Goal: Transaction & Acquisition: Purchase product/service

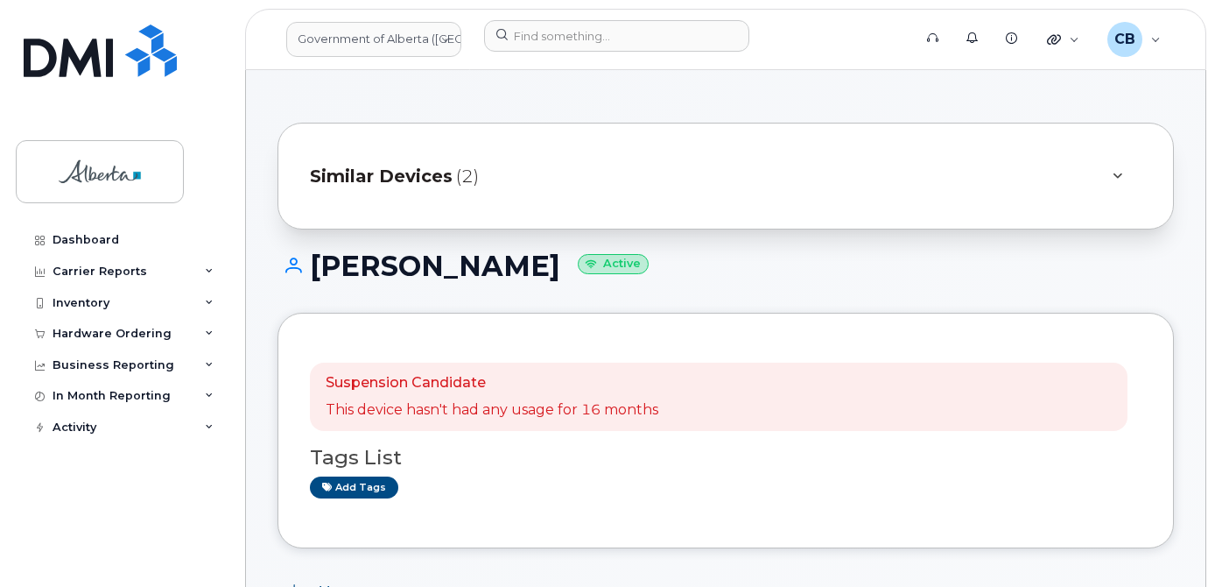
scroll to position [175, 0]
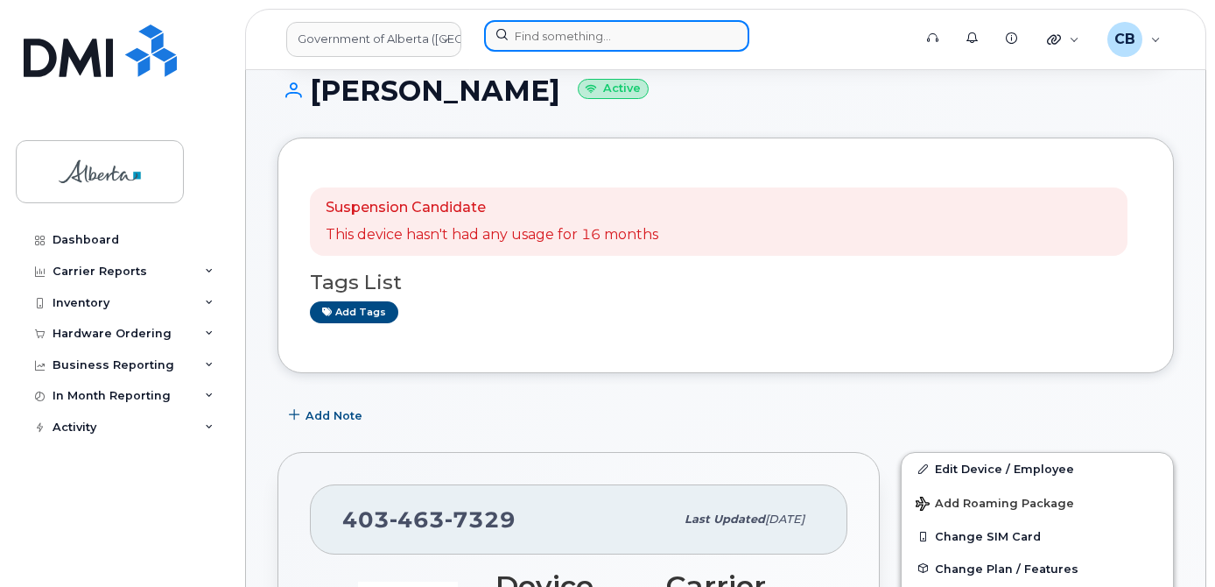
click at [620, 33] on input at bounding box center [616, 36] width 265 height 32
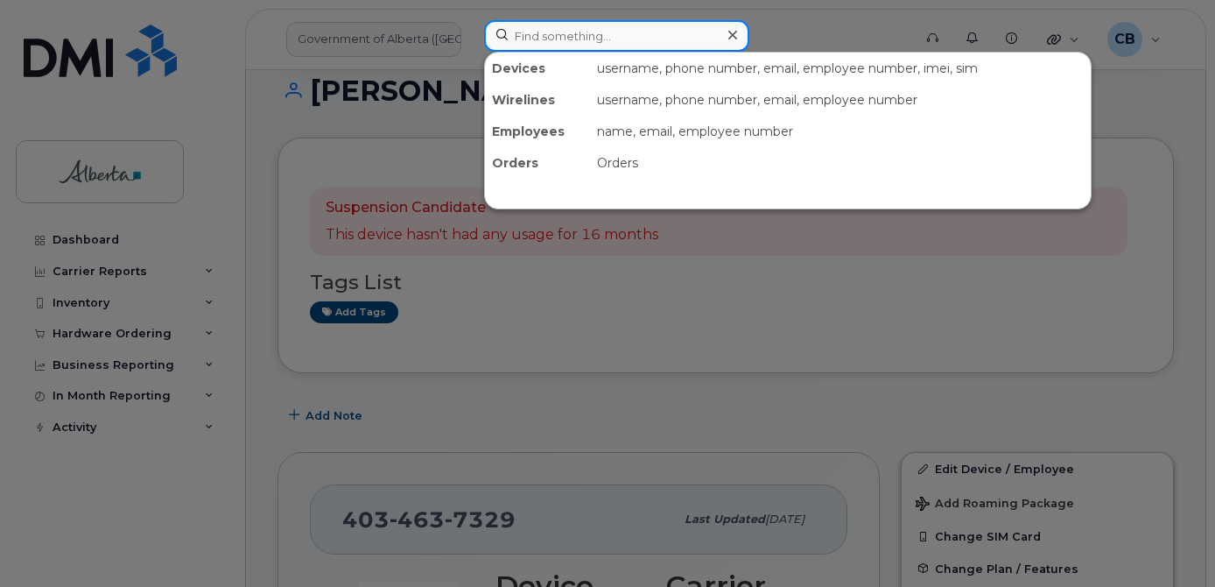
paste input "7802633674"
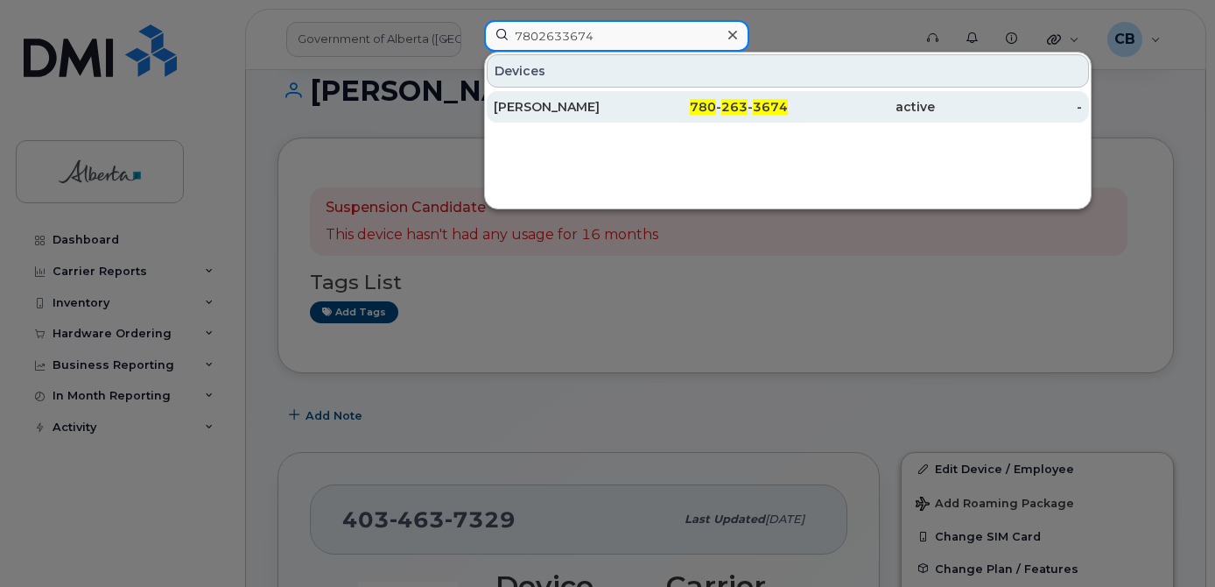
type input "7802633674"
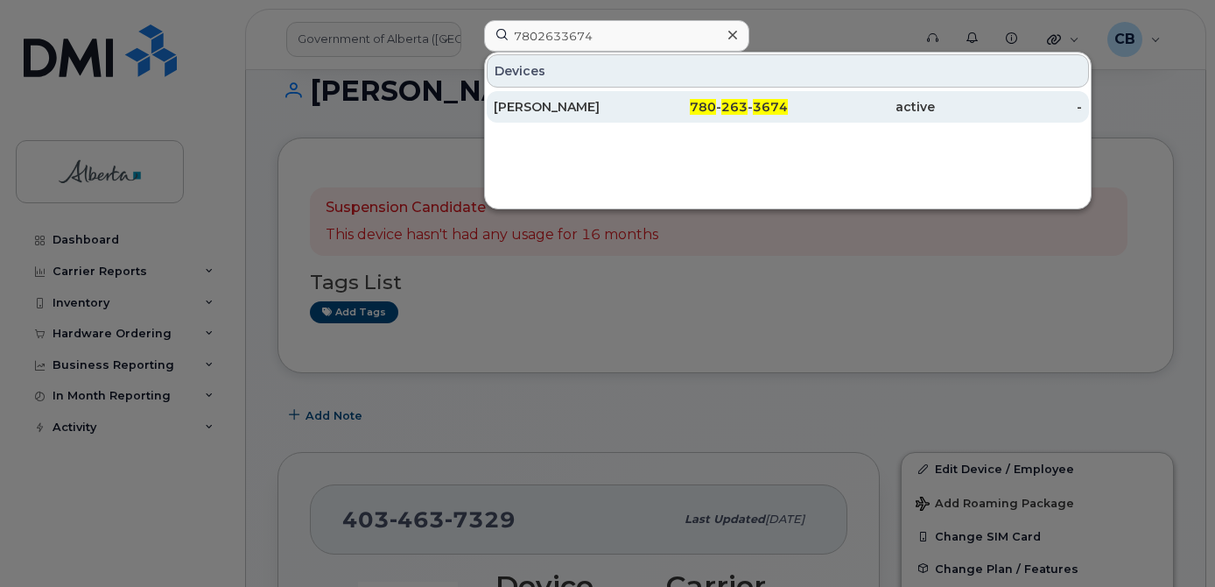
click at [537, 109] on div "[PERSON_NAME]" at bounding box center [567, 107] width 147 height 18
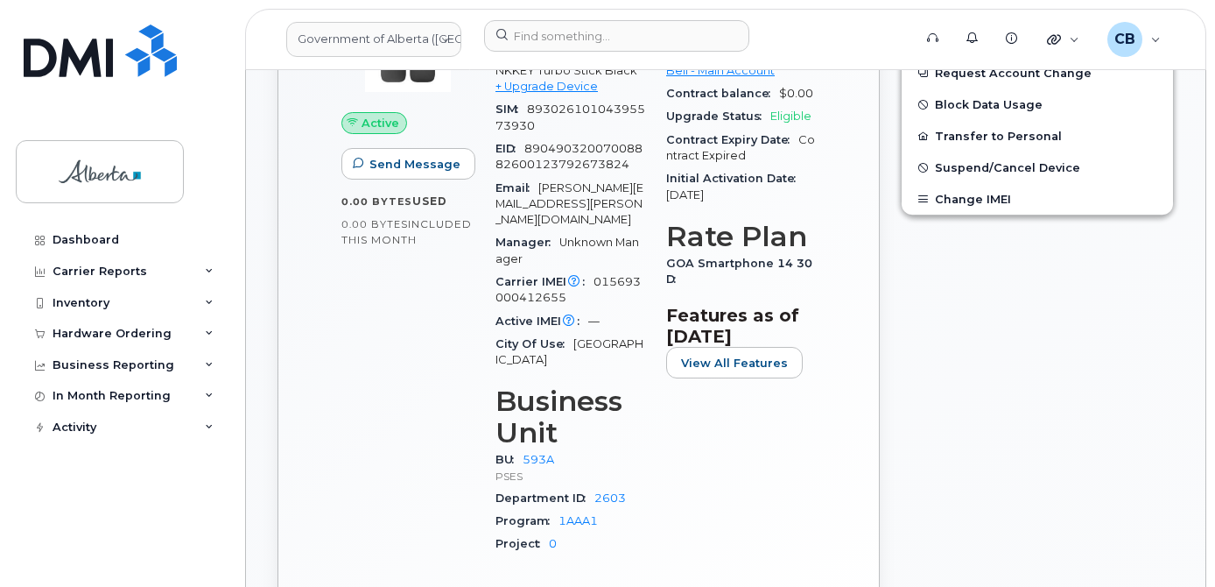
scroll to position [967, 0]
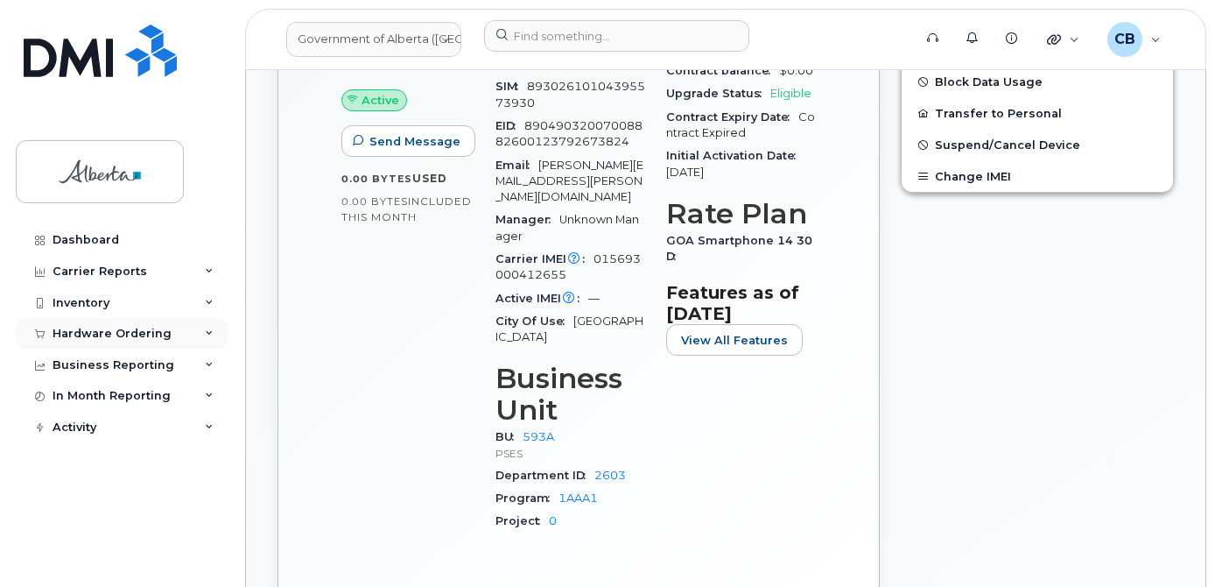
click at [81, 327] on div "Hardware Ordering" at bounding box center [112, 334] width 119 height 14
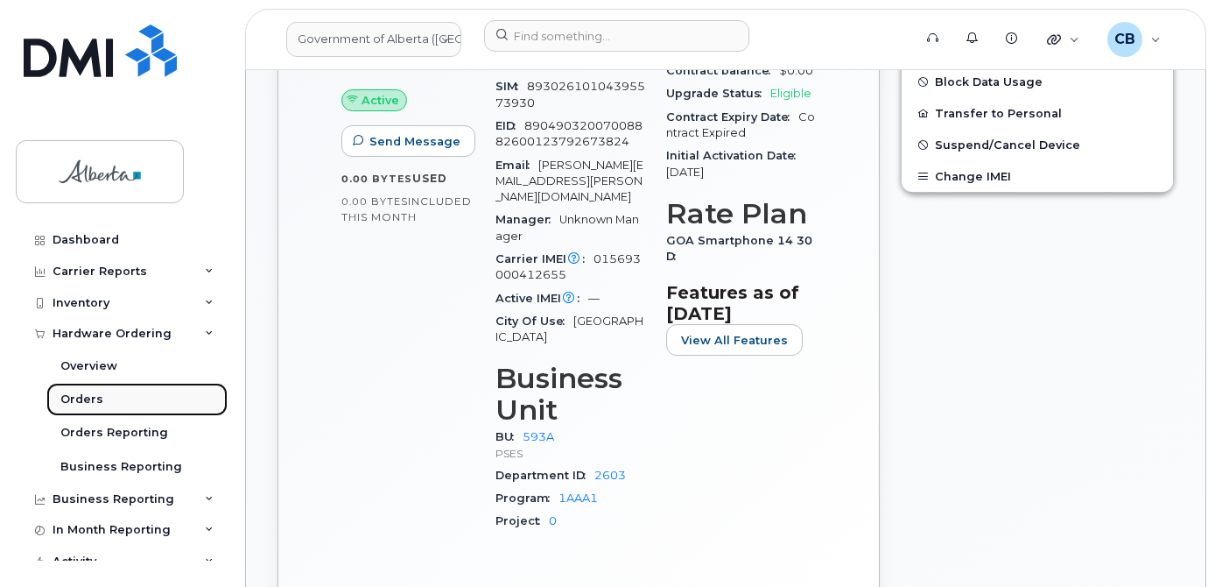
click at [81, 394] on div "Orders" at bounding box center [81, 399] width 43 height 16
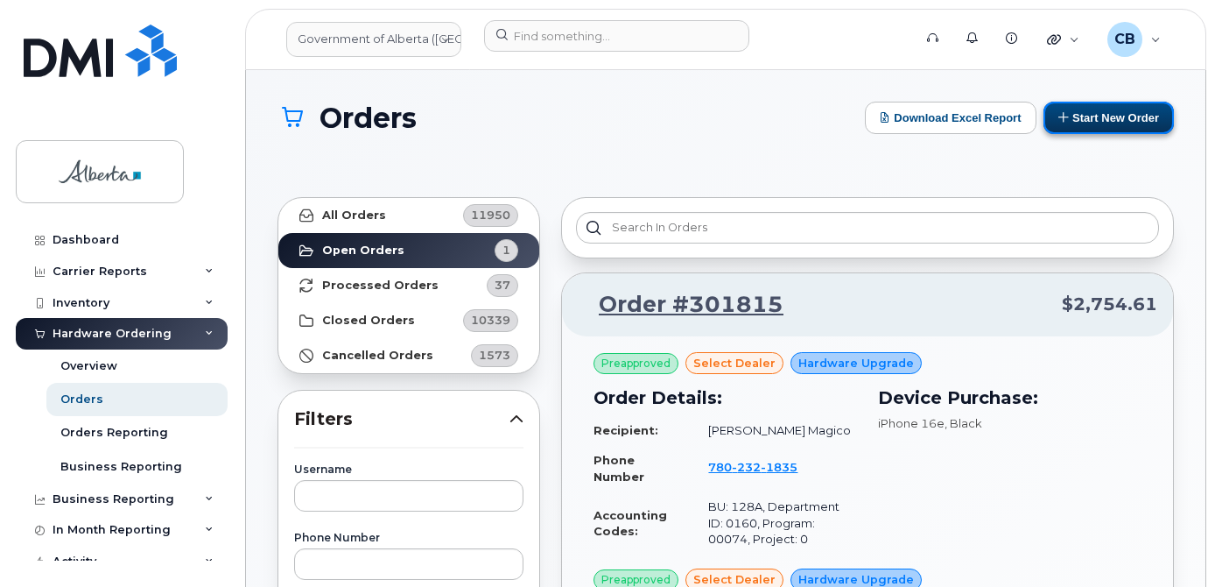
click at [1084, 123] on button "Start New Order" at bounding box center [1109, 118] width 130 height 32
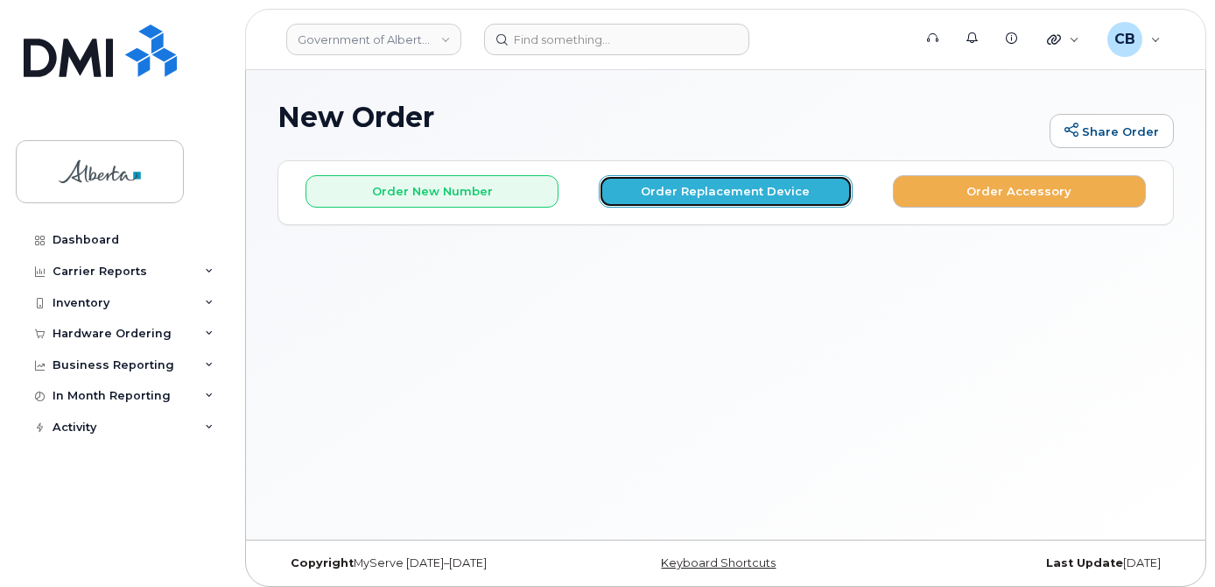
click at [714, 191] on button "Order Replacement Device" at bounding box center [725, 191] width 253 height 32
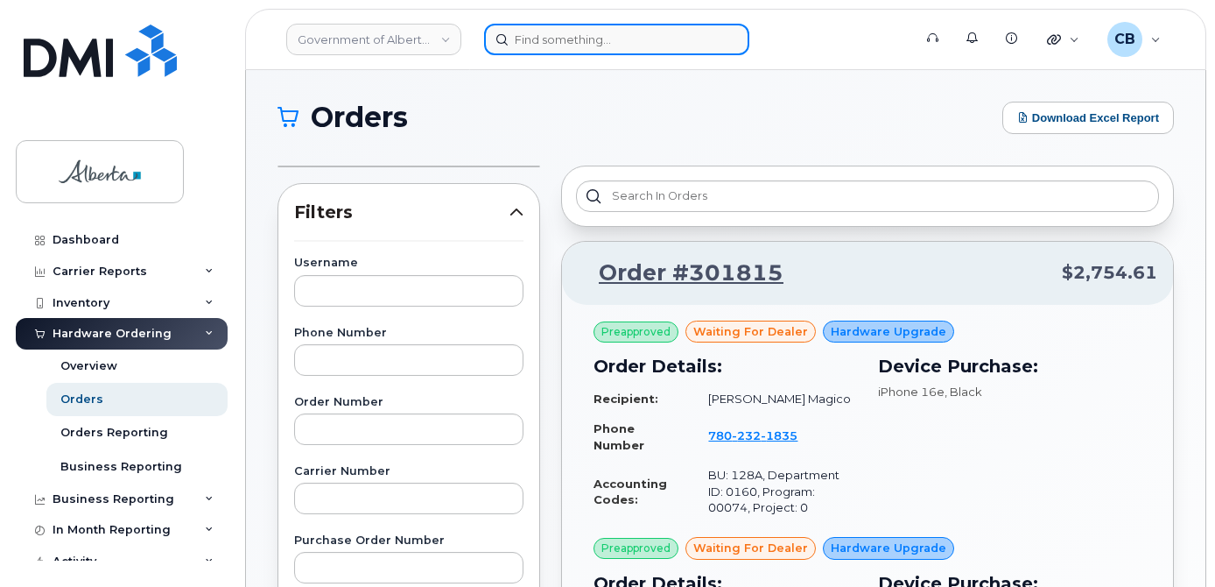
click at [565, 35] on input at bounding box center [616, 40] width 265 height 32
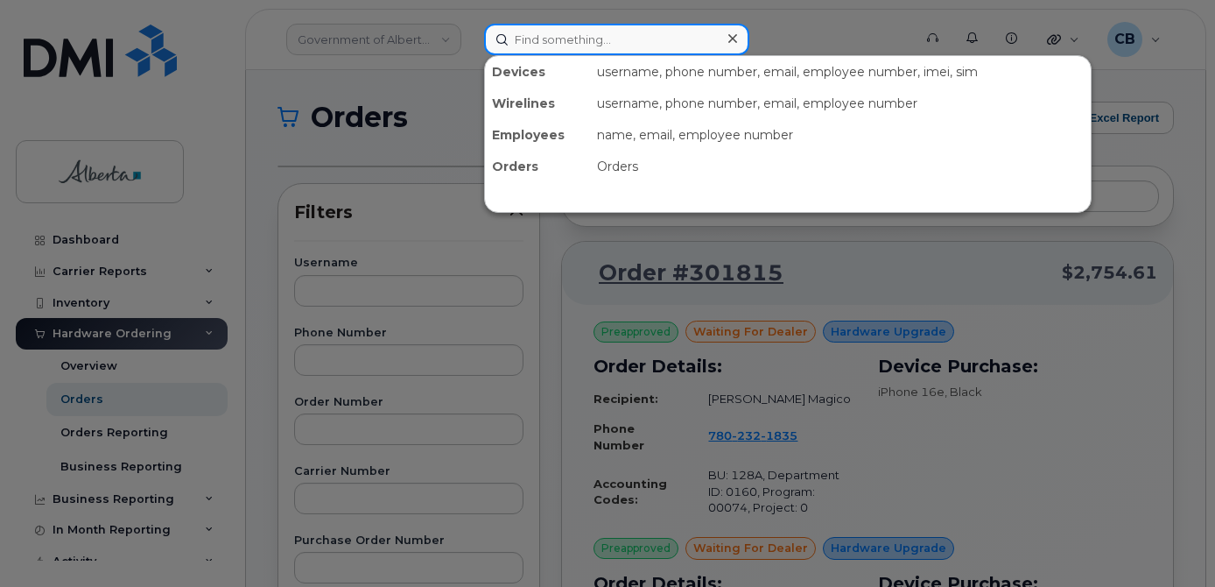
paste input "7802633674"
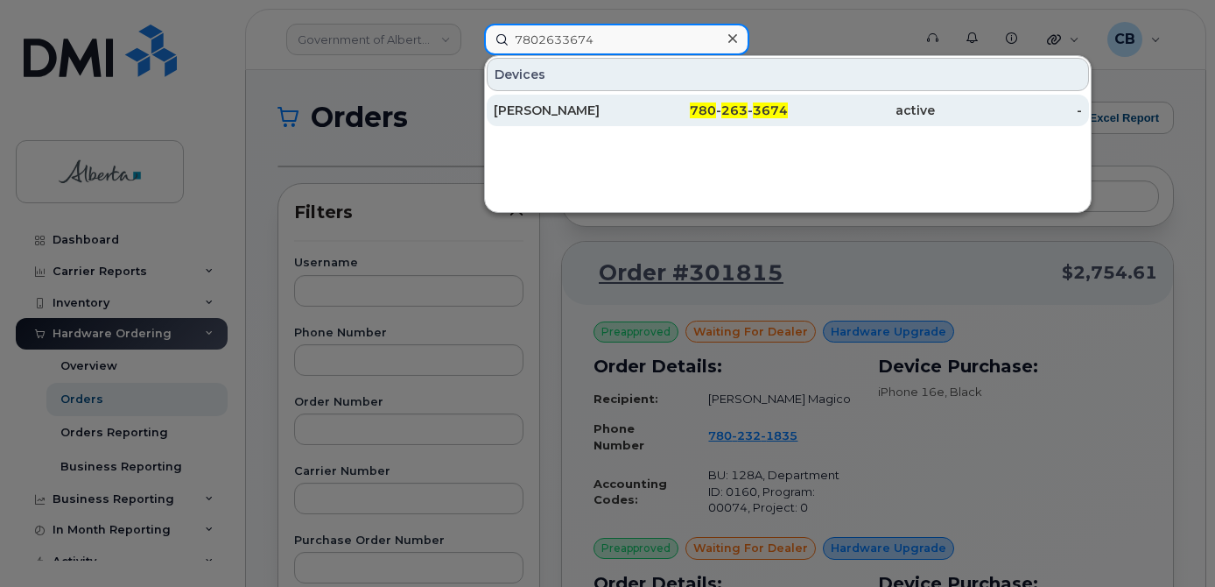
type input "7802633674"
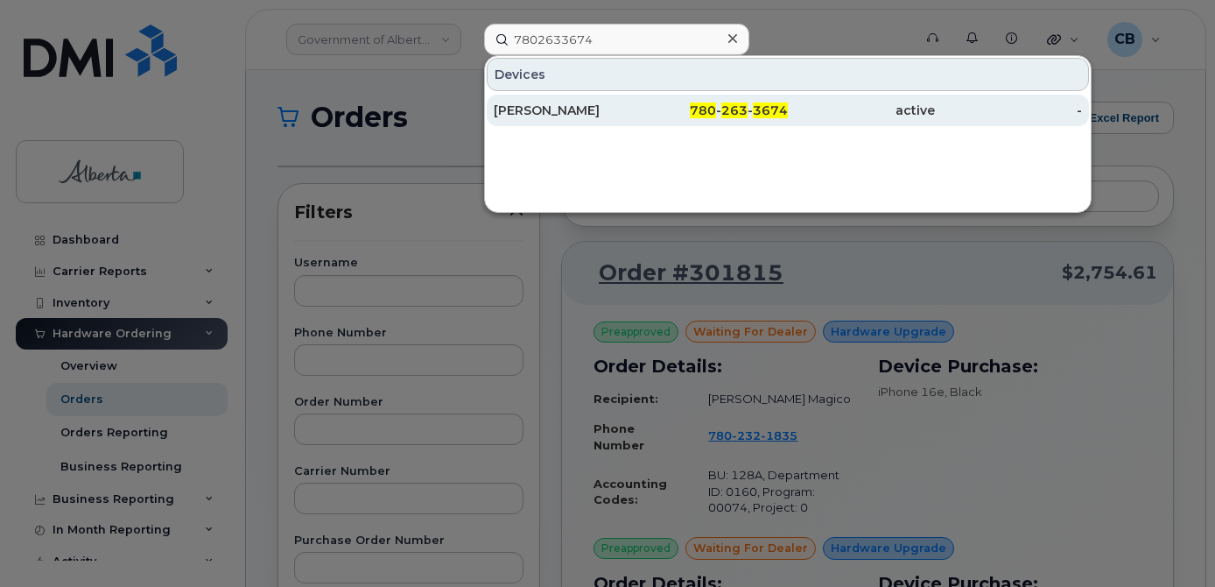
click at [544, 107] on div "[PERSON_NAME]" at bounding box center [567, 111] width 147 height 18
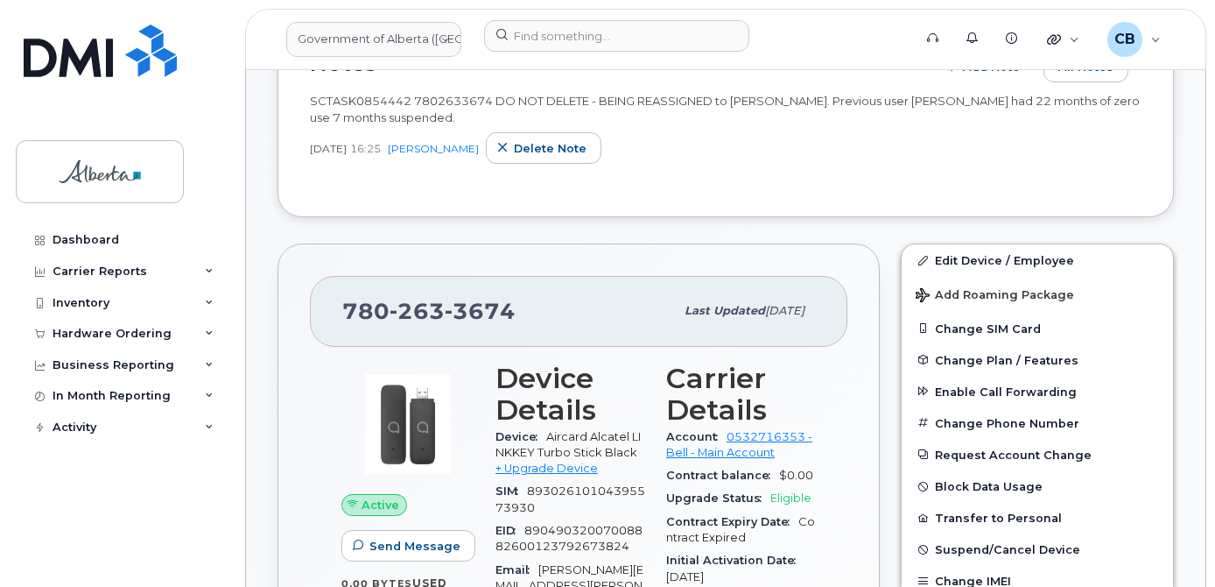
scroll to position [569, 0]
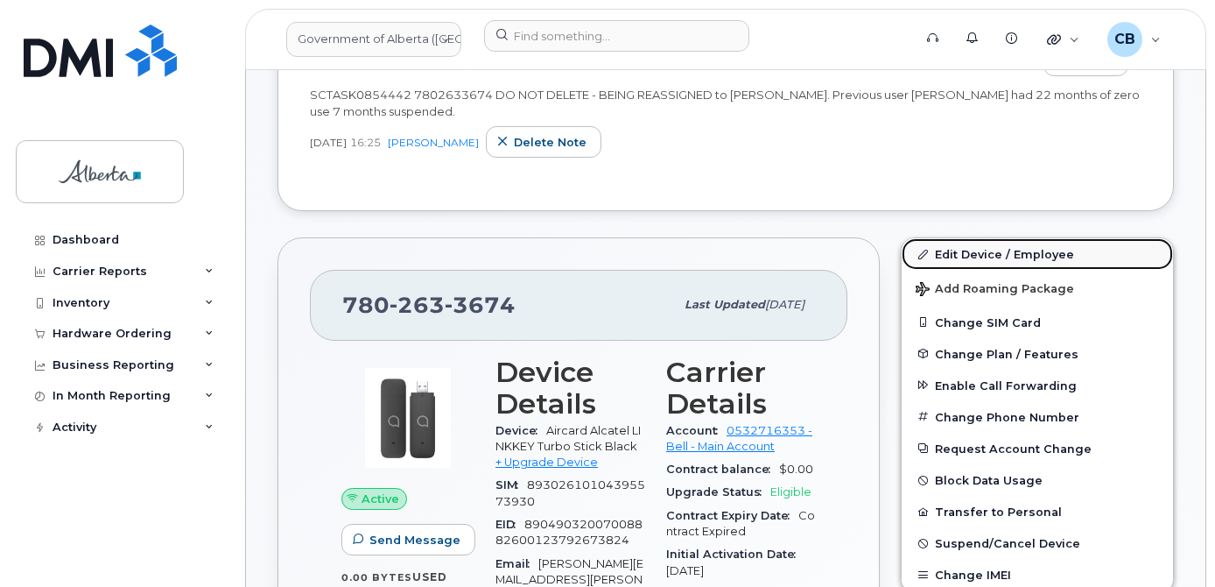
click at [950, 254] on link "Edit Device / Employee" at bounding box center [1037, 254] width 271 height 32
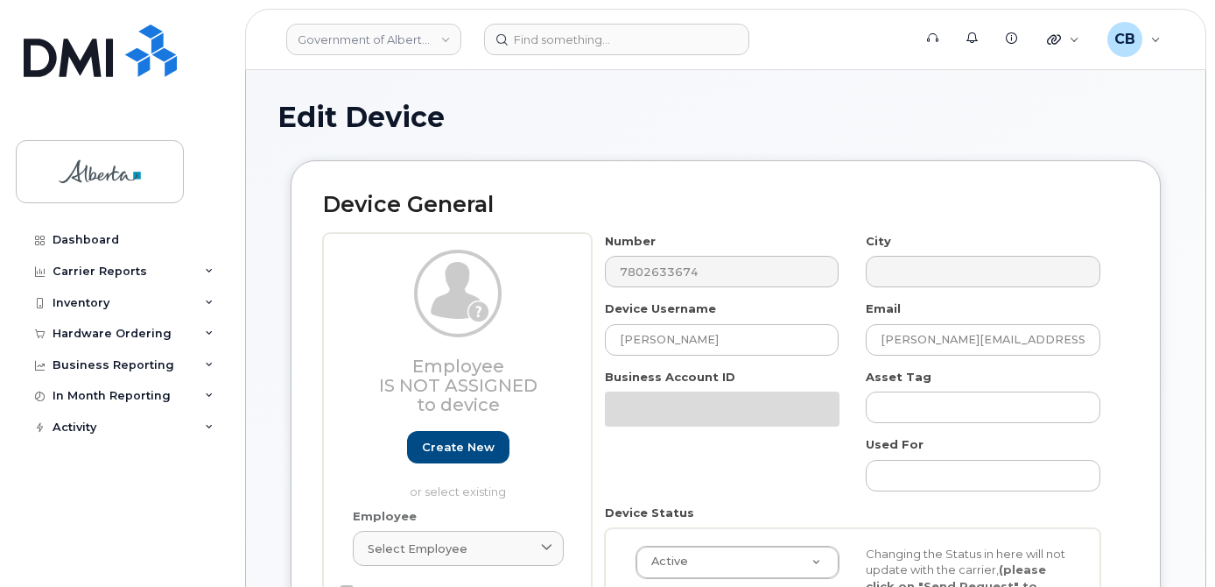
select select "4797682"
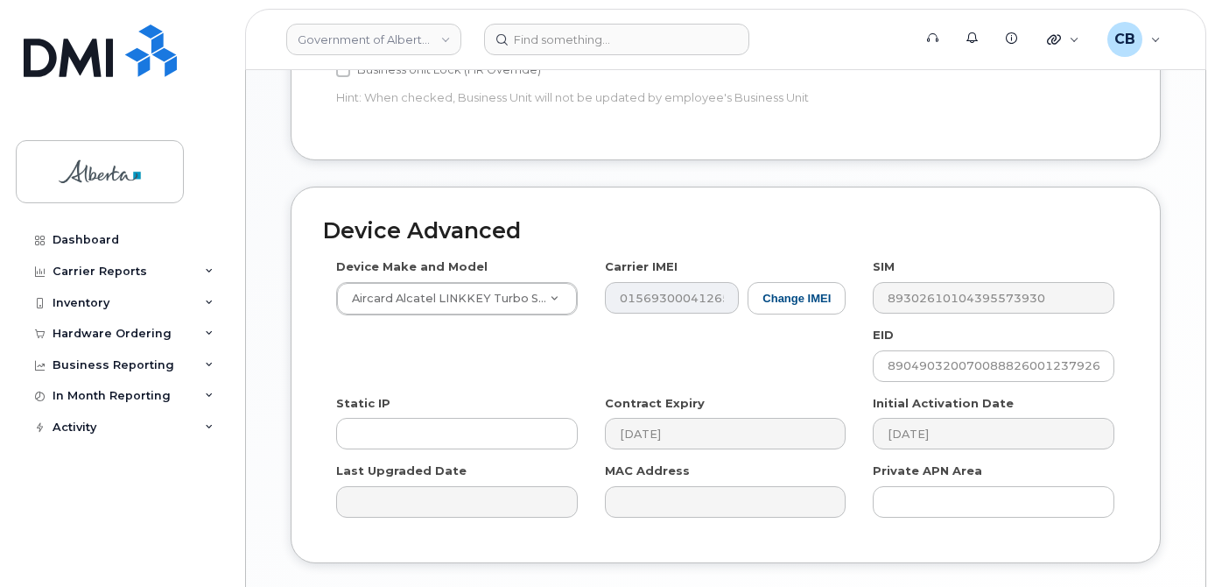
scroll to position [963, 0]
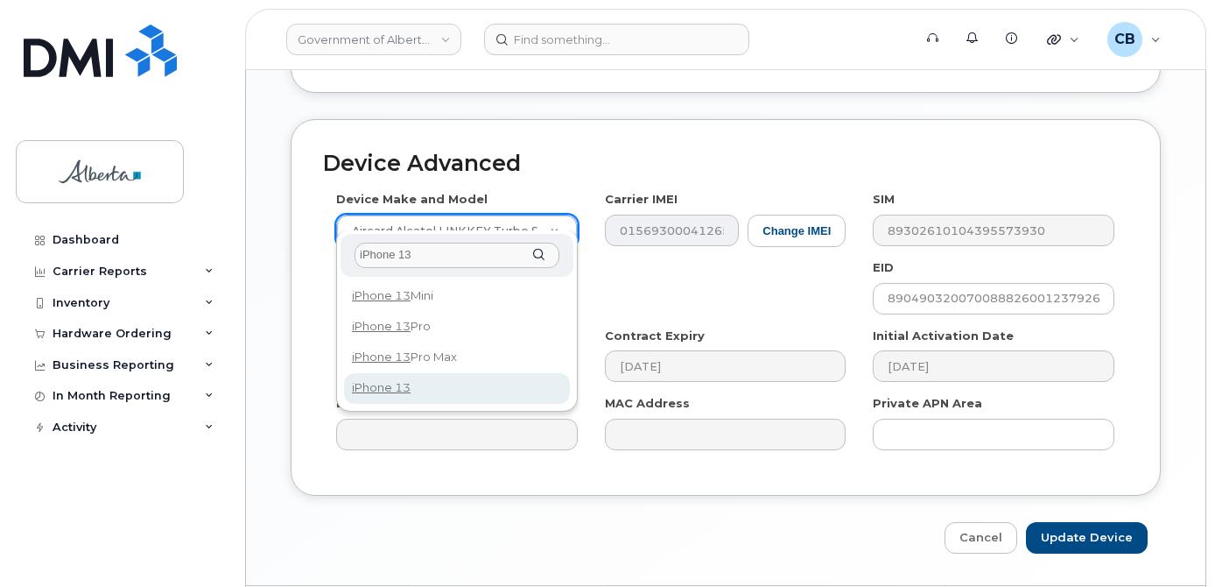
type input "iPhone 13"
select select "2612"
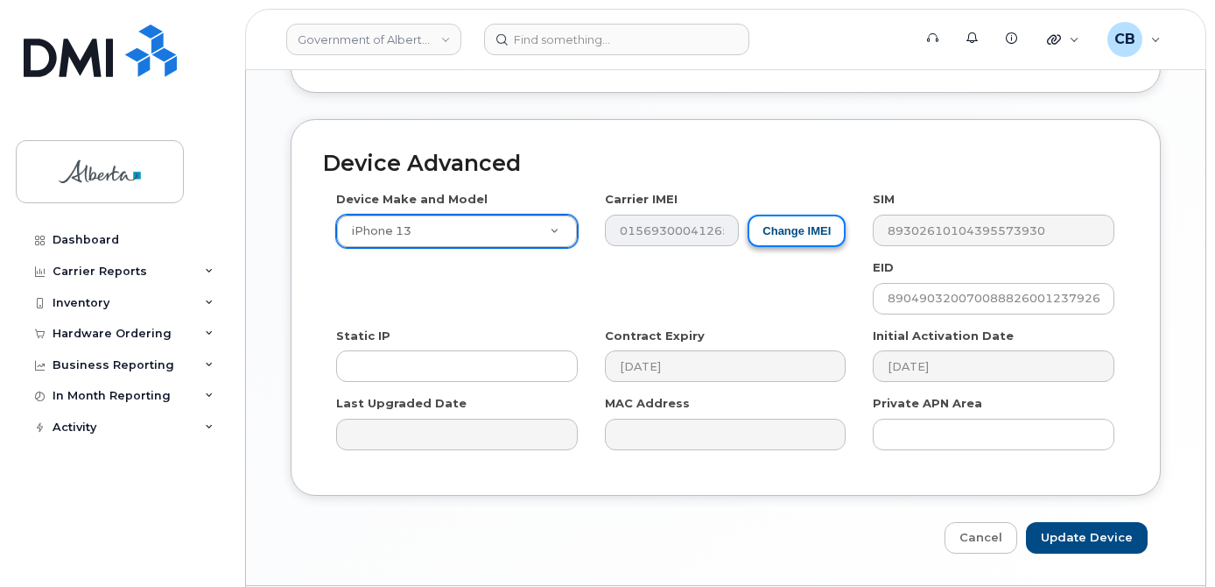
click at [790, 215] on button "Change IMEI" at bounding box center [797, 230] width 98 height 32
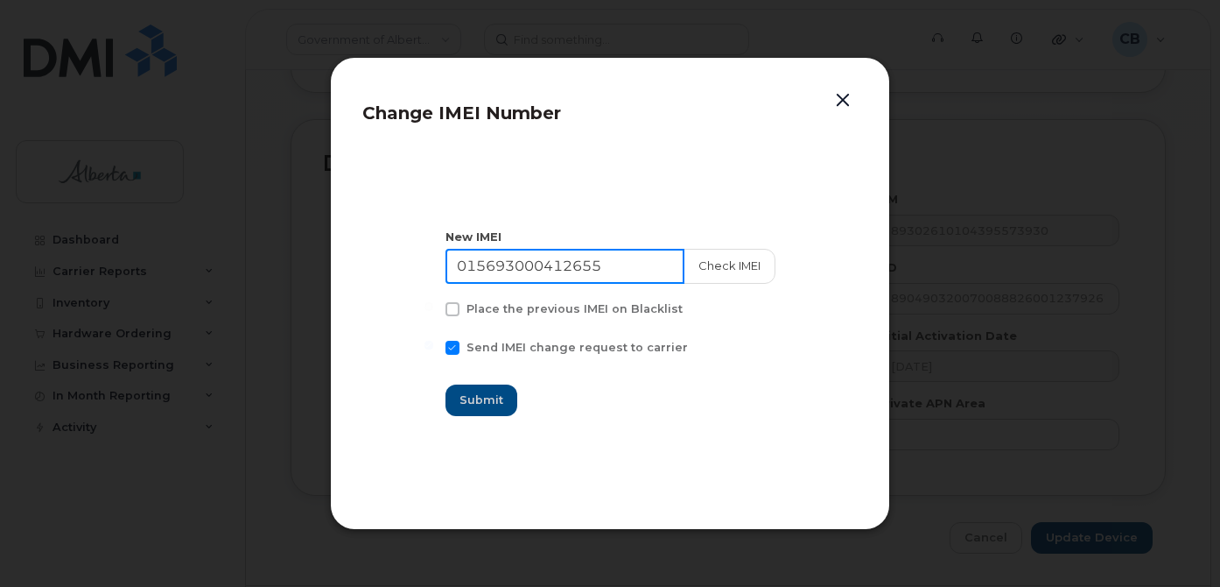
drag, startPoint x: 609, startPoint y: 264, endPoint x: 436, endPoint y: 264, distance: 173.4
click at [437, 264] on section "New IMEI 015693000412655 Check IMEI Place the previous IMEI on Blacklist Send I…" at bounding box center [610, 322] width 496 height 350
paste input "359628541155334"
type input "359628541155334"
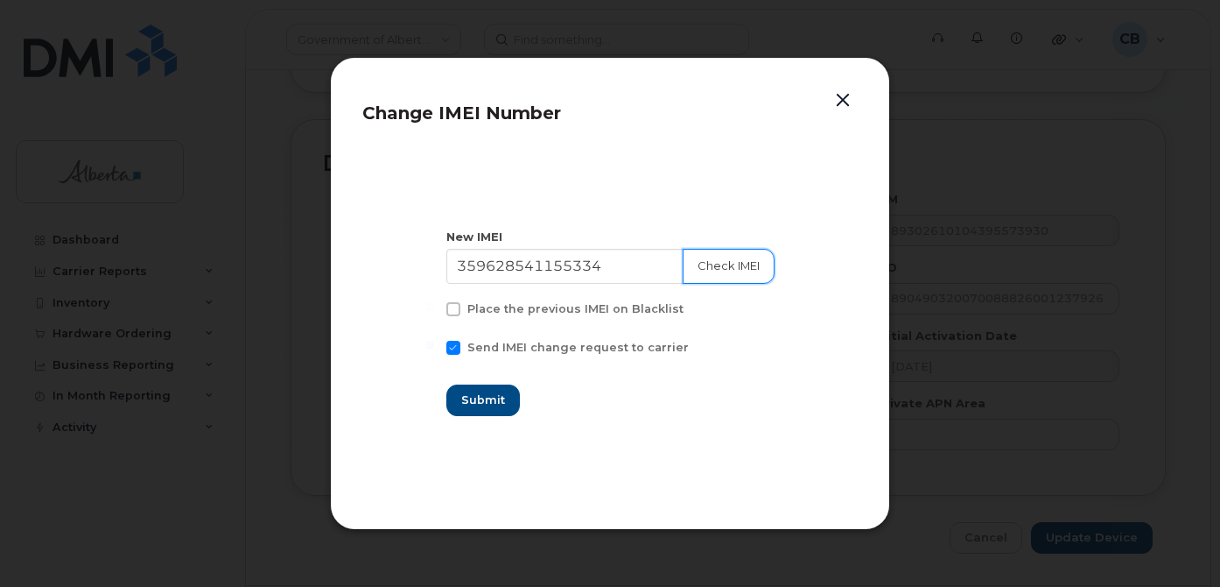
drag, startPoint x: 719, startPoint y: 264, endPoint x: 716, endPoint y: 292, distance: 27.3
click at [719, 266] on button "Check IMEI" at bounding box center [729, 266] width 92 height 35
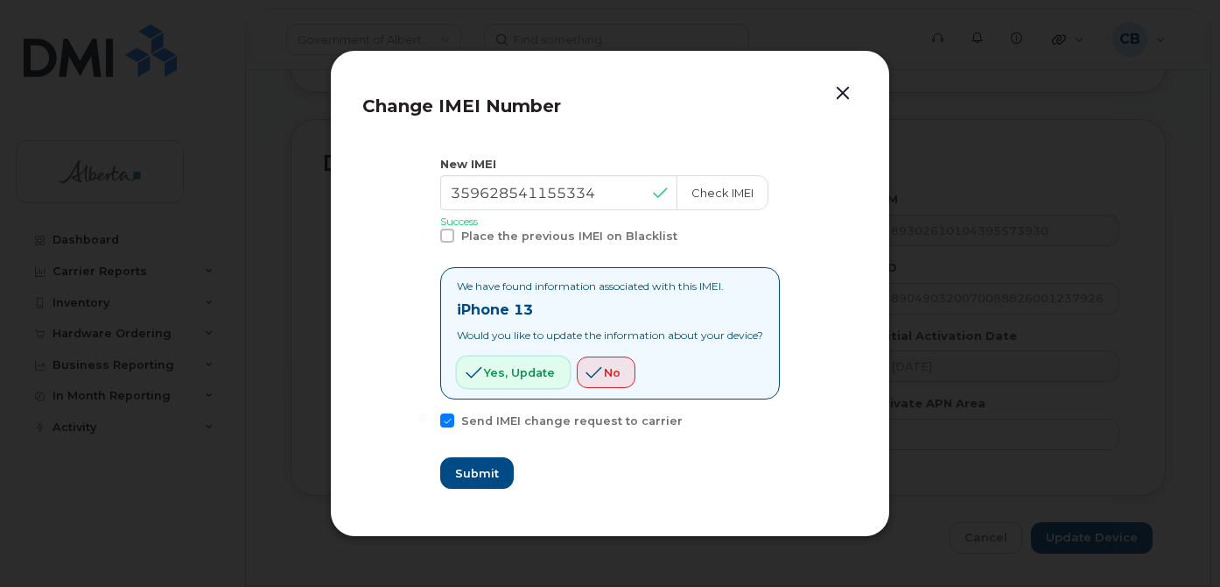
click at [496, 370] on span "Yes, update" at bounding box center [519, 372] width 71 height 17
click at [461, 470] on span "Submit" at bounding box center [476, 473] width 44 height 17
type input "359628541155334"
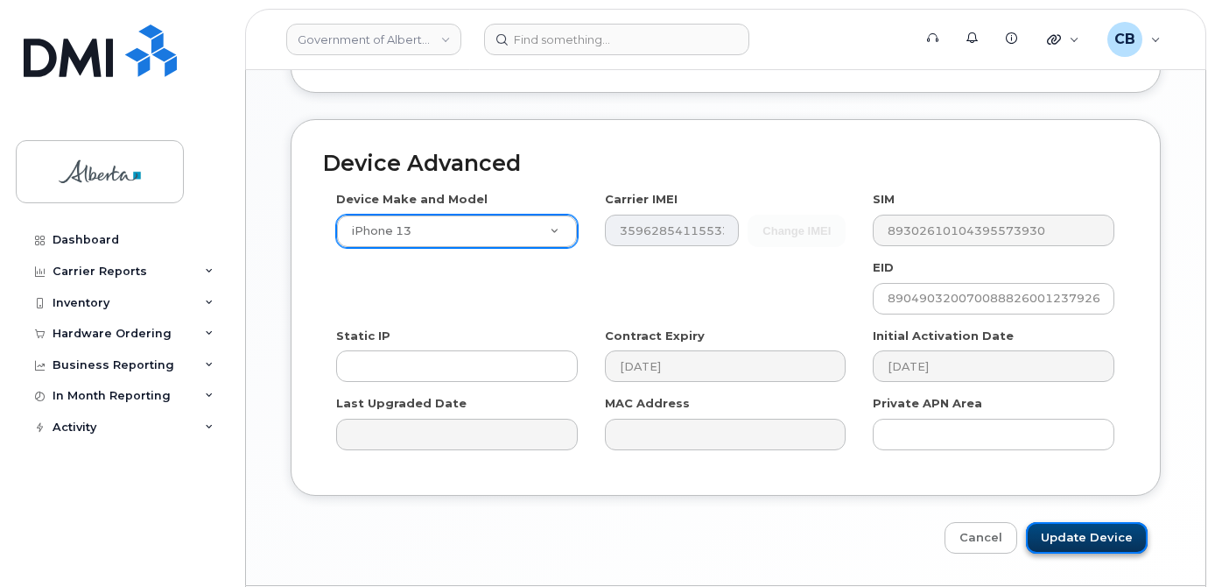
click at [1073, 522] on input "Update Device" at bounding box center [1087, 538] width 122 height 32
type input "Saving..."
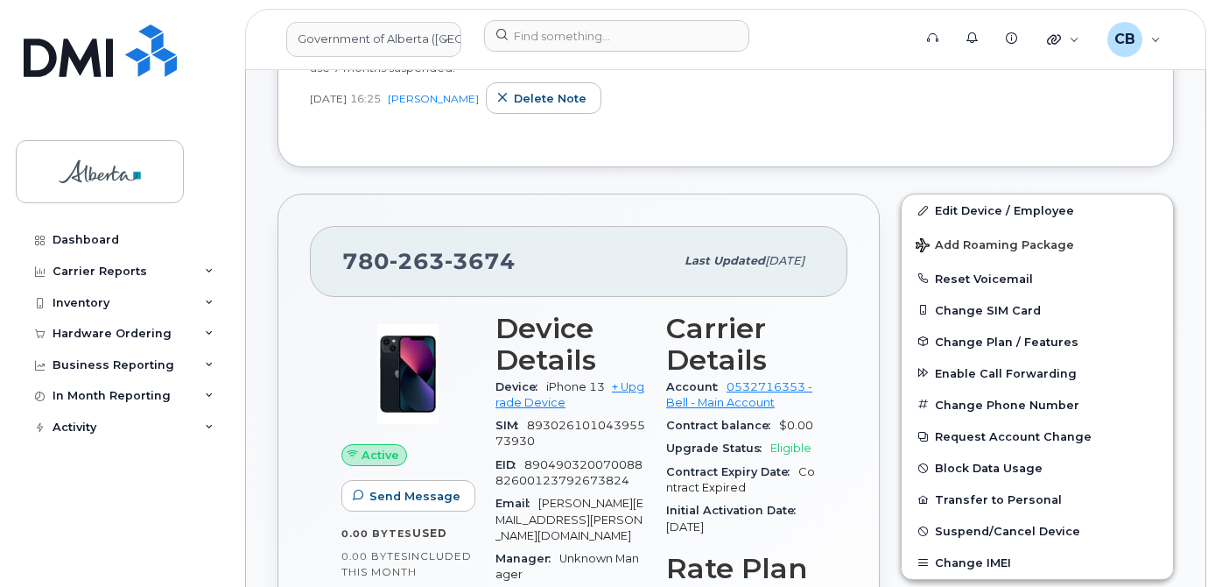
scroll to position [700, 0]
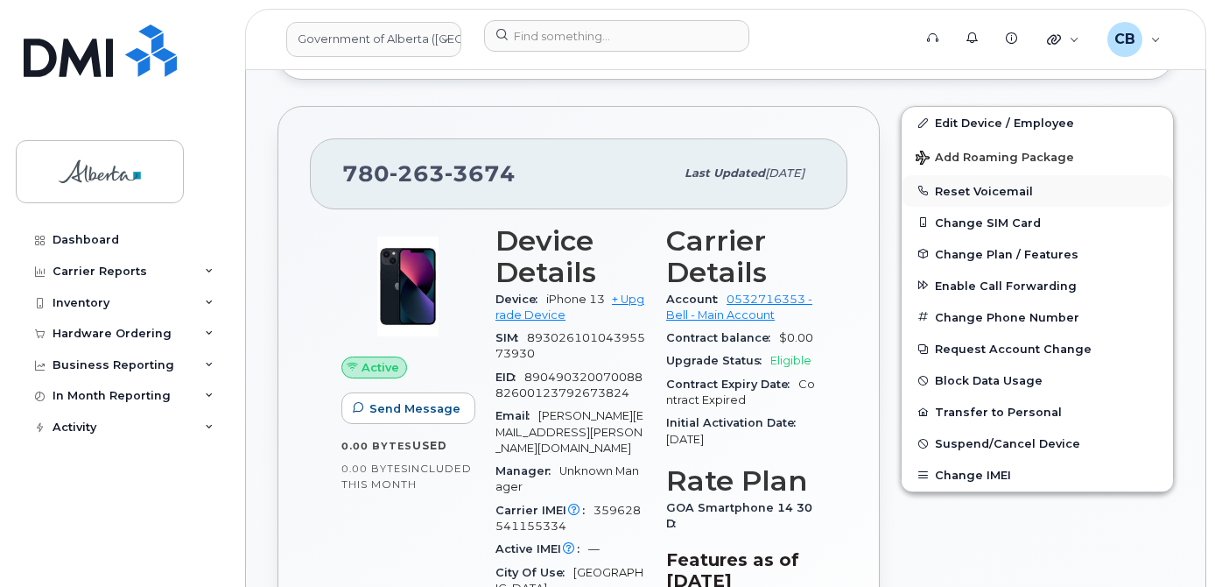
click at [985, 192] on button "Reset Voicemail" at bounding box center [1037, 191] width 271 height 32
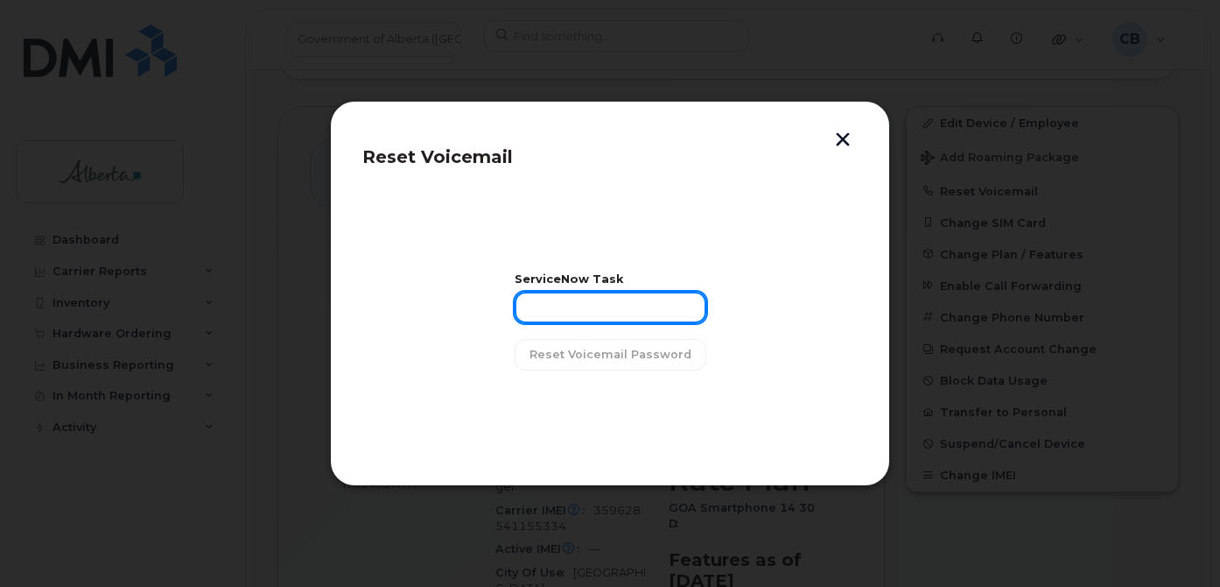
click at [552, 310] on input "text" at bounding box center [611, 308] width 192 height 32
paste input "SCTASK0854442"
type input "SCTASK0854442"
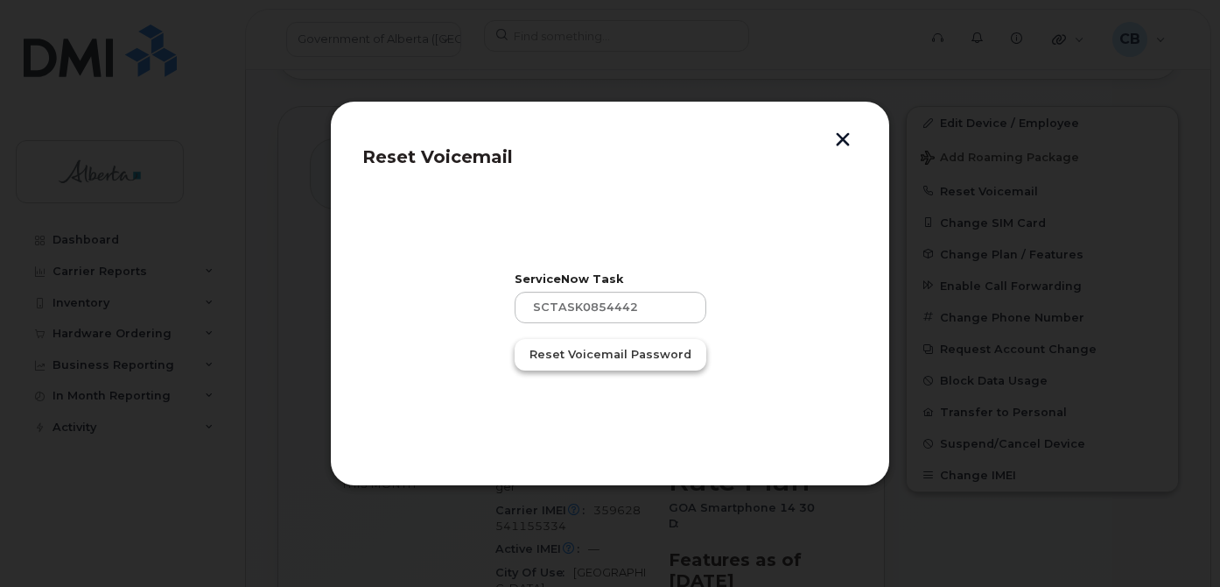
click at [573, 356] on span "Reset Voicemail Password" at bounding box center [611, 354] width 162 height 17
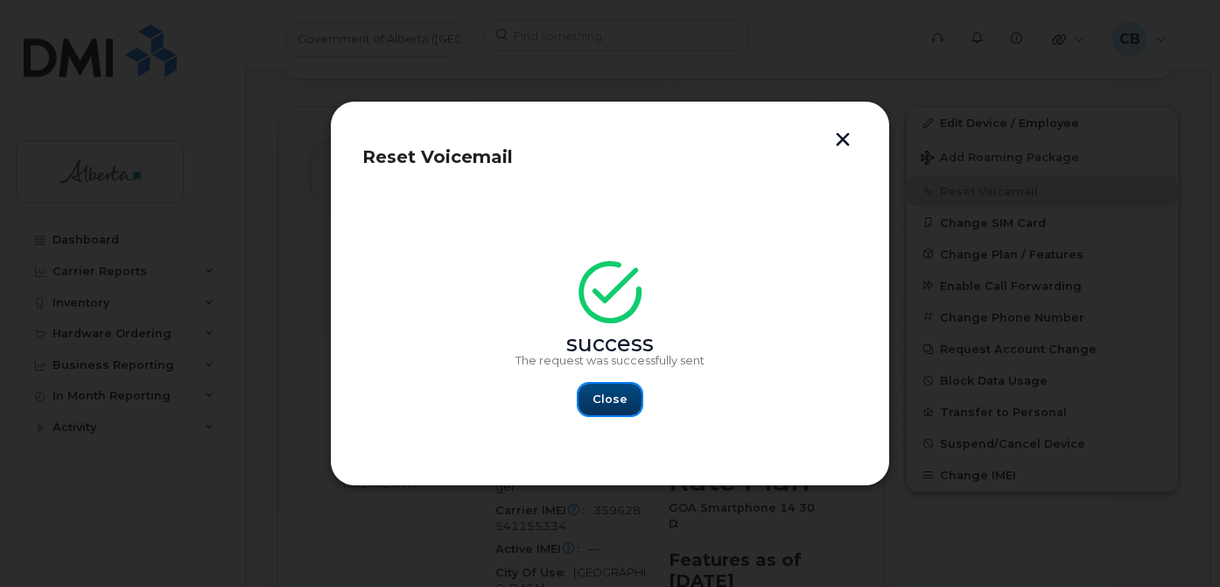
click at [603, 401] on span "Close" at bounding box center [610, 398] width 35 height 17
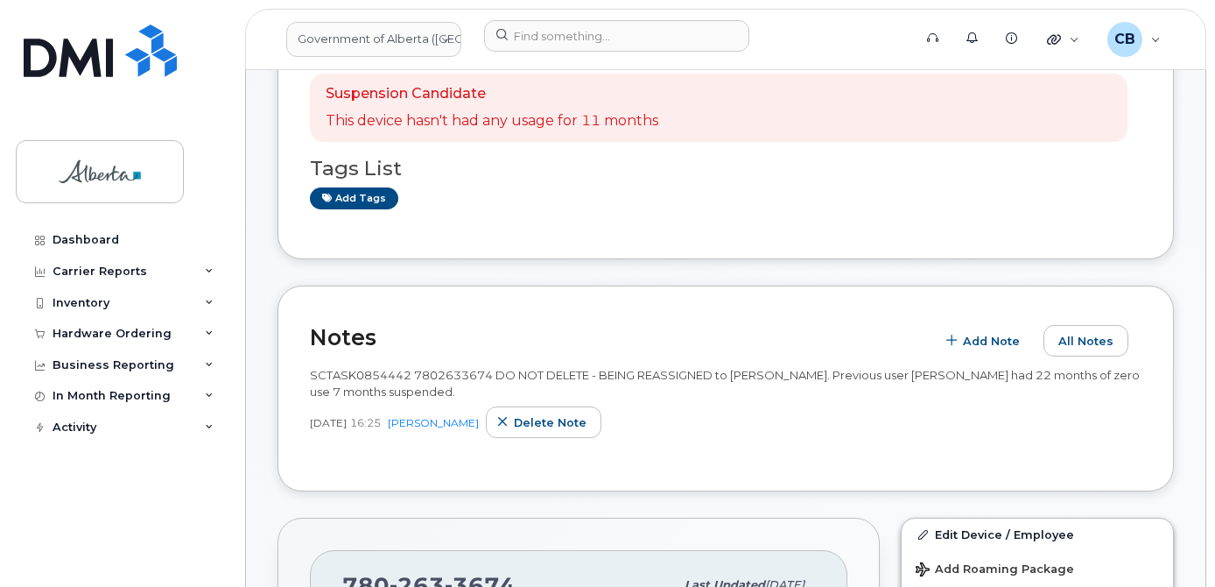
scroll to position [147, 0]
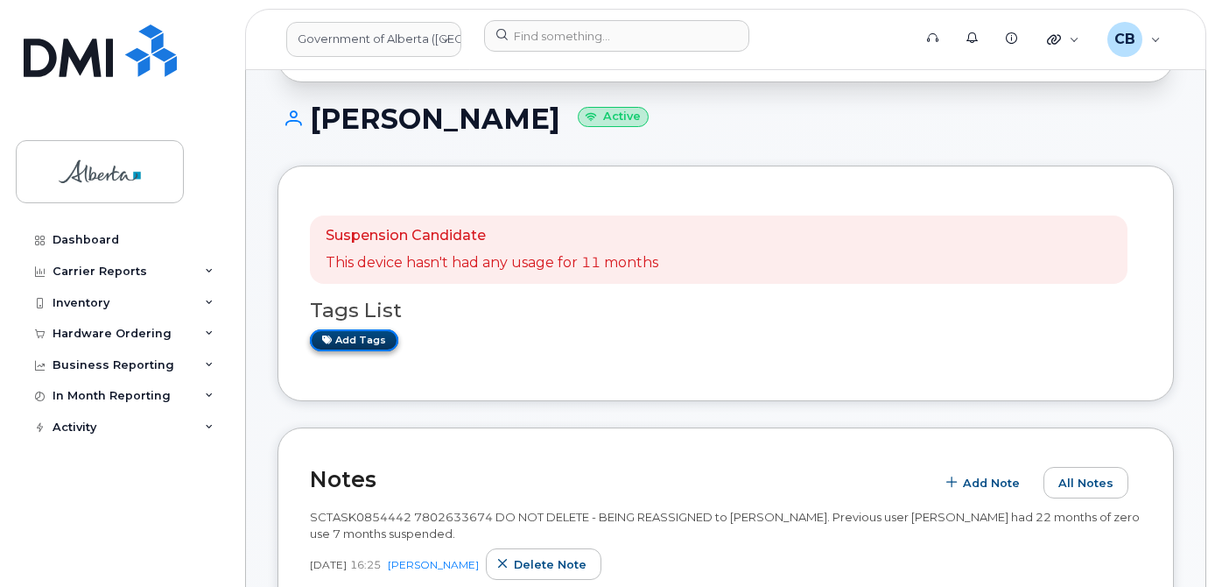
click at [357, 340] on link "Add tags" at bounding box center [354, 340] width 88 height 22
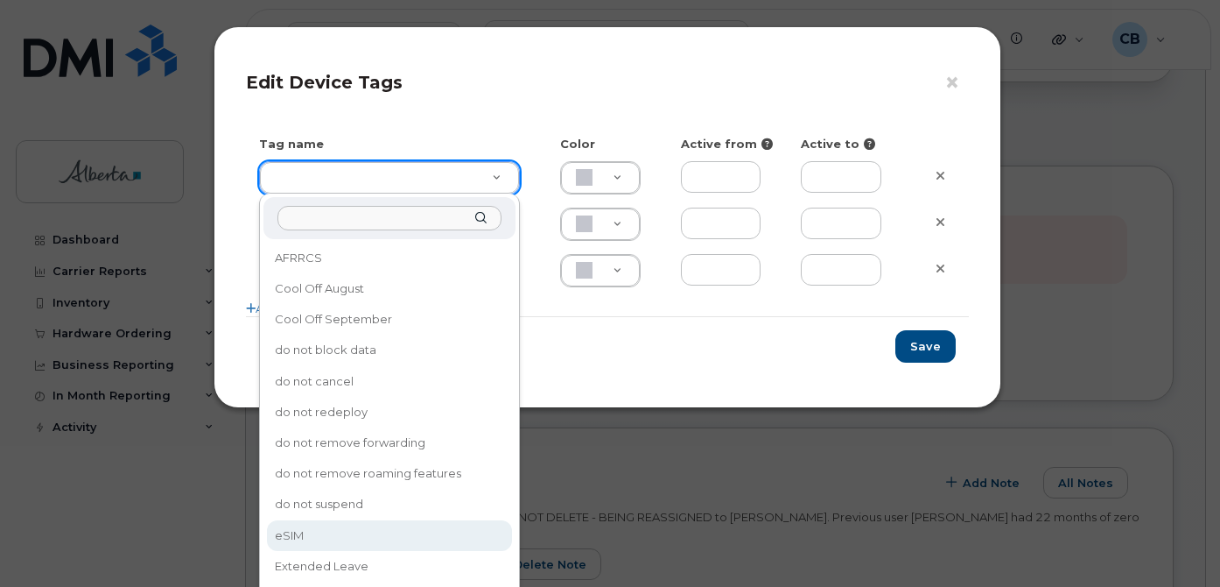
type input "eSIM"
type input "D6CDC1"
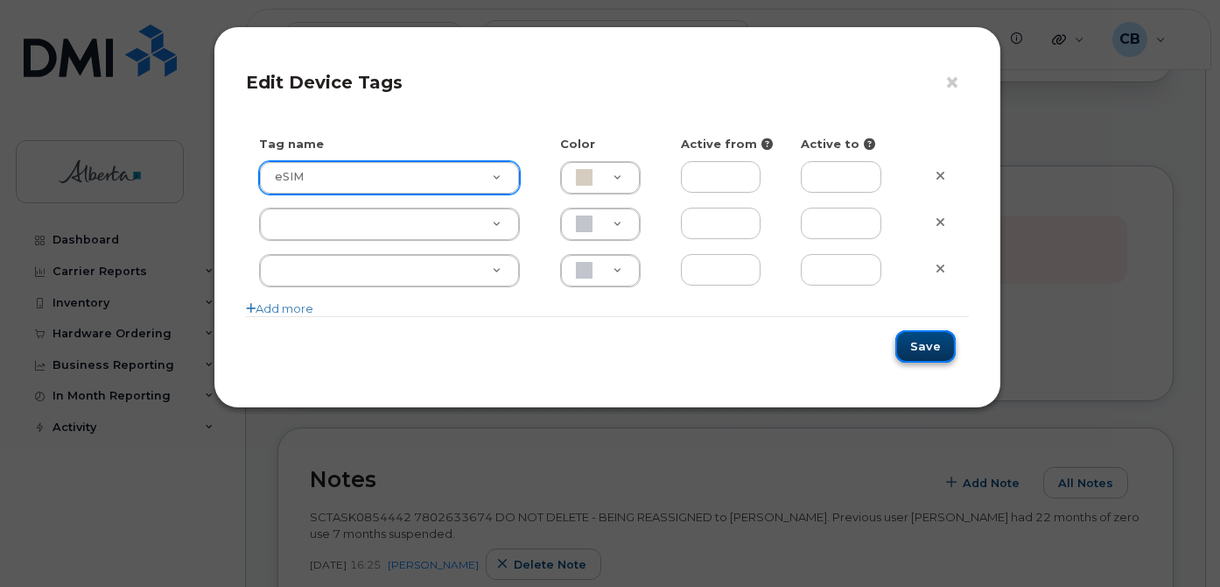
click at [934, 352] on button "Save" at bounding box center [926, 346] width 60 height 32
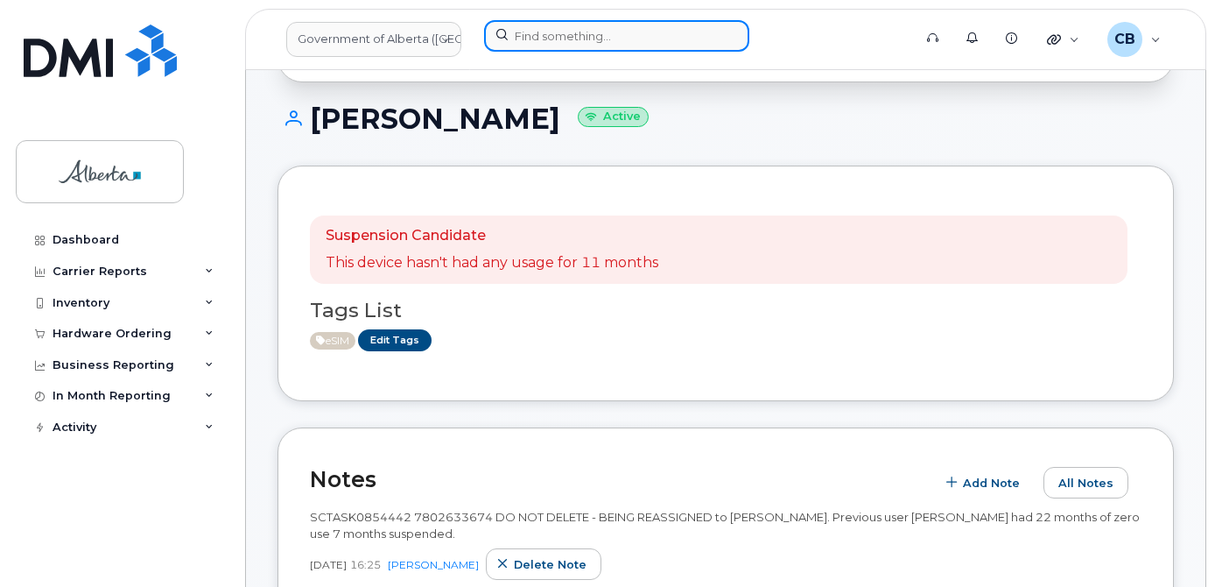
click at [574, 46] on input at bounding box center [616, 36] width 265 height 32
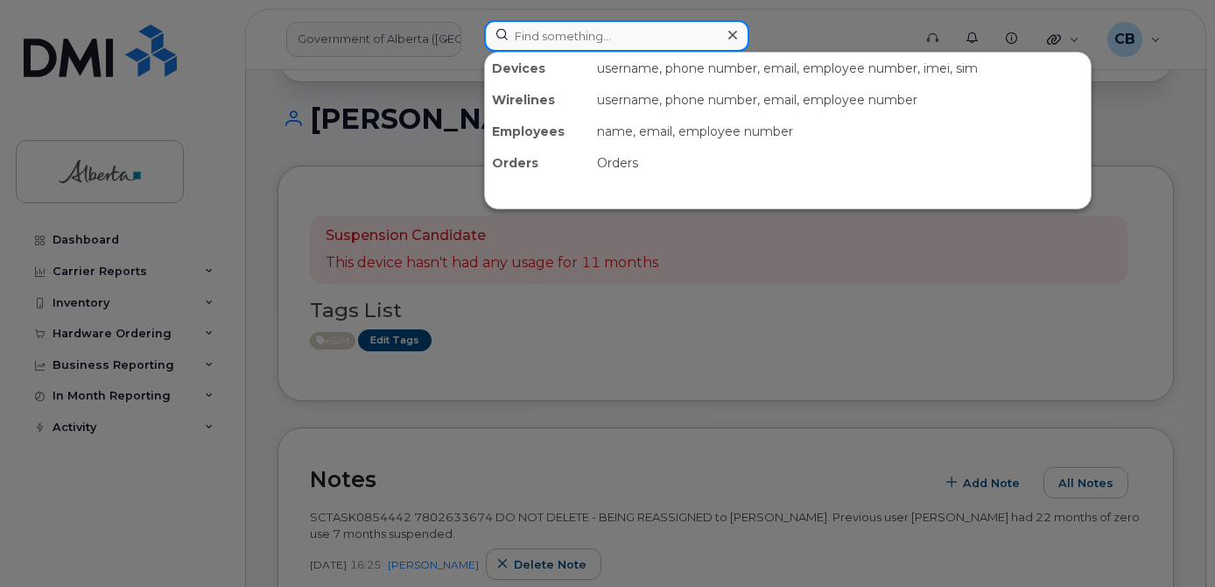
paste input "4033821318"
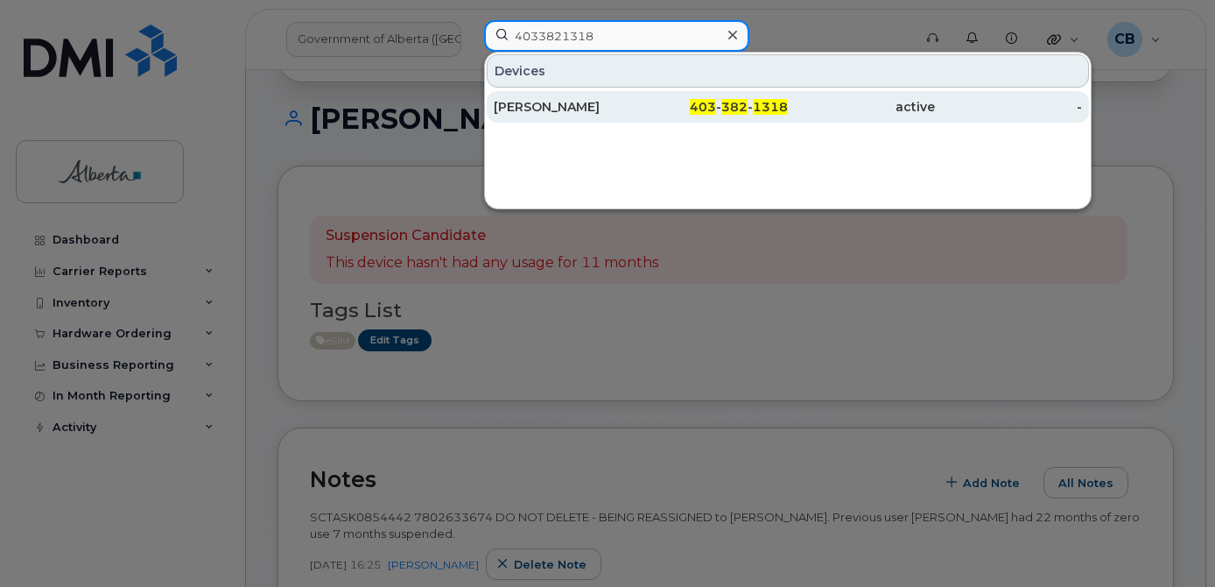
type input "4033821318"
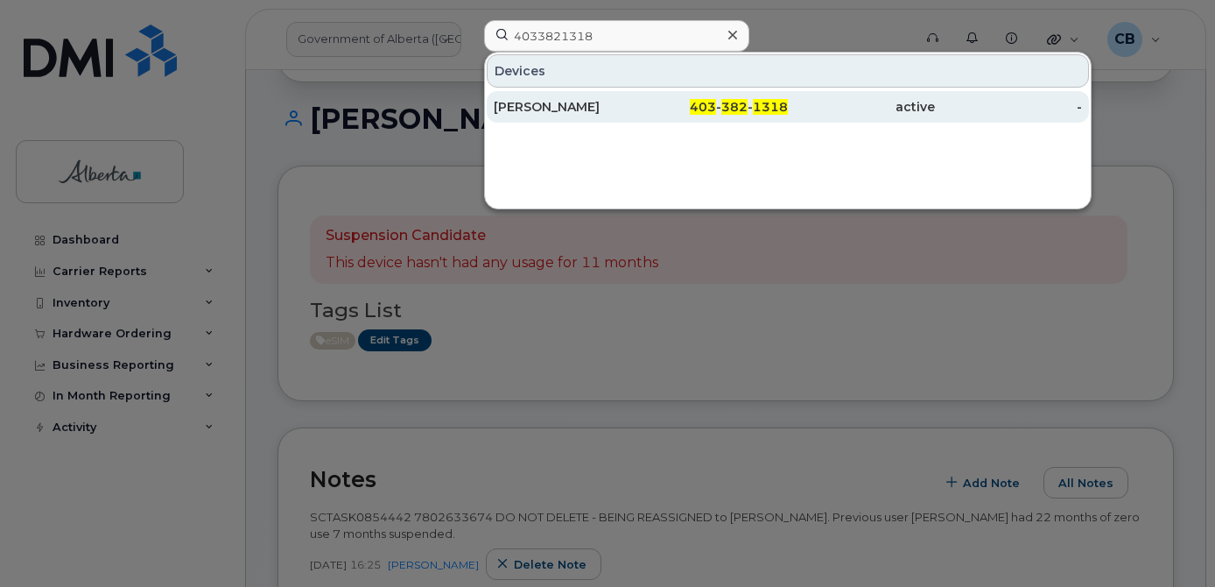
click at [553, 103] on div "[PERSON_NAME]" at bounding box center [567, 107] width 147 height 18
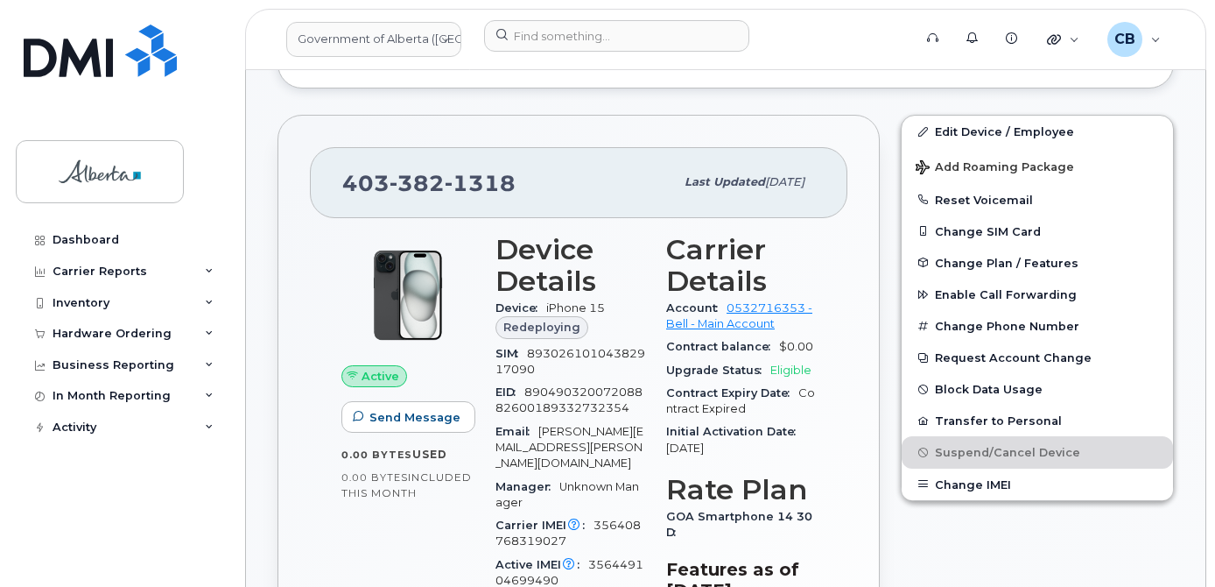
scroll to position [438, 0]
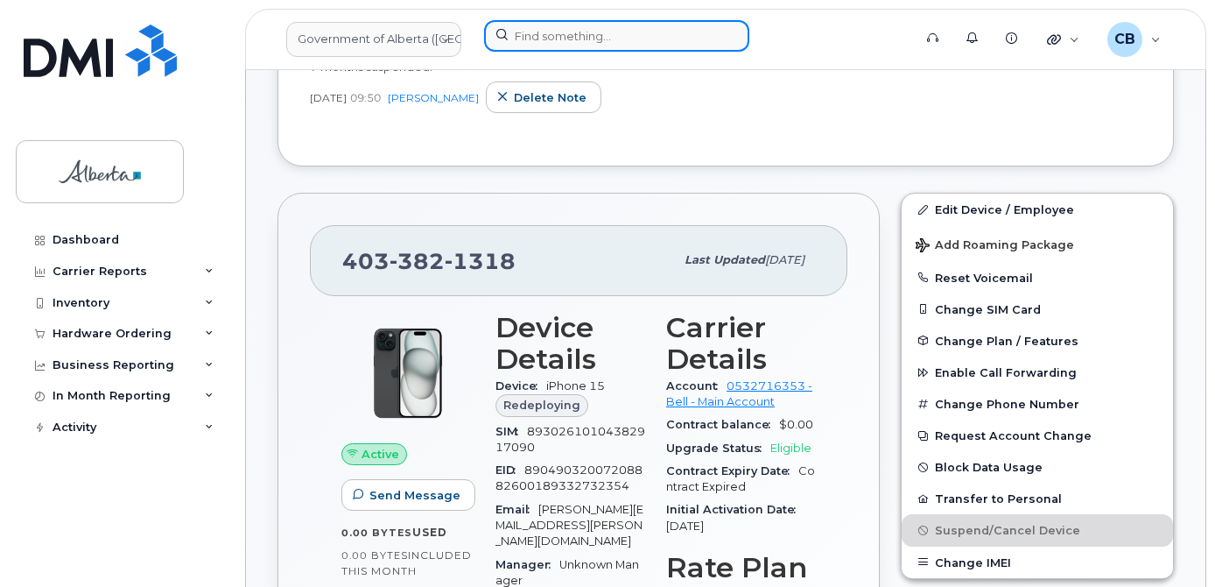
click at [604, 47] on input at bounding box center [616, 36] width 265 height 32
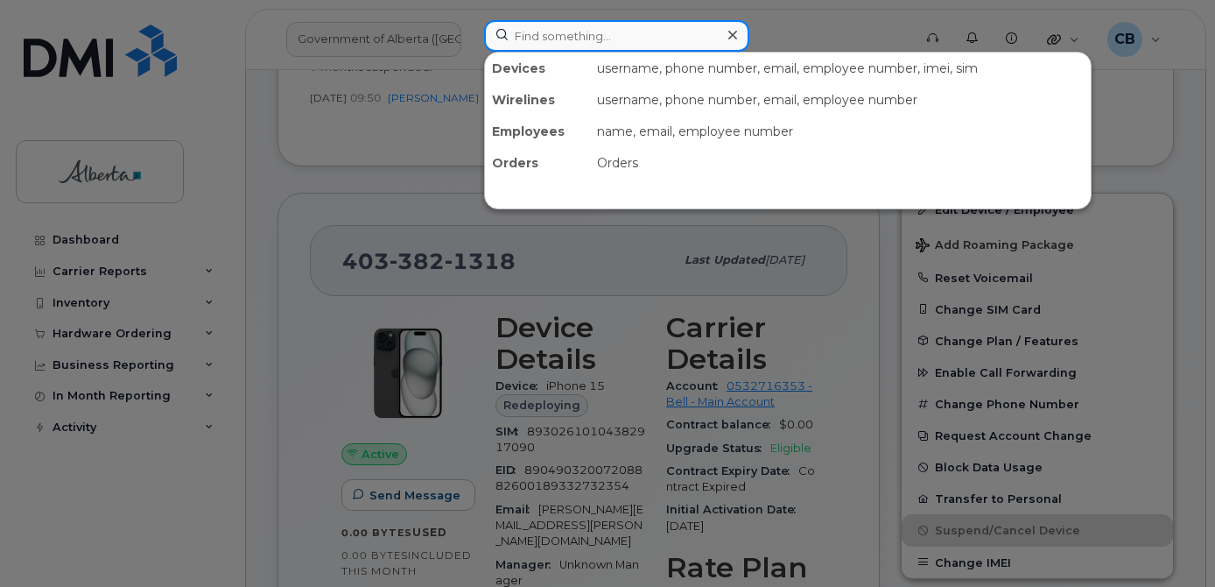
paste input "7802375812"
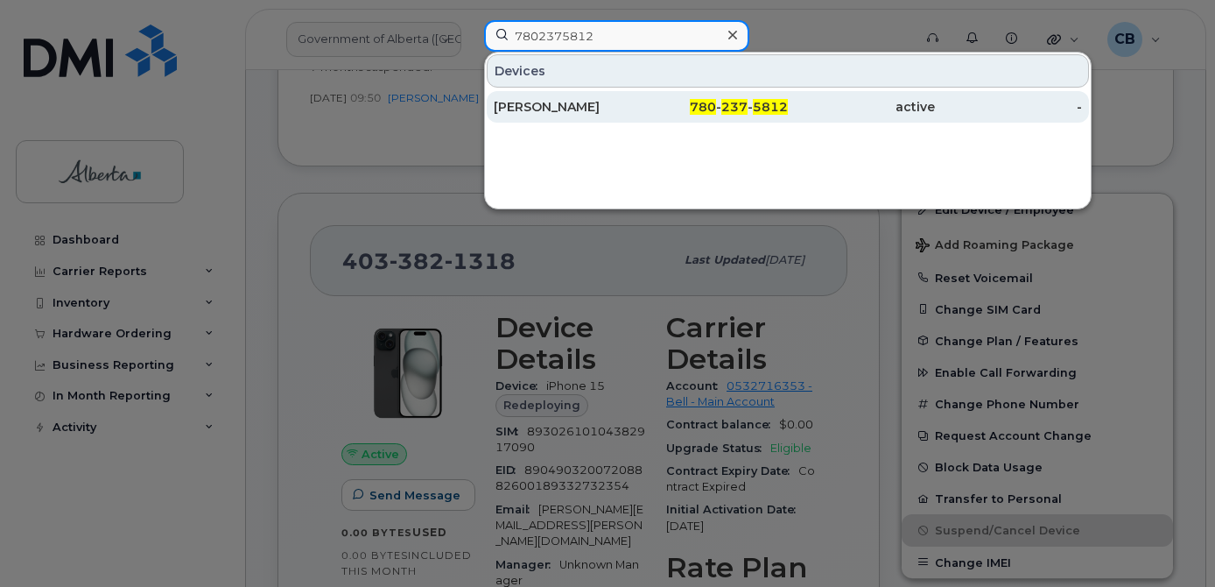
type input "7802375812"
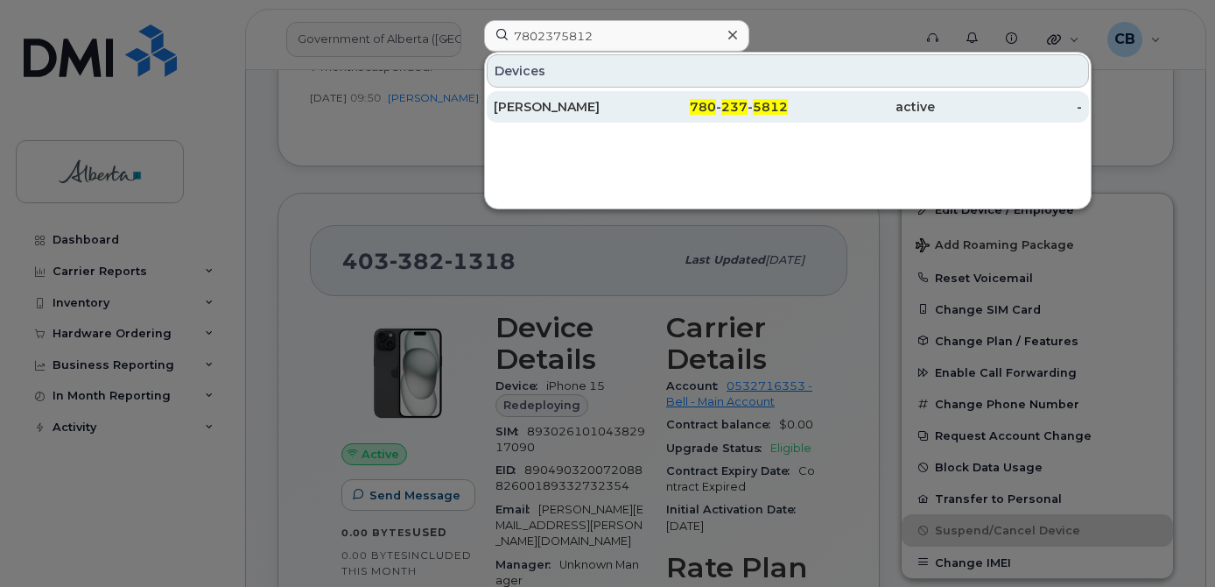
click at [559, 106] on div "[PERSON_NAME]" at bounding box center [567, 107] width 147 height 18
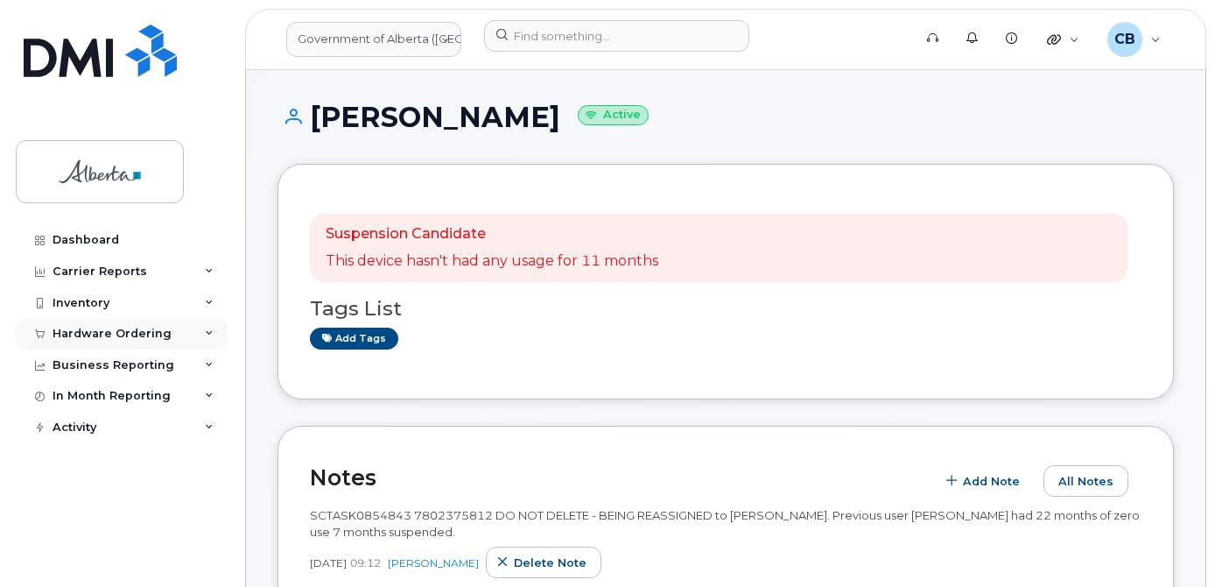
click at [103, 334] on div "Hardware Ordering" at bounding box center [112, 334] width 119 height 14
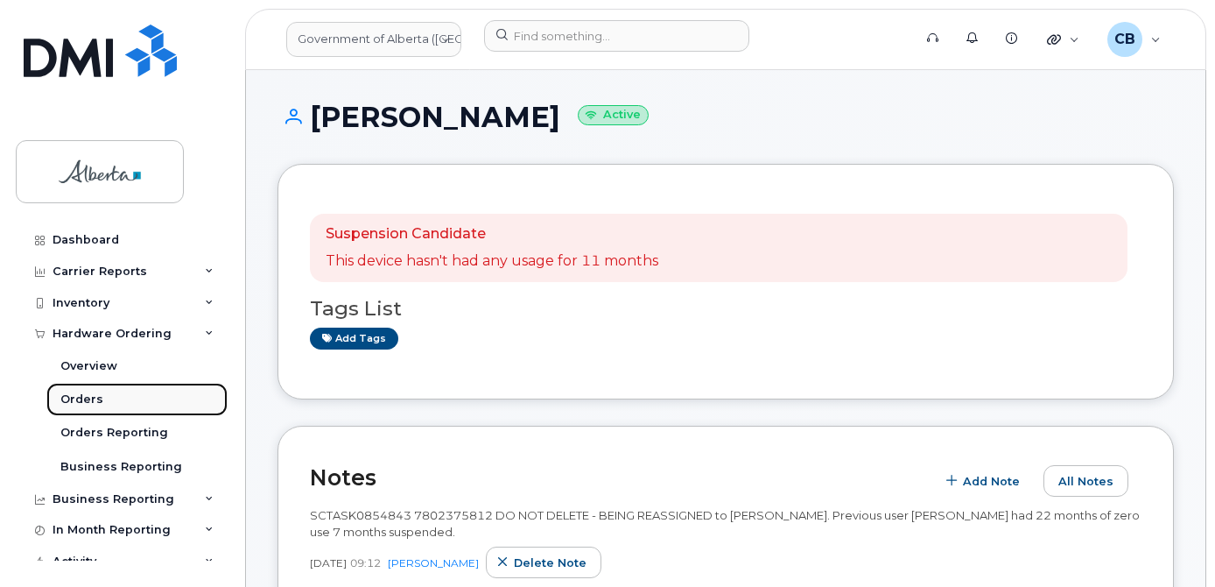
click at [86, 396] on div "Orders" at bounding box center [81, 399] width 43 height 16
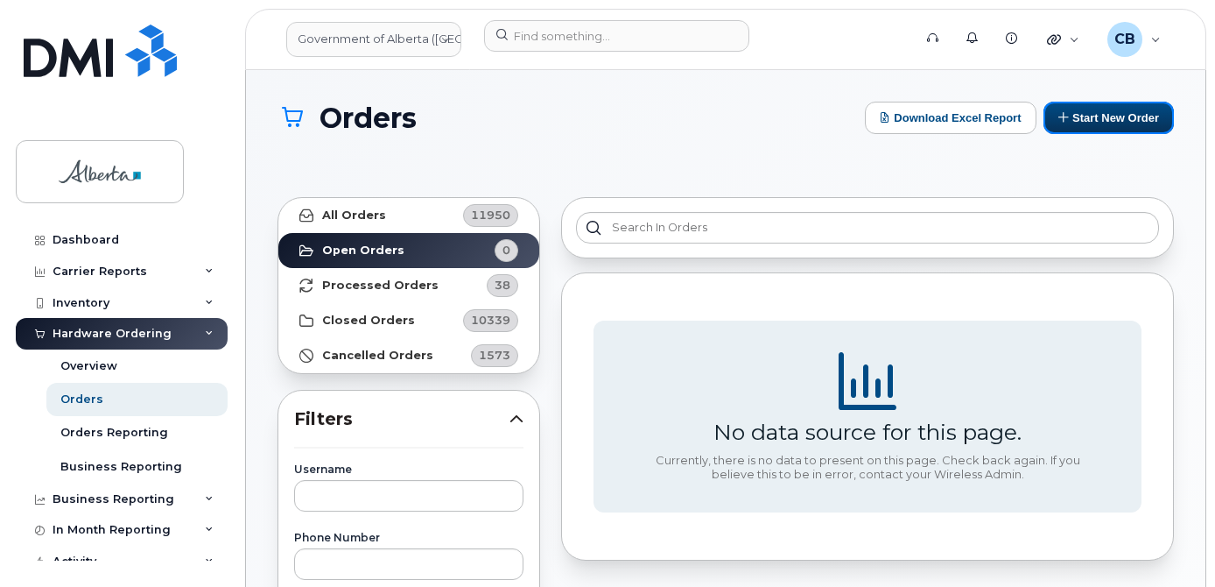
drag, startPoint x: 1108, startPoint y: 115, endPoint x: 1092, endPoint y: 182, distance: 69.2
click at [1108, 116] on button "Start New Order" at bounding box center [1109, 118] width 130 height 32
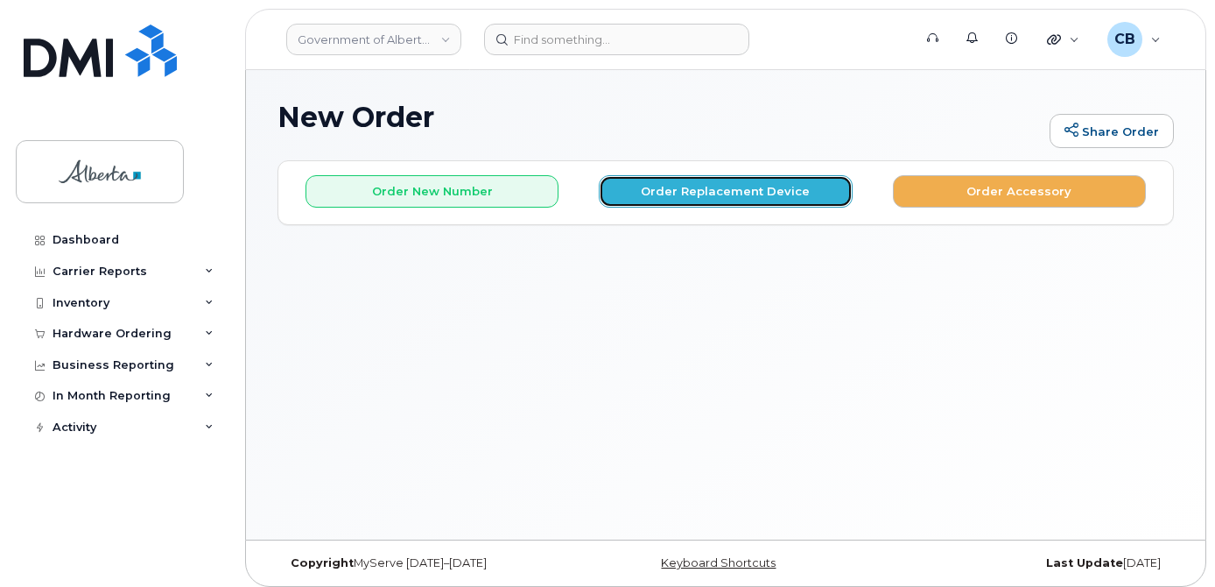
click at [703, 188] on button "Order Replacement Device" at bounding box center [725, 191] width 253 height 32
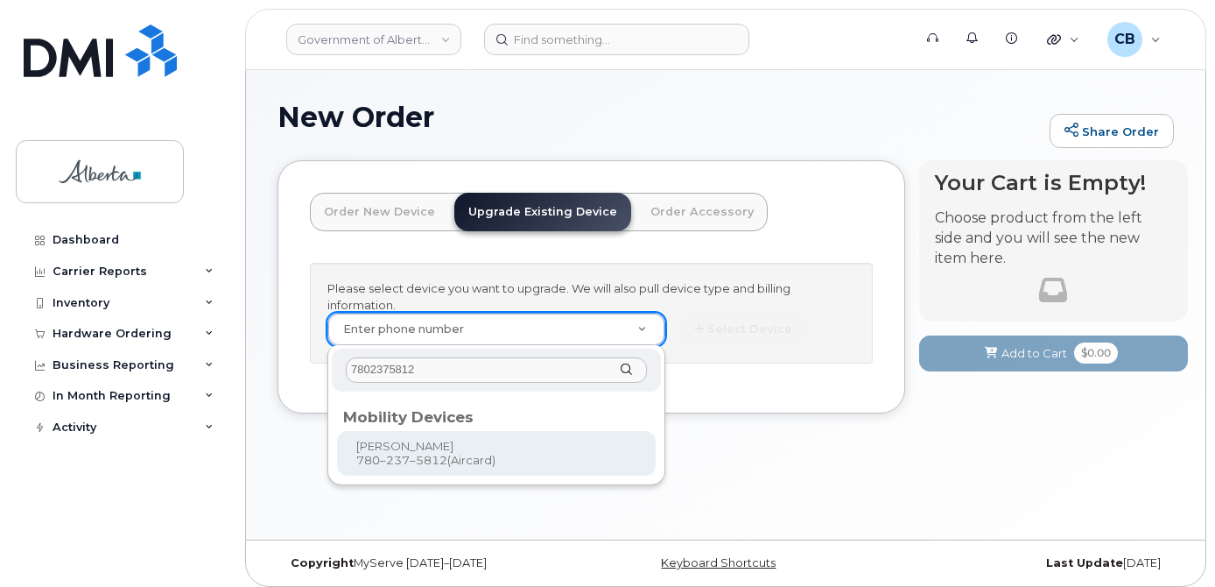
type input "7802375812"
type input "838047"
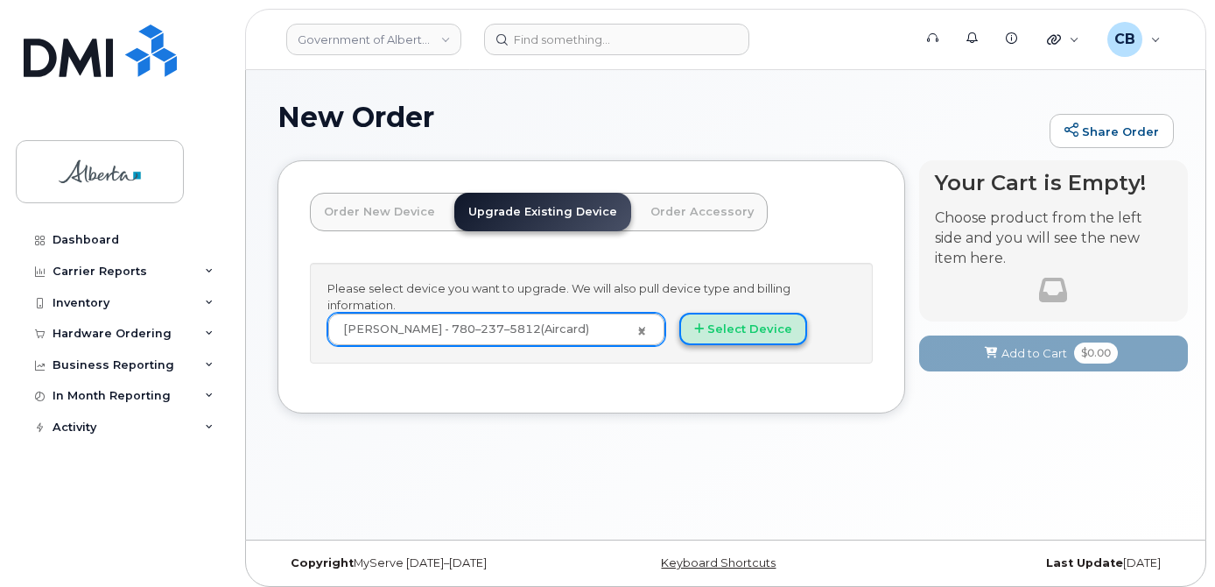
click at [743, 333] on button "Select Device" at bounding box center [743, 329] width 128 height 32
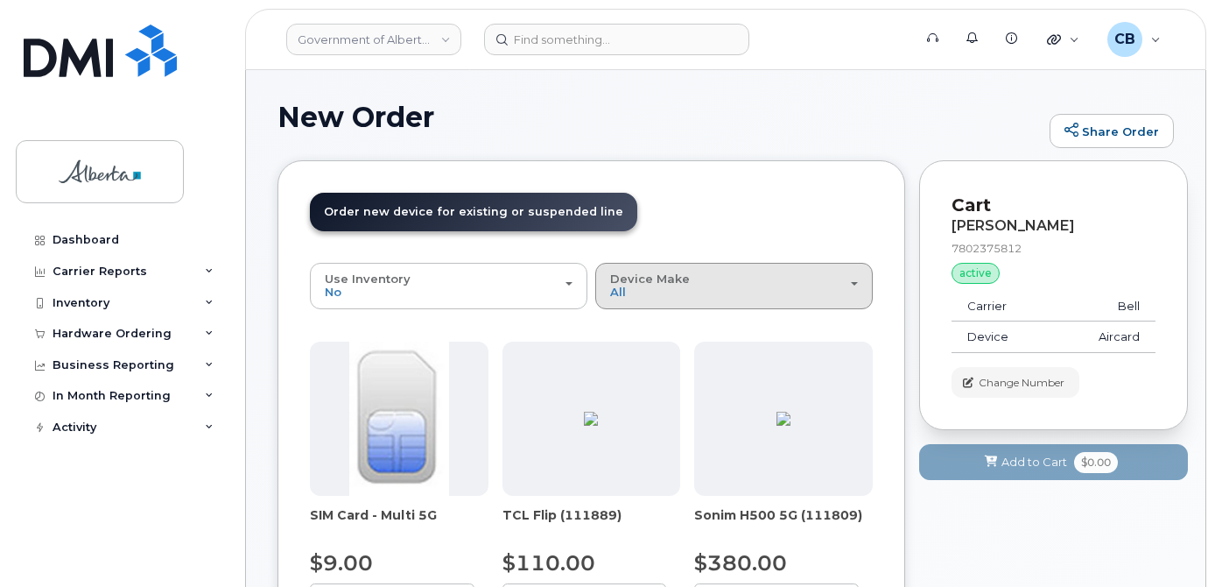
click at [653, 283] on span "Device Make" at bounding box center [650, 278] width 80 height 14
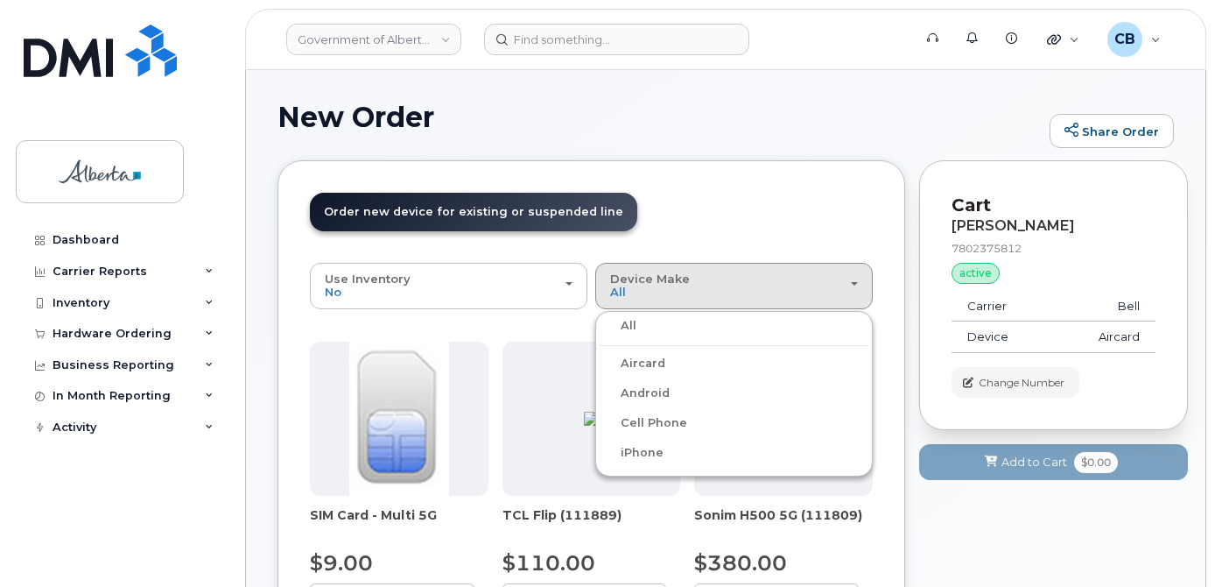
click at [647, 452] on label "iPhone" at bounding box center [632, 452] width 64 height 21
click at [0, 0] on input "iPhone" at bounding box center [0, 0] width 0 height 0
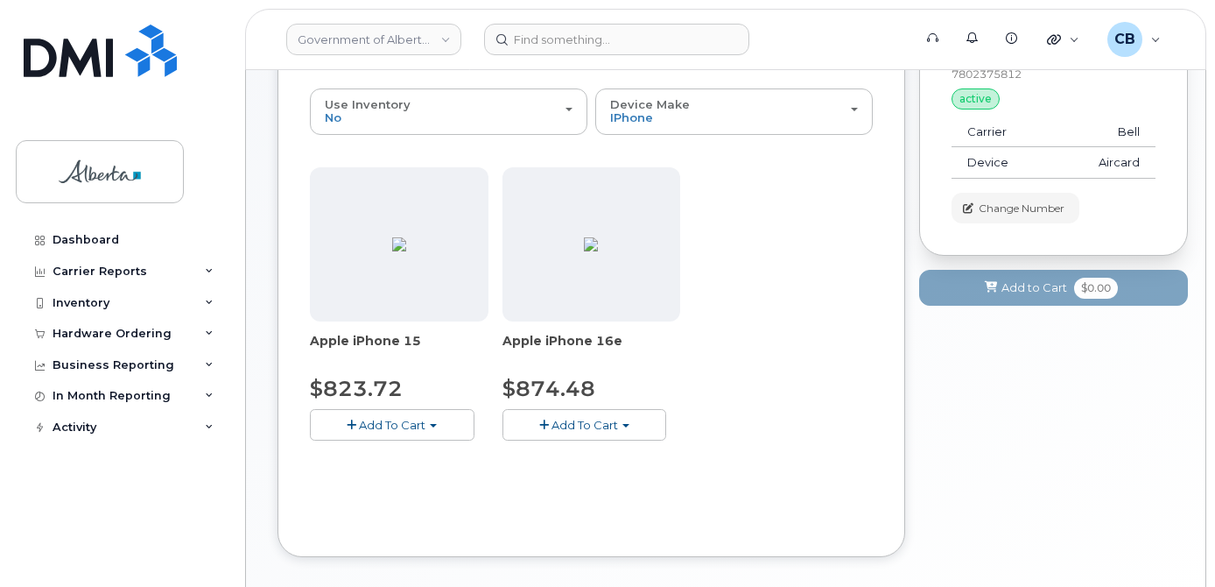
scroll to position [175, 0]
click at [593, 419] on span "Add To Cart" at bounding box center [585, 424] width 67 height 14
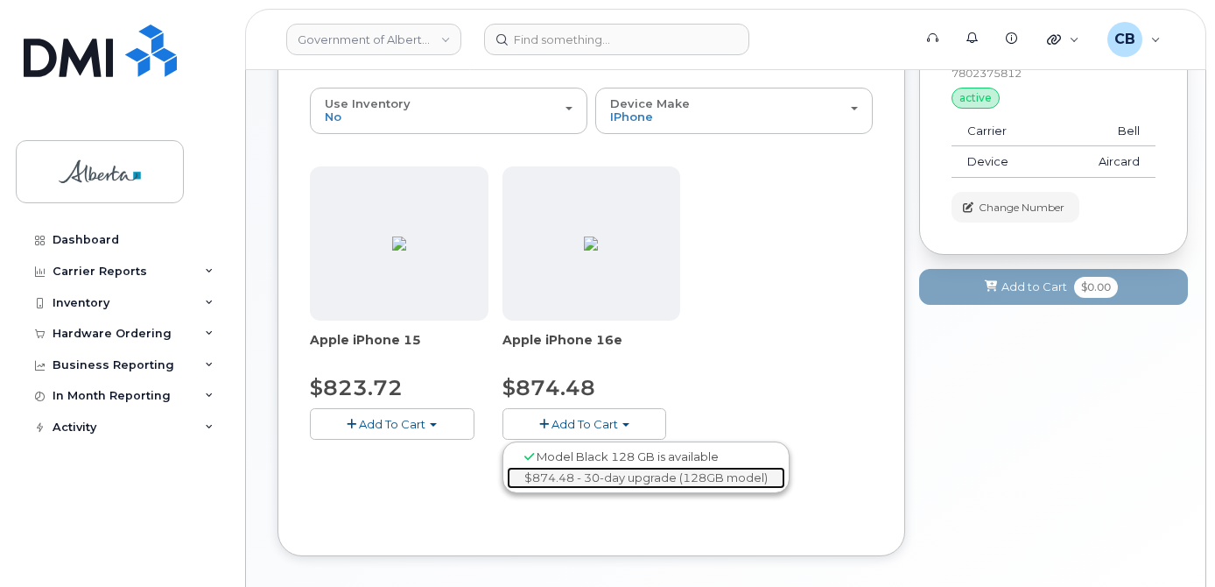
click at [594, 474] on link "$874.48 - 30-day upgrade (128GB model)" at bounding box center [646, 478] width 278 height 22
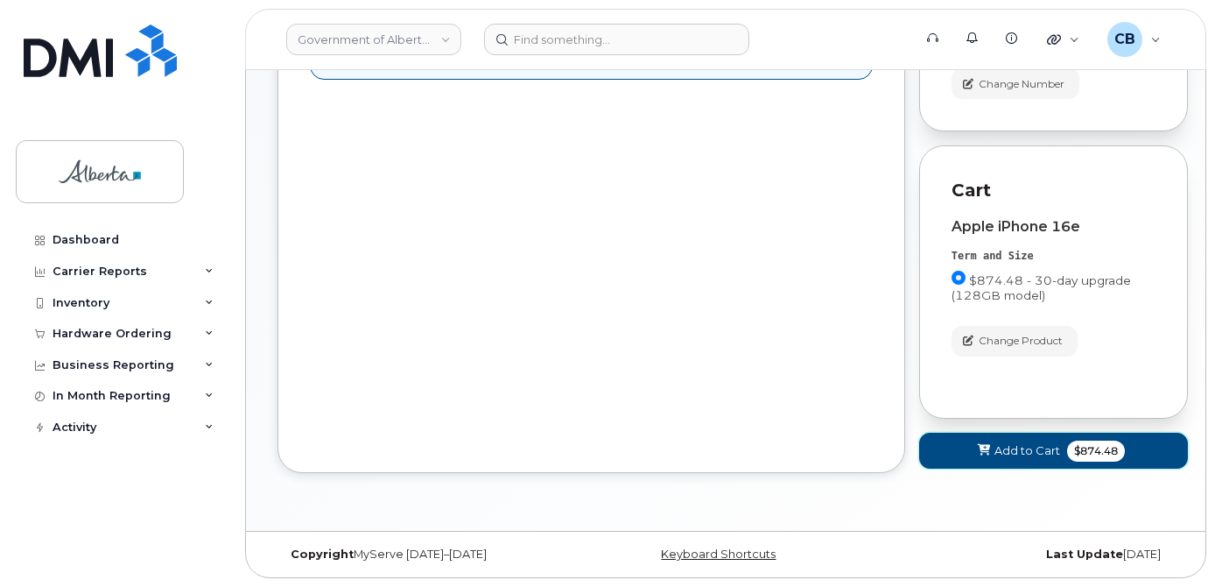
click at [1026, 443] on span "Add to Cart" at bounding box center [1028, 450] width 66 height 17
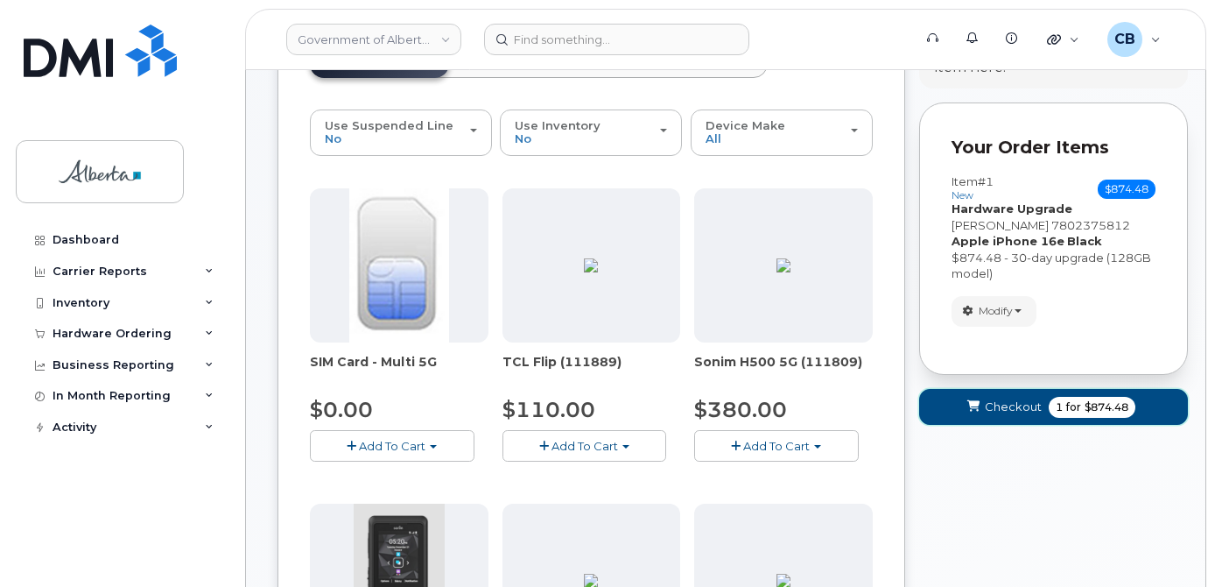
click at [1019, 406] on span "Checkout" at bounding box center [1013, 406] width 57 height 17
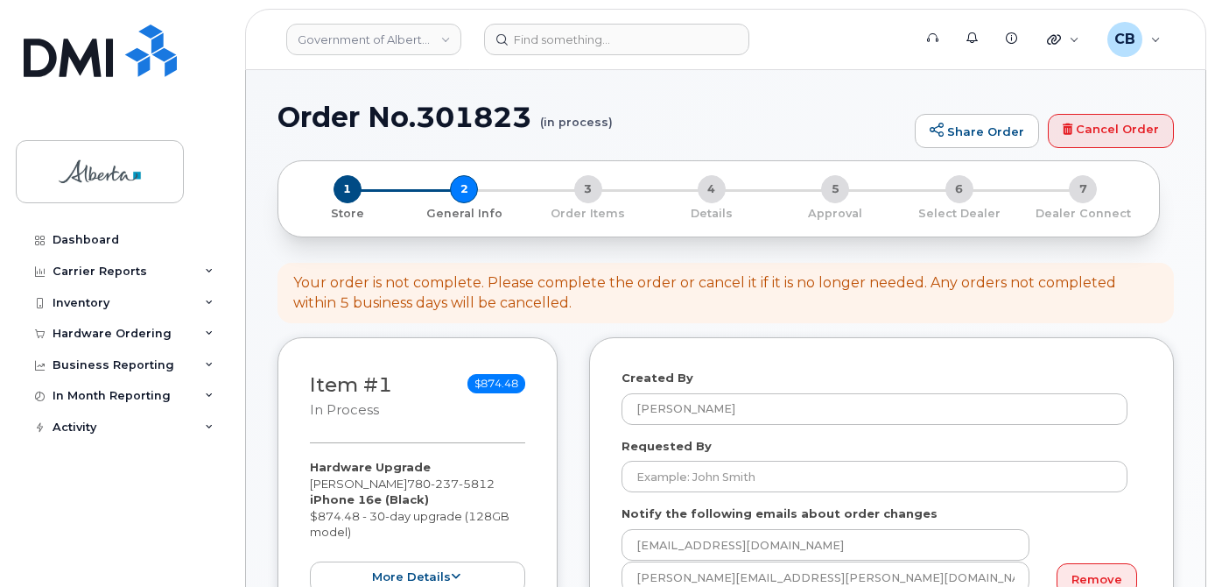
select select
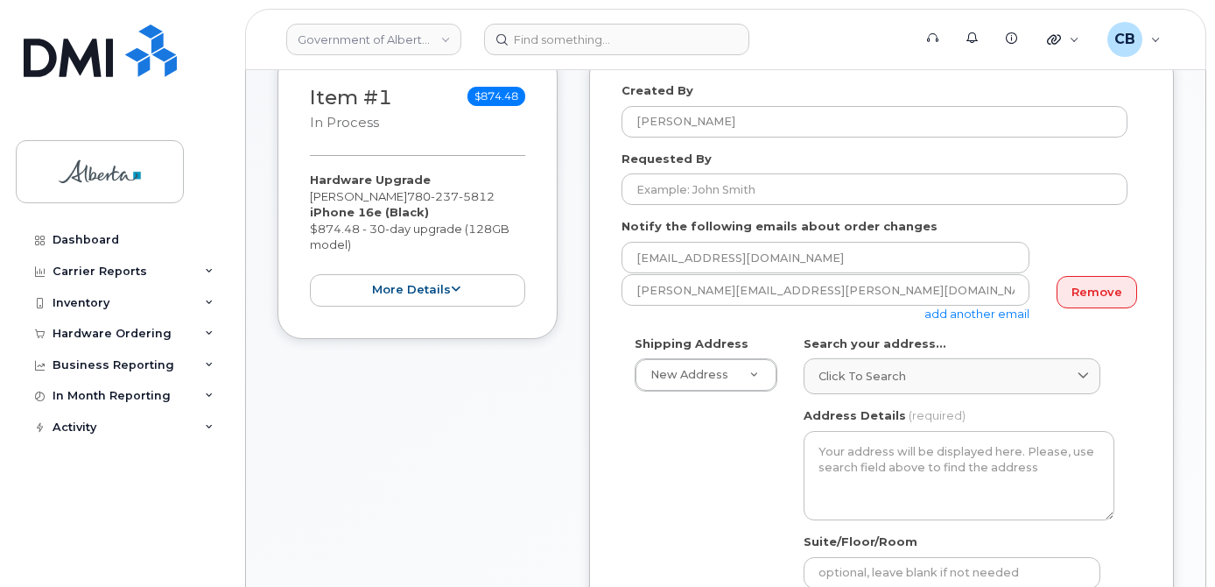
scroll to position [263, 0]
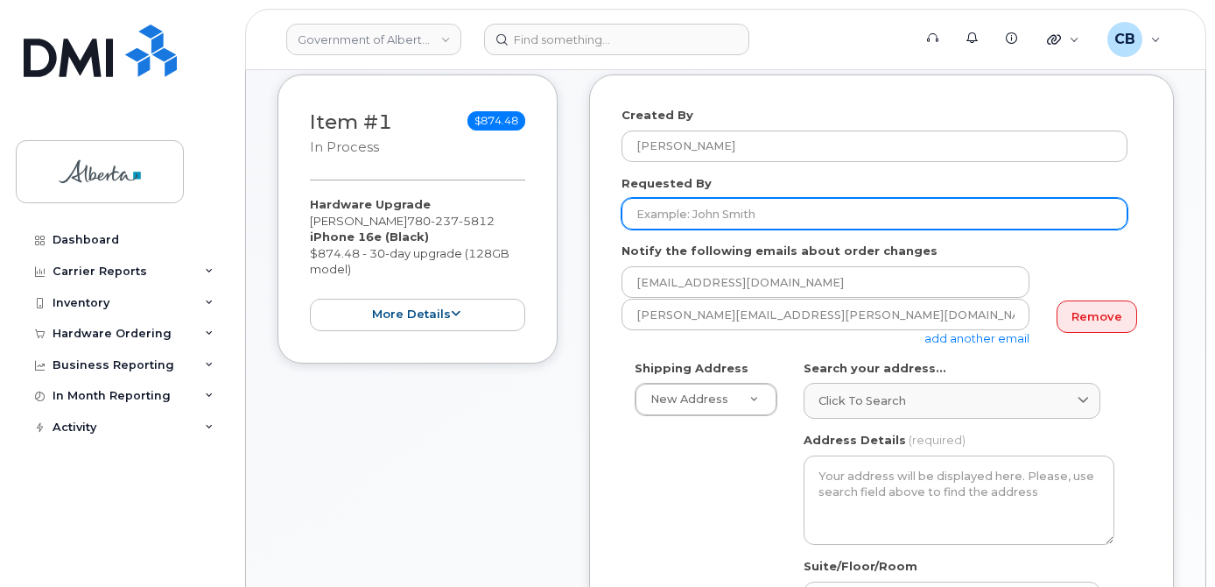
click at [652, 214] on input "Requested By" at bounding box center [875, 214] width 506 height 32
paste input "Janette.Castro@gov.ab.ca"
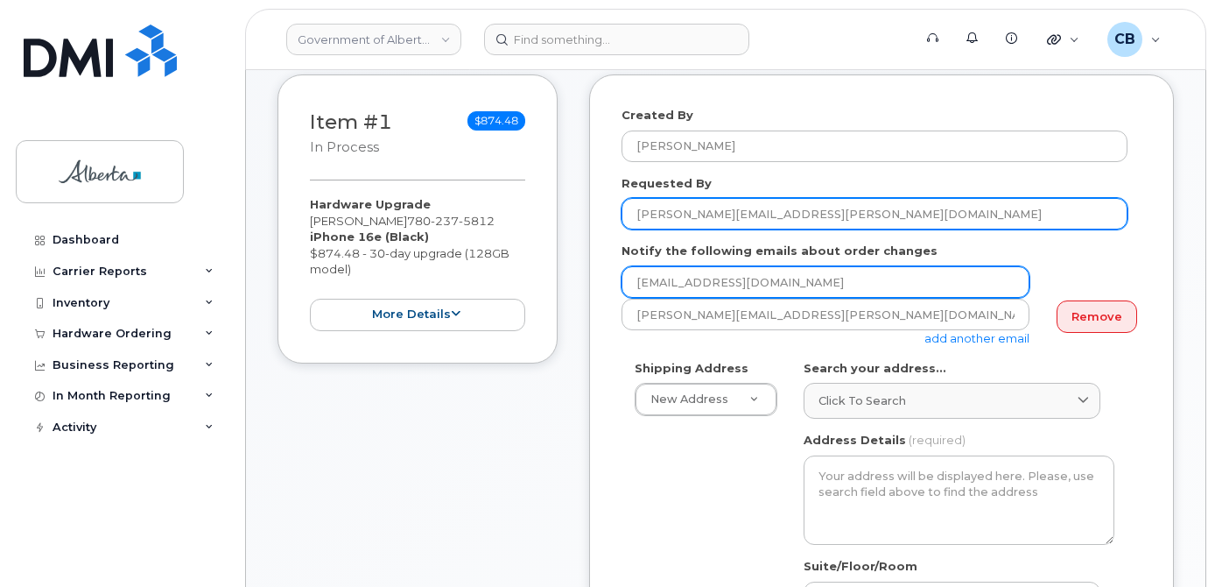
type input "Janette.Castro@gov.ab.ca"
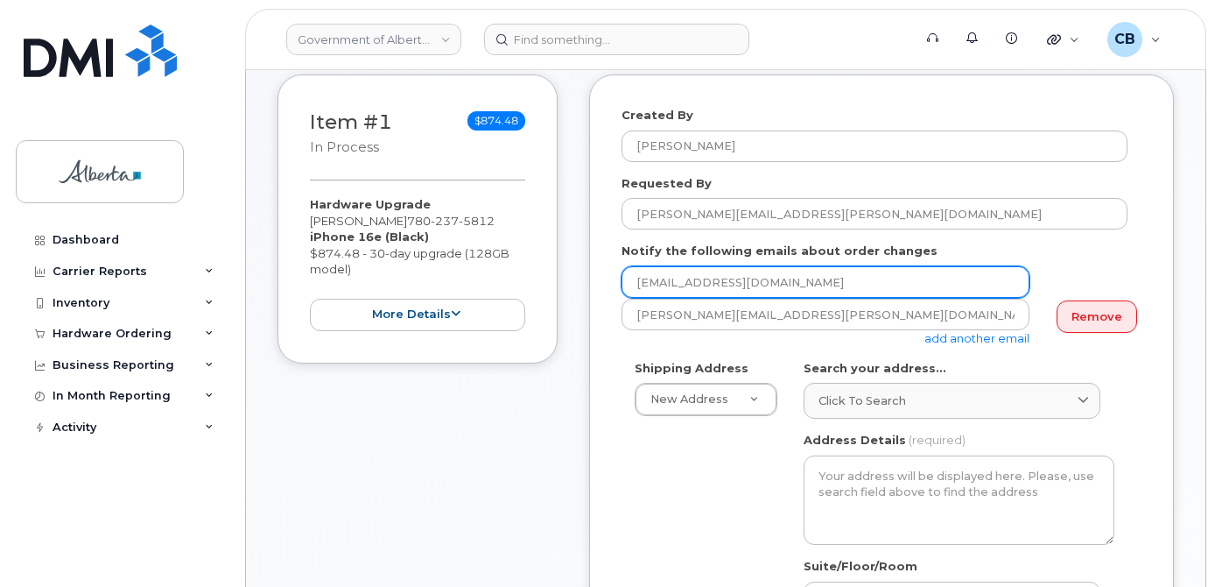
click at [650, 279] on input "[EMAIL_ADDRESS][DOMAIN_NAME]" at bounding box center [826, 282] width 408 height 32
paste input "Janette.Castro"
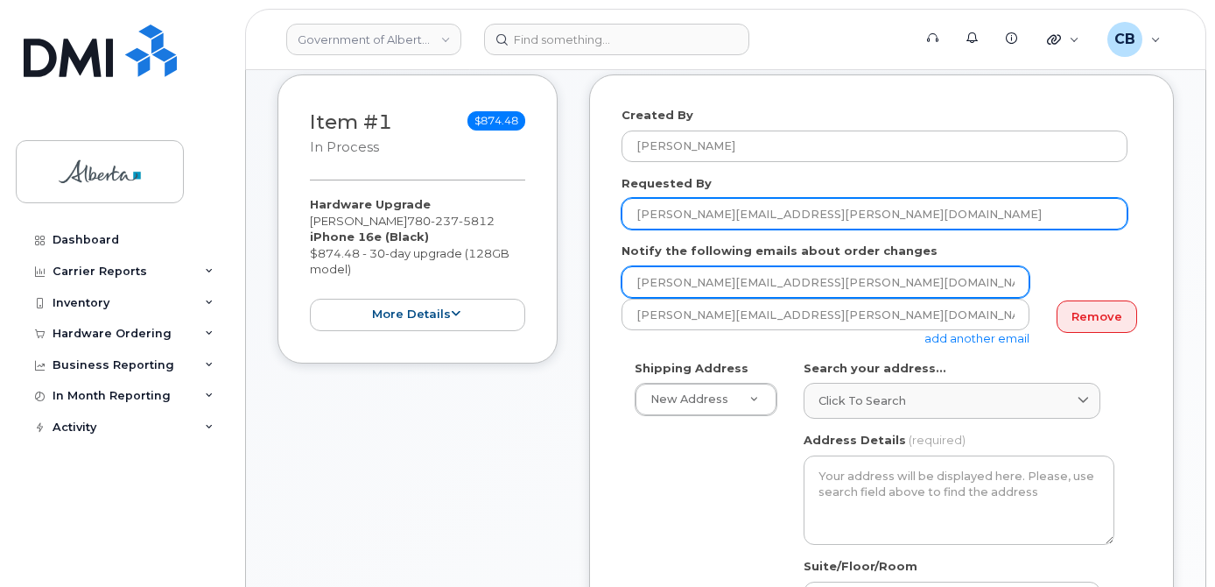
type input "Janette.Castro@gov.ab.ca"
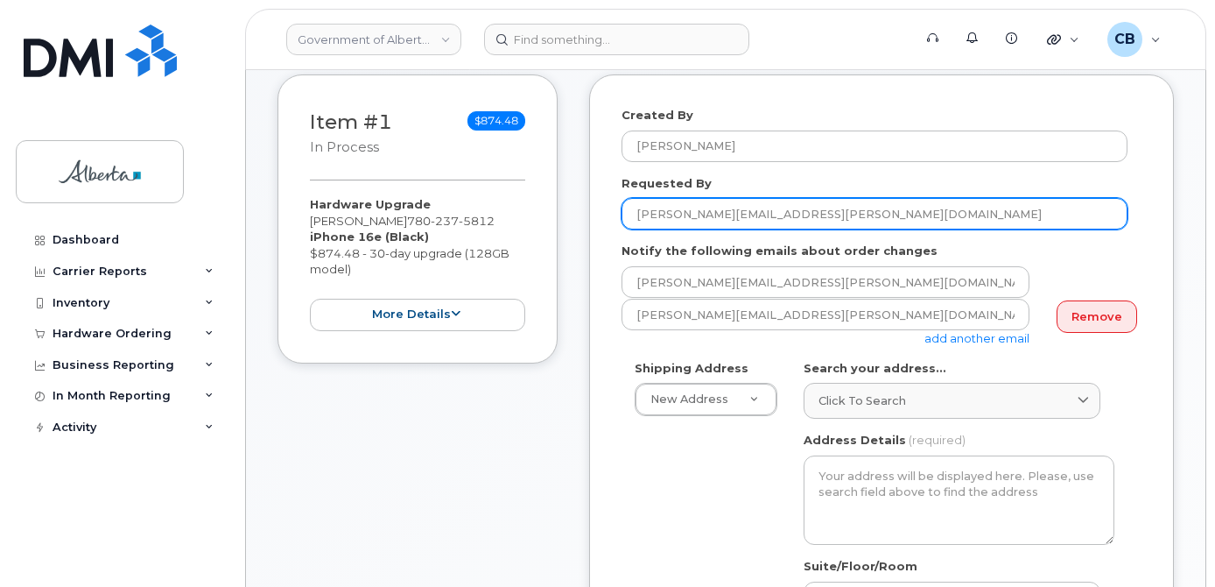
drag, startPoint x: 787, startPoint y: 212, endPoint x: 715, endPoint y: 216, distance: 71.9
click at [715, 216] on input "Janette.Castro@gov.ab.ca" at bounding box center [875, 214] width 506 height 32
type input "[PERSON_NAME]"
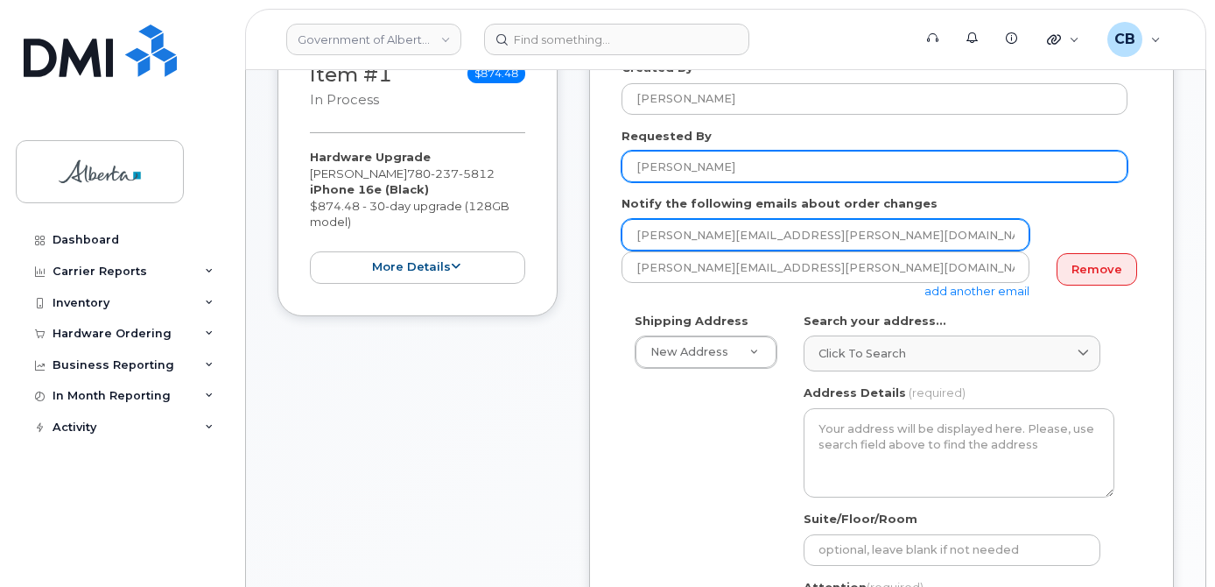
scroll to position [438, 0]
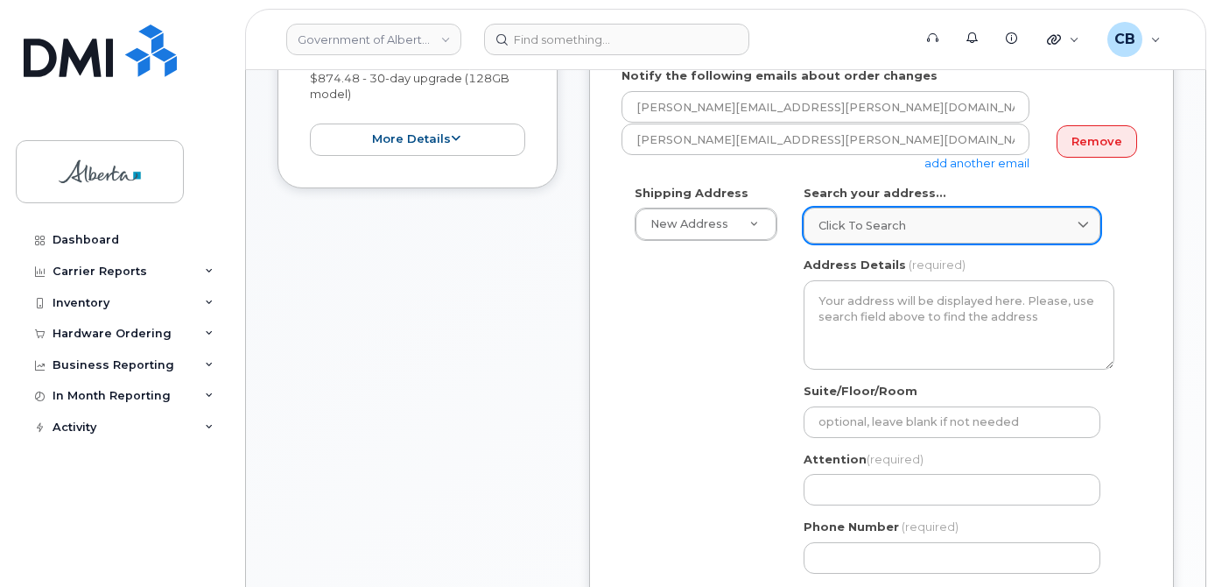
click at [868, 220] on span "Click to search" at bounding box center [863, 225] width 88 height 17
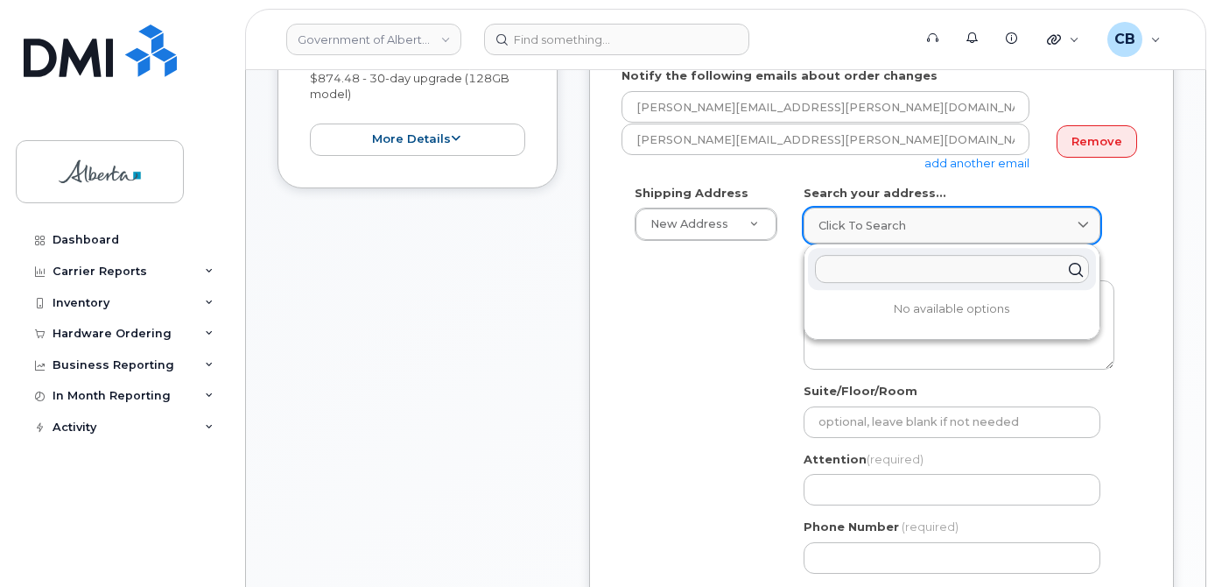
paste input "9940 - 106 Street"
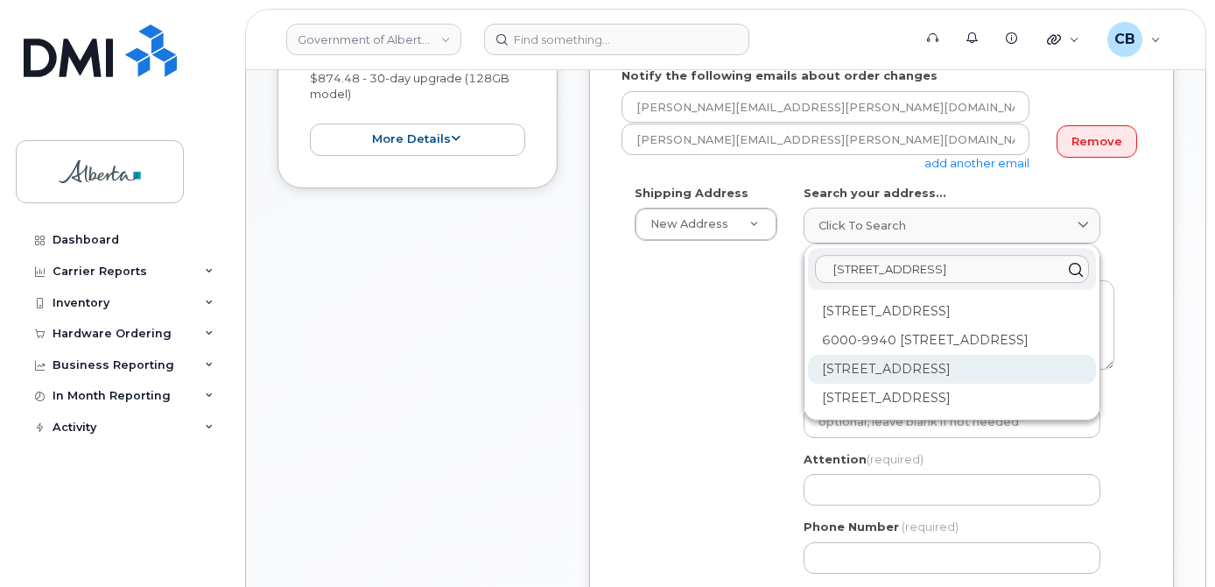
type input "9940 - 106 Street"
click at [921, 377] on div "9940 106 St NW Edmonton AB T5K 2N2" at bounding box center [952, 369] width 288 height 29
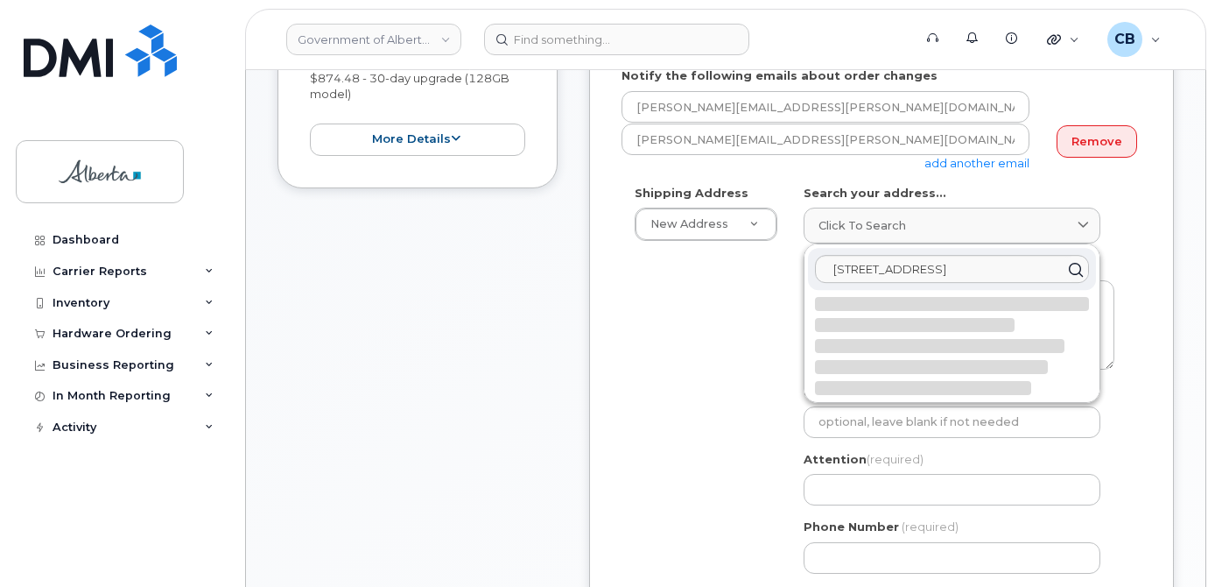
select select
type textarea "9940 106 St NW EDMONTON AB T5K 2N2 CANADA"
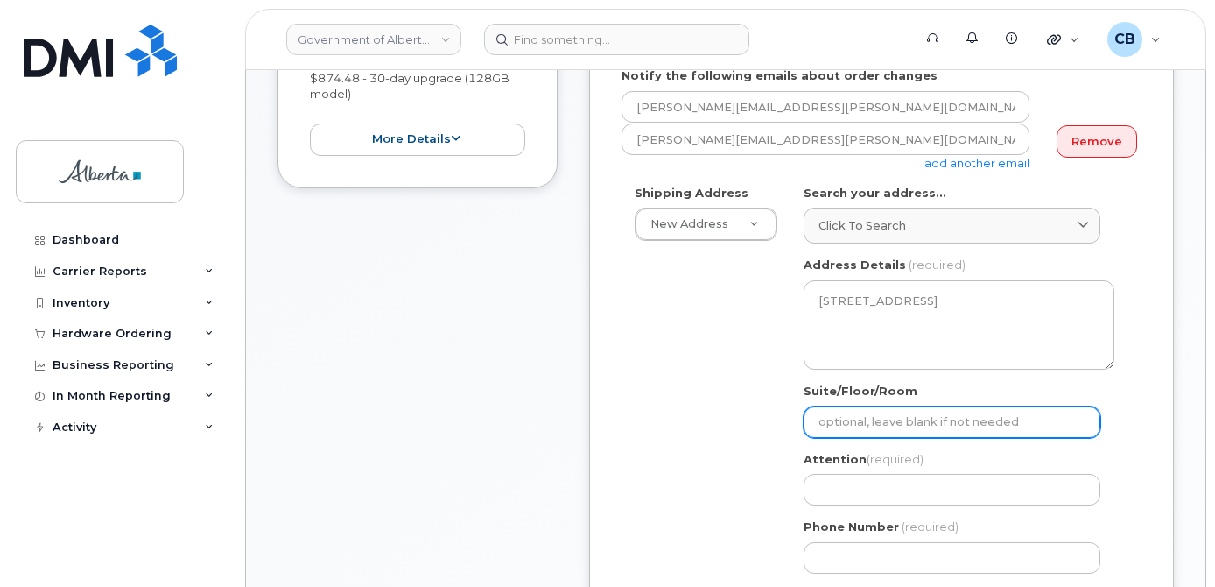
click at [832, 421] on input "Suite/Floor/Room" at bounding box center [952, 422] width 297 height 32
paste input "7th floor"
select select
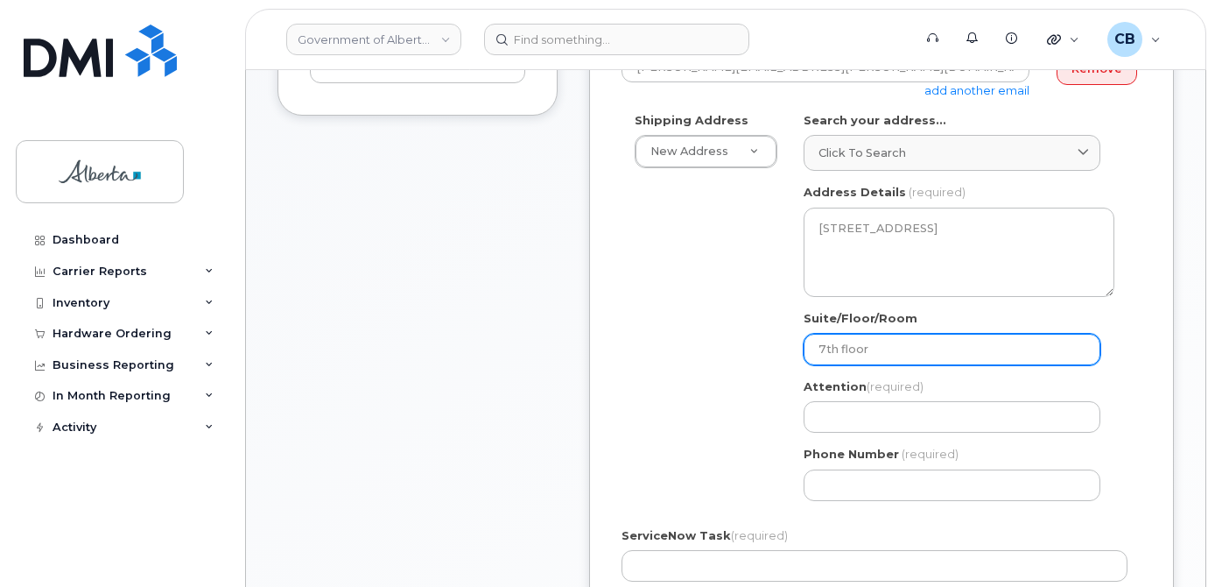
scroll to position [613, 0]
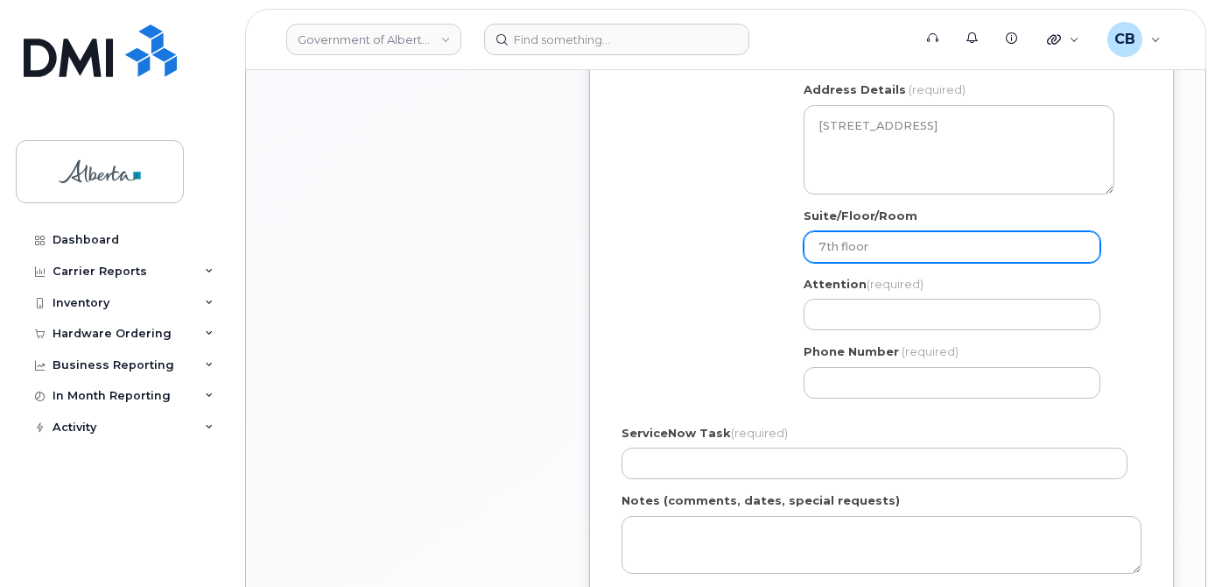
type input "7th floor"
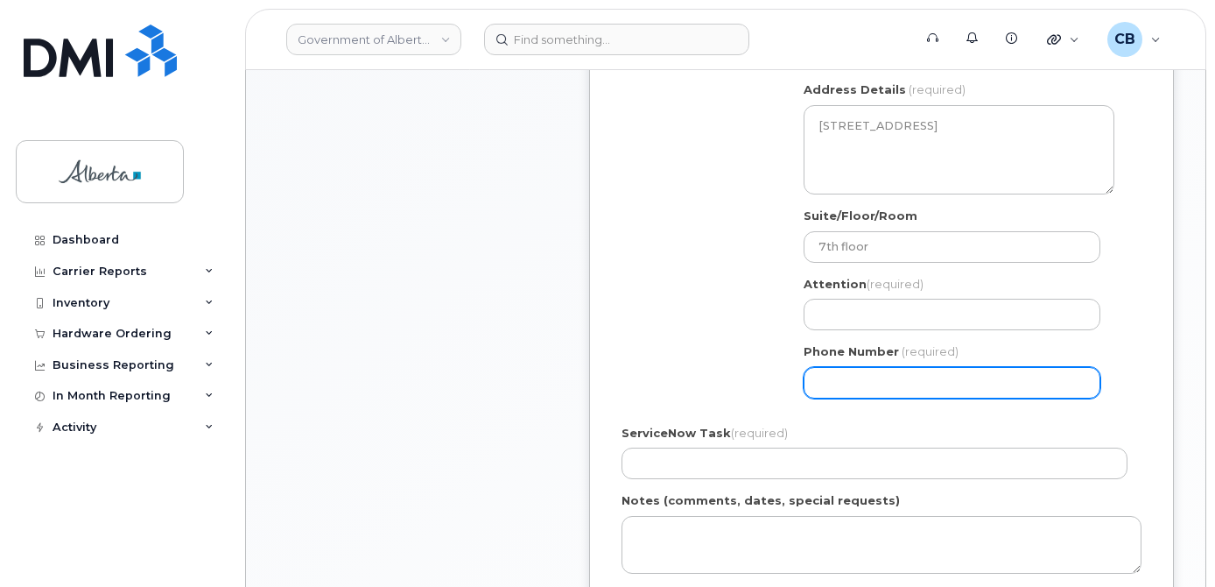
click at [844, 377] on input "Phone Number" at bounding box center [952, 383] width 297 height 32
paste input "7806436652"
select select
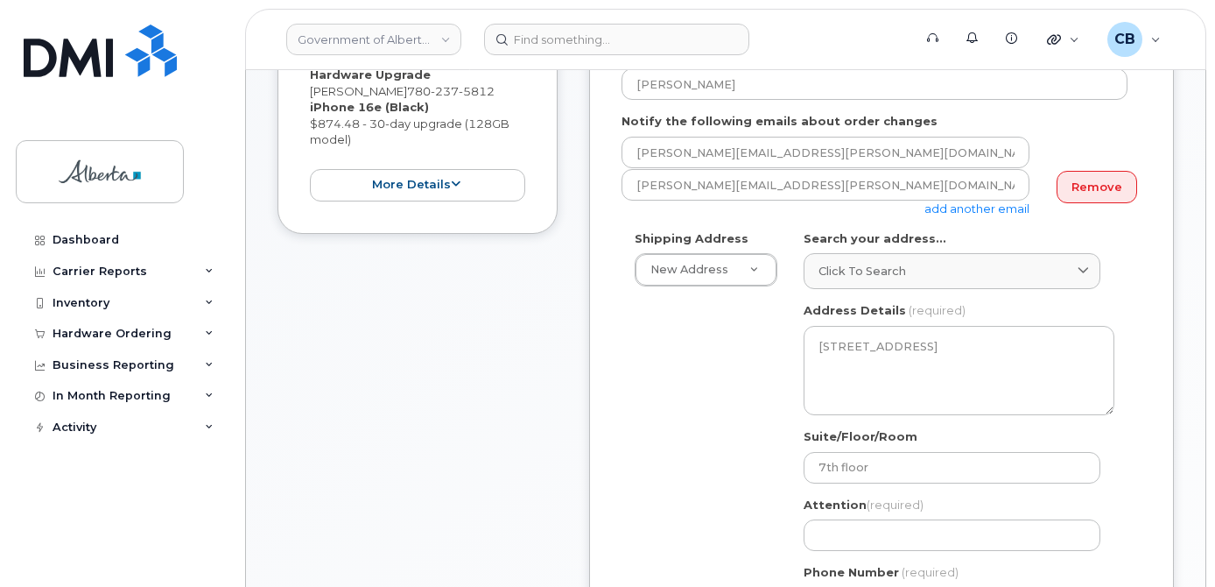
scroll to position [369, 0]
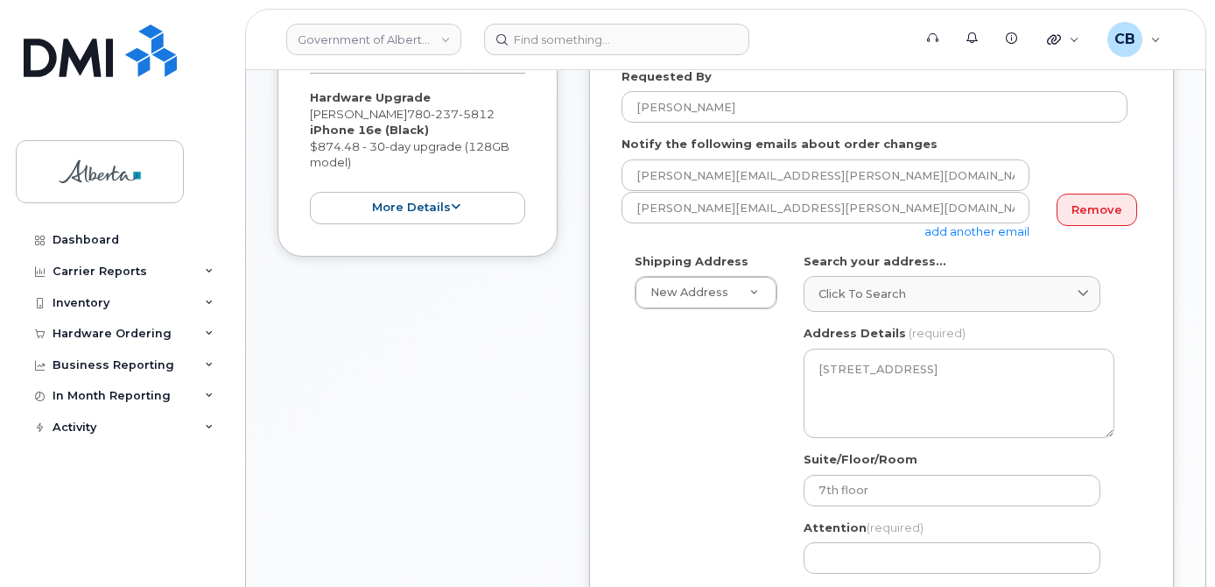
type input "7806436652"
click at [1206, 210] on div "Government of Alberta (GOA) Support Alerts Knowledge Base Quicklinks Suspend / …" at bounding box center [725, 583] width 961 height 1764
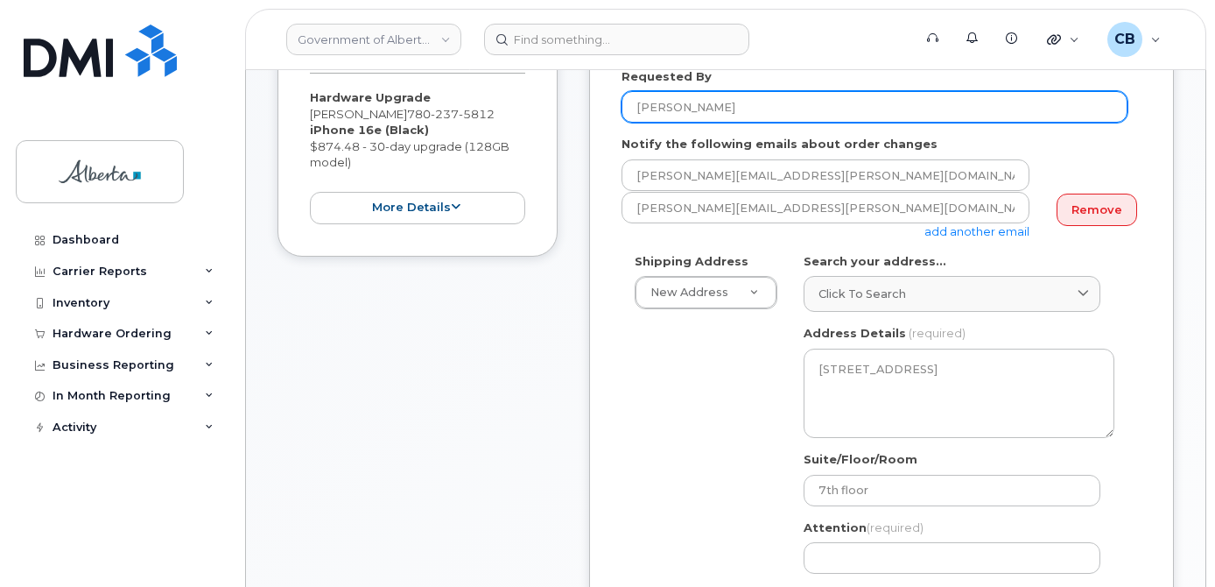
click at [648, 101] on input "[PERSON_NAME]" at bounding box center [875, 107] width 506 height 32
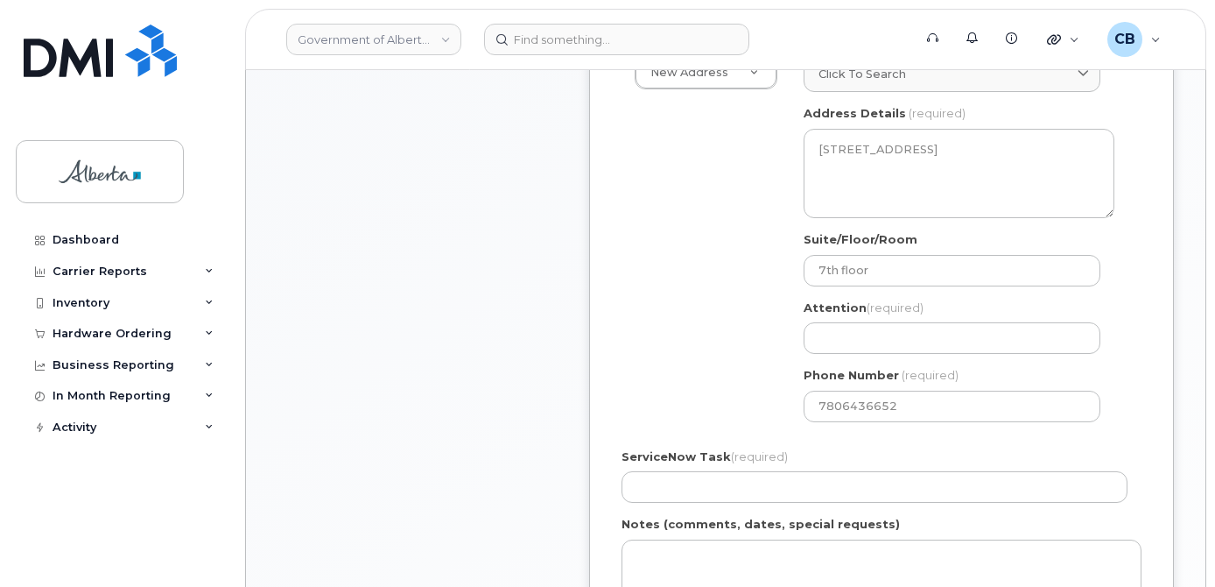
scroll to position [590, 0]
click at [840, 331] on input "Attention (required)" at bounding box center [952, 337] width 297 height 32
paste input "[PERSON_NAME]"
select select
type input "[PERSON_NAME]"
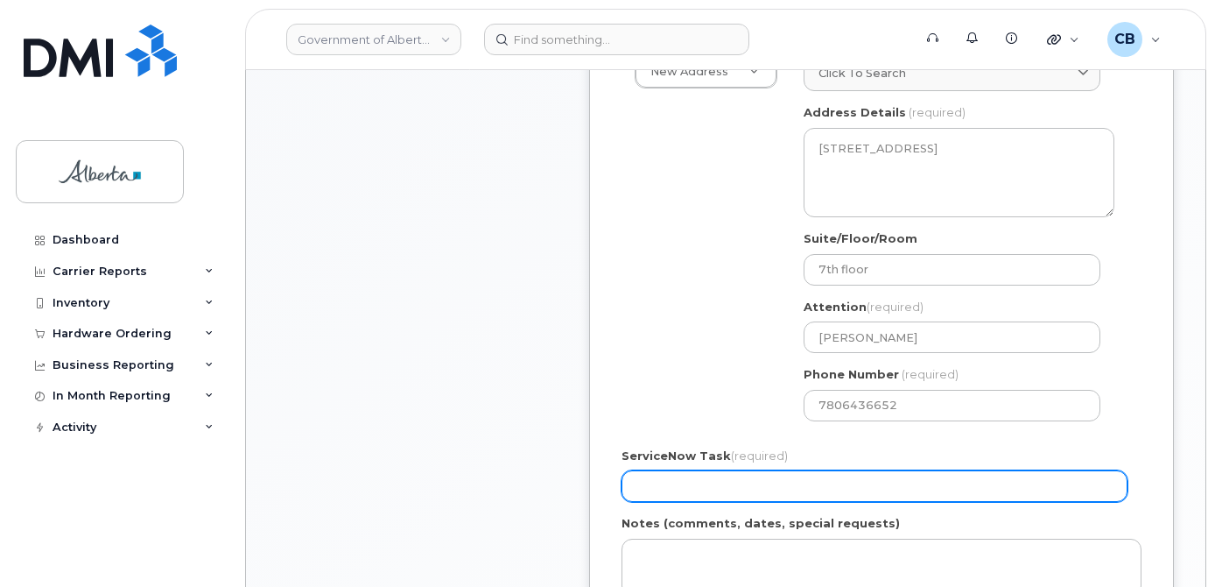
click at [676, 479] on input "ServiceNow Task (required)" at bounding box center [875, 486] width 506 height 32
paste input "SCTASK0854843"
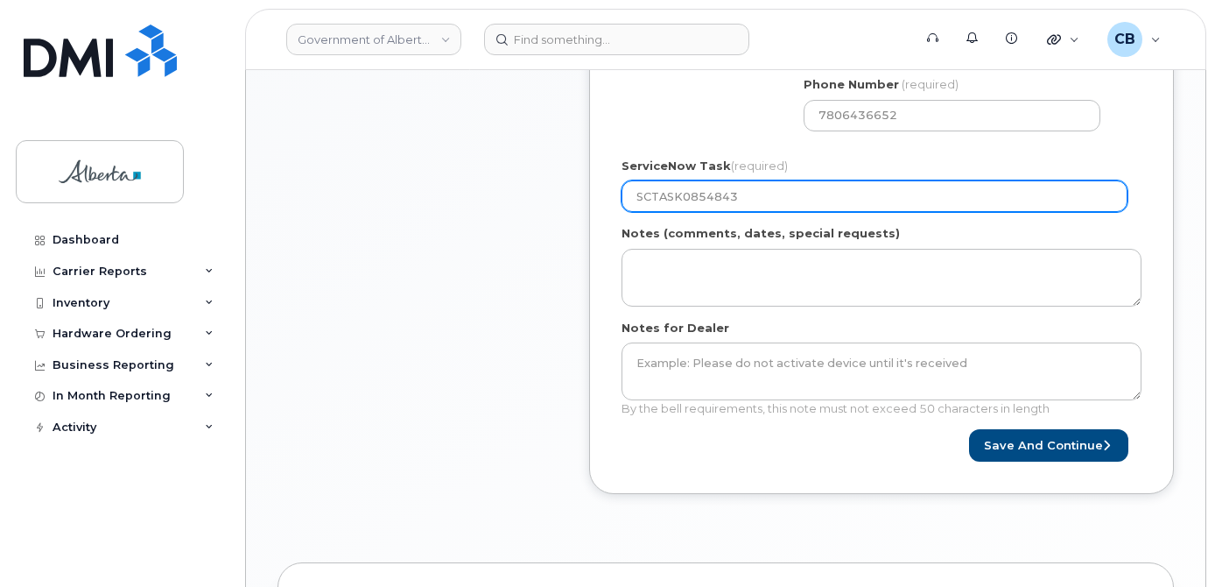
scroll to position [883, 0]
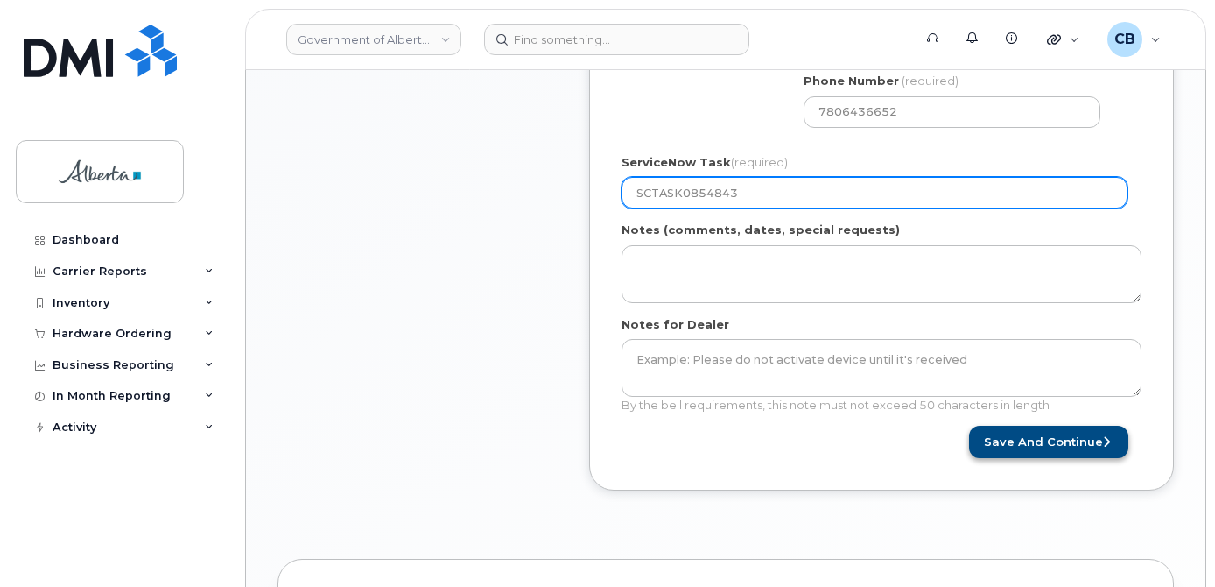
type input "SCTASK0854843"
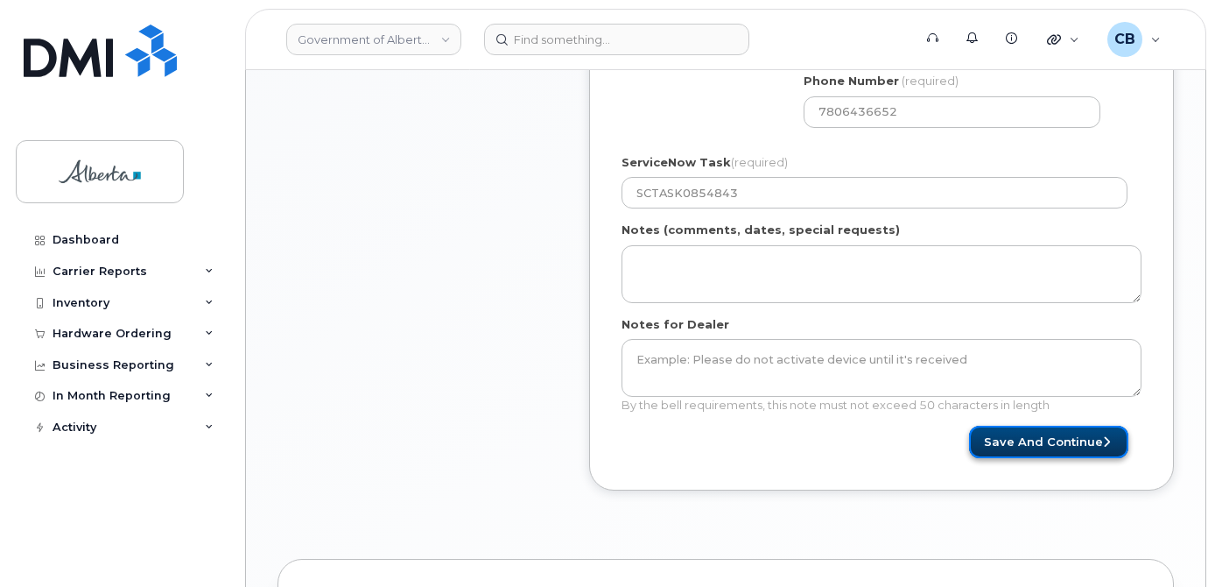
click at [1046, 435] on button "Save and Continue" at bounding box center [1048, 441] width 159 height 32
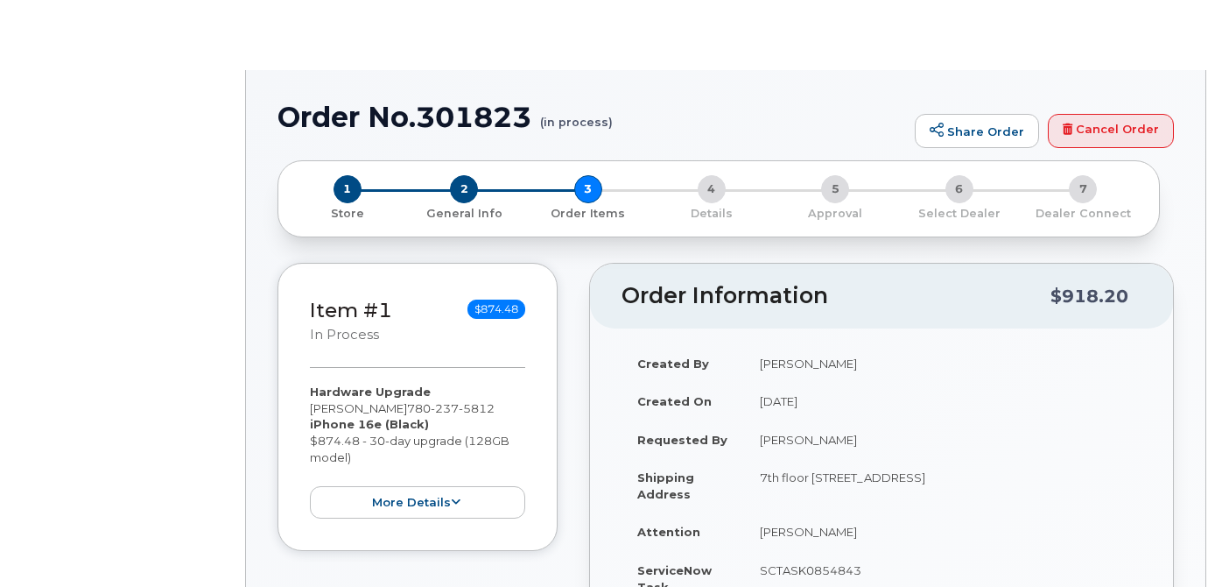
type input "[PERSON_NAME]"
type input "[EMAIL_ADDRESS][DOMAIN_NAME]"
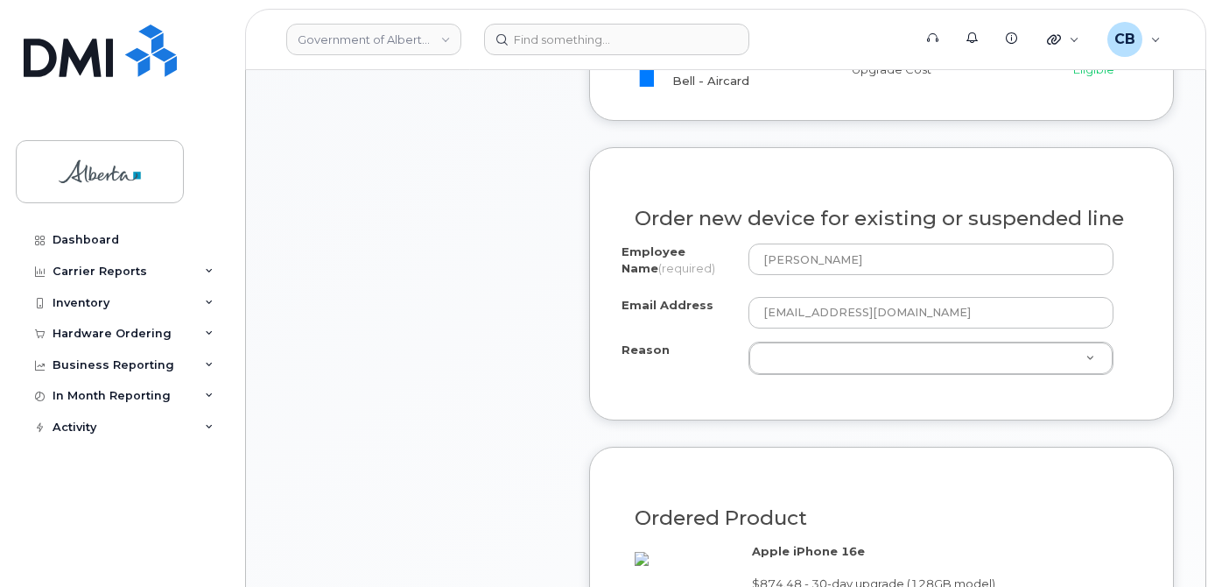
scroll to position [866, 0]
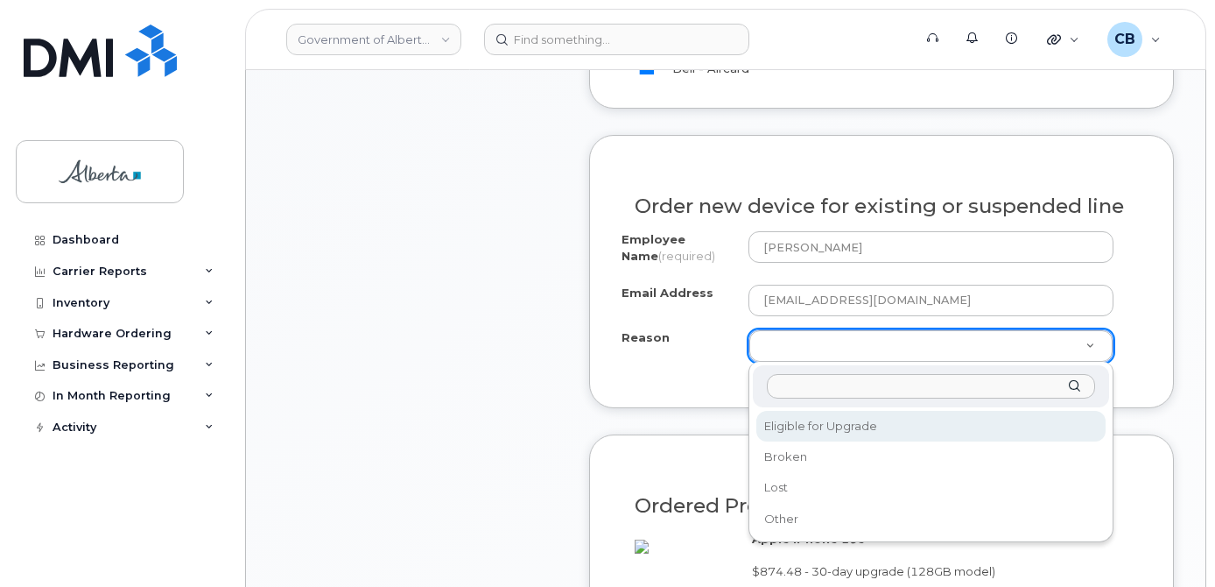
select select "eligible_for_upgrade"
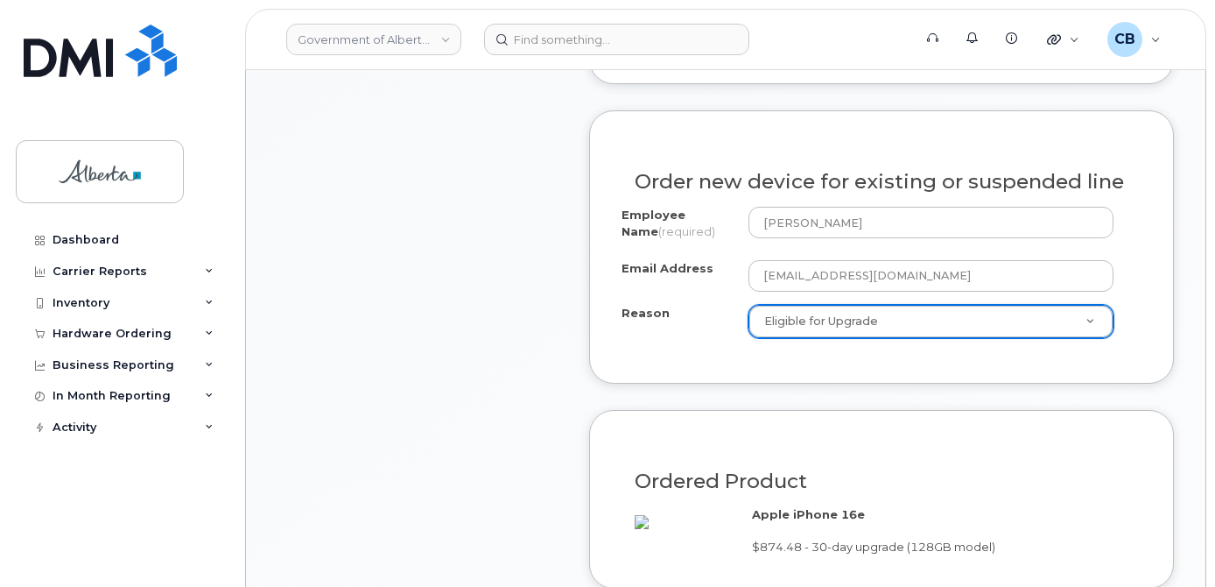
scroll to position [1216, 0]
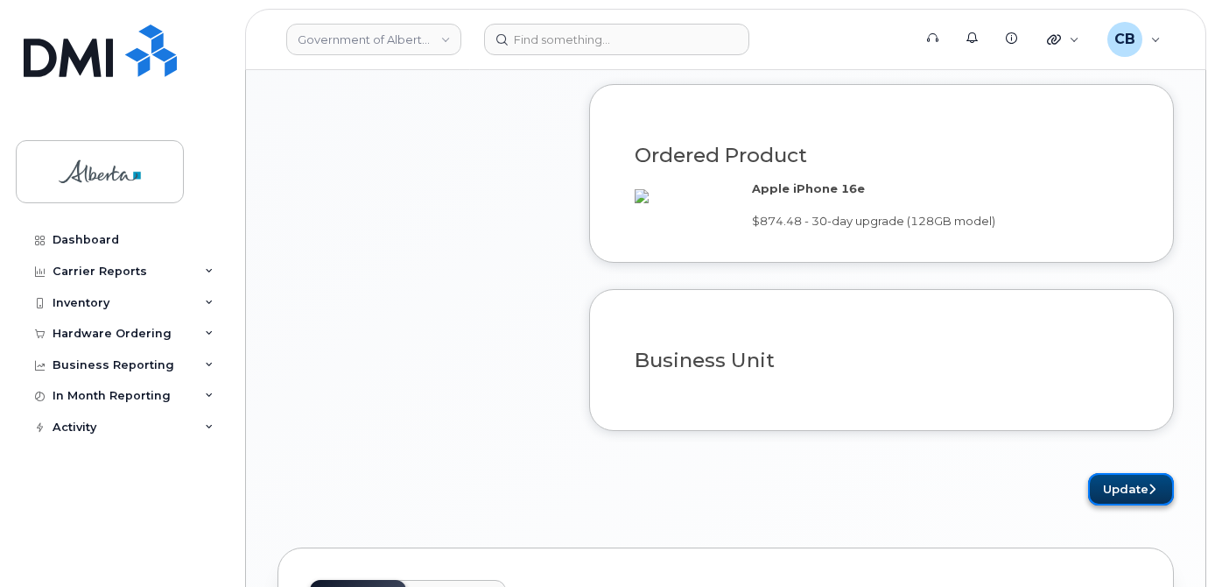
click at [1116, 505] on button "Update" at bounding box center [1131, 489] width 86 height 32
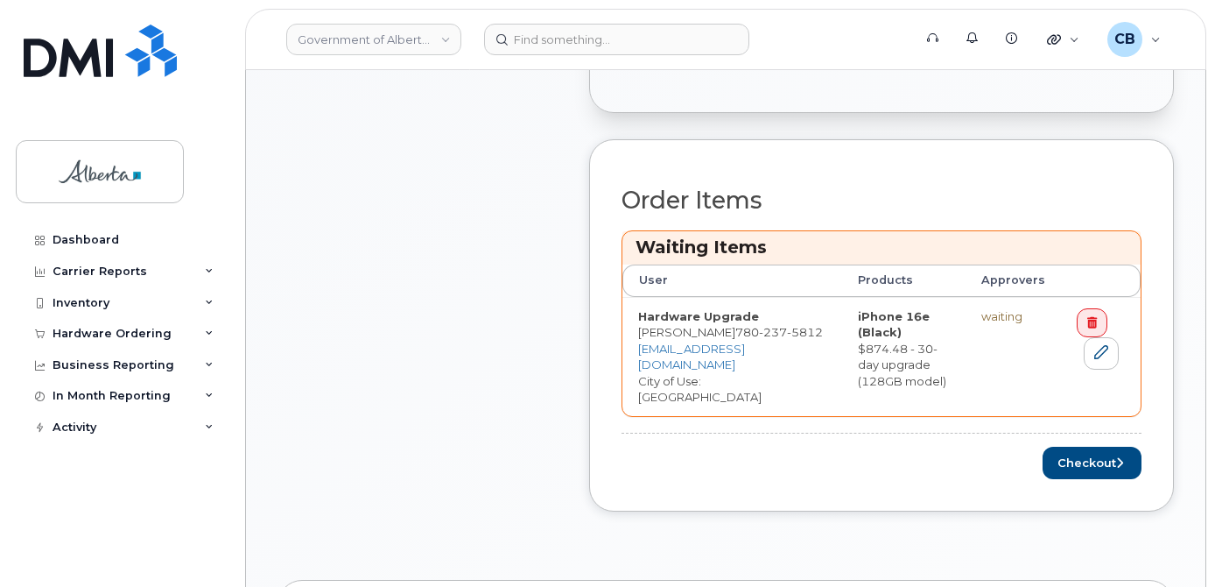
scroll to position [671, 0]
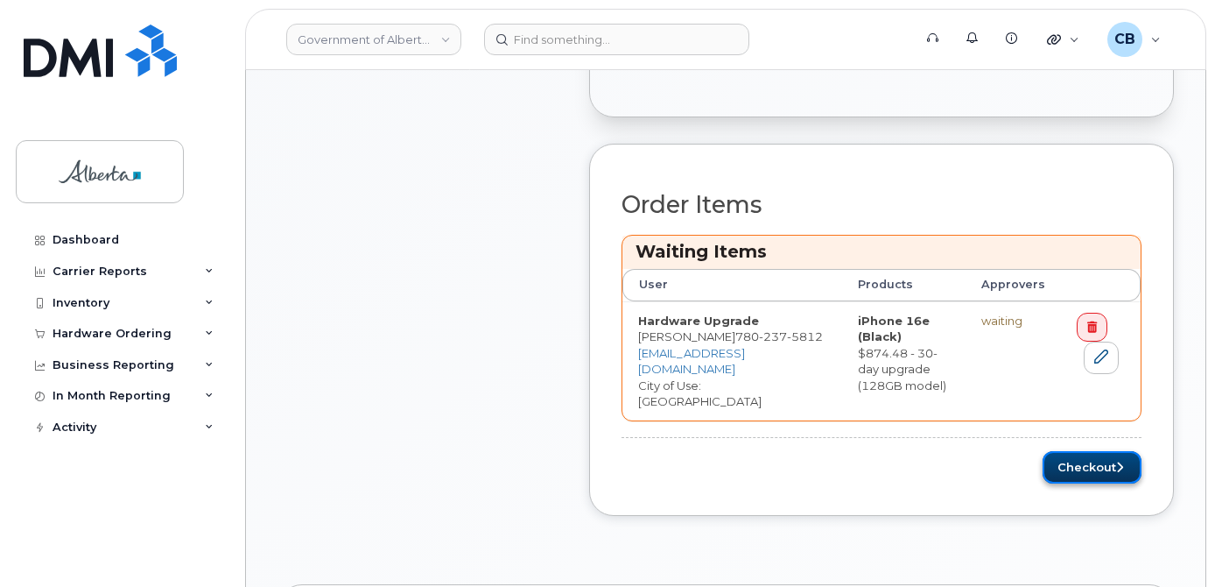
click at [1073, 451] on button "Checkout" at bounding box center [1092, 467] width 99 height 32
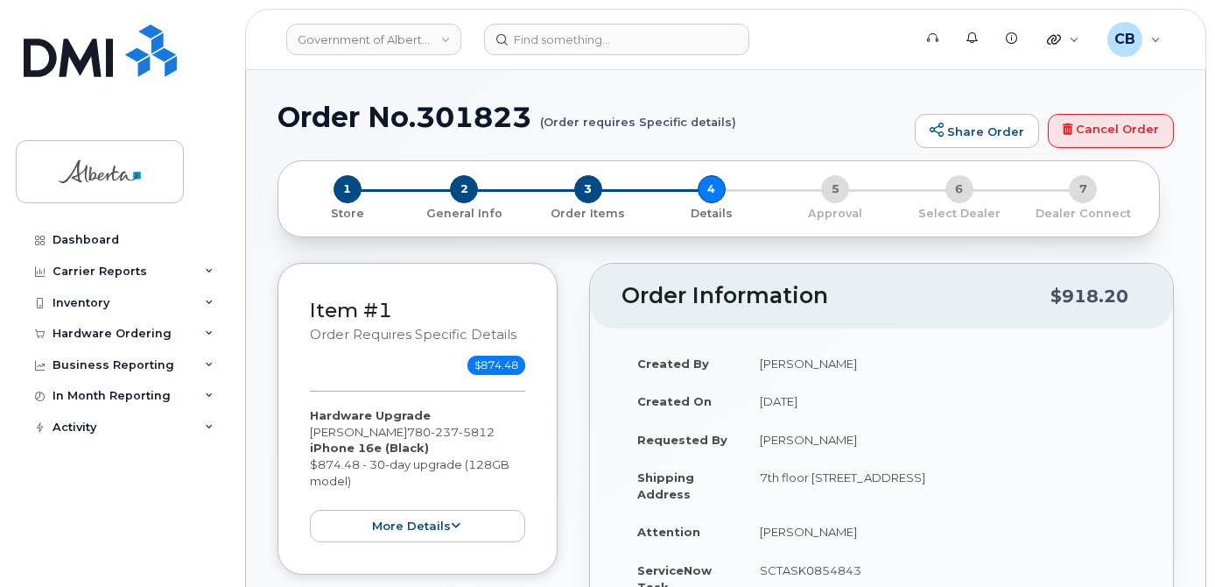
select select
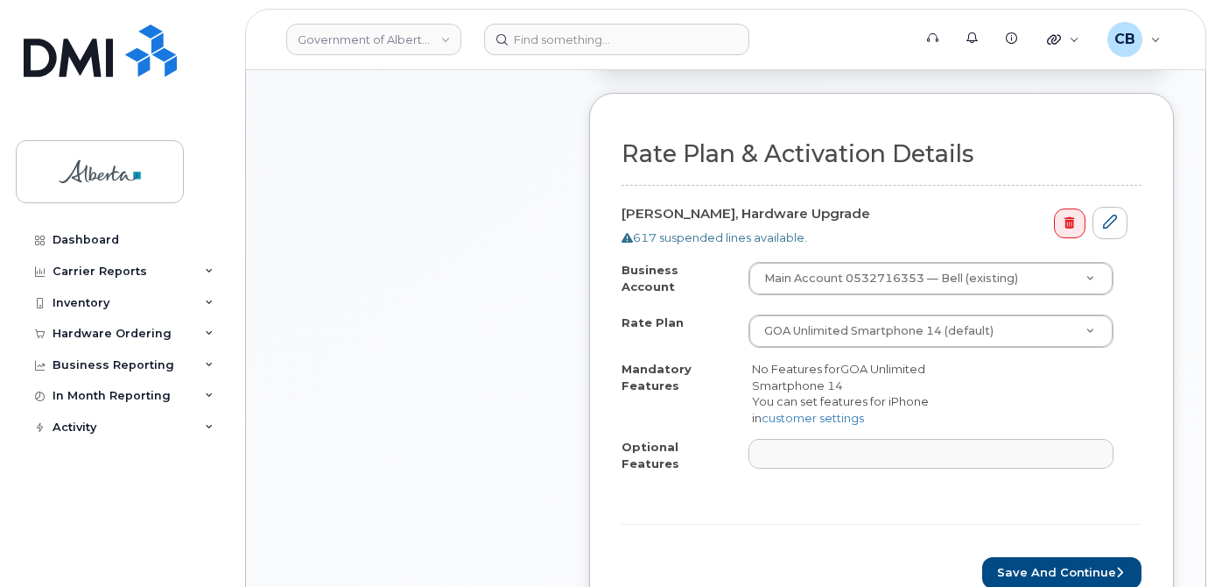
scroll to position [613, 0]
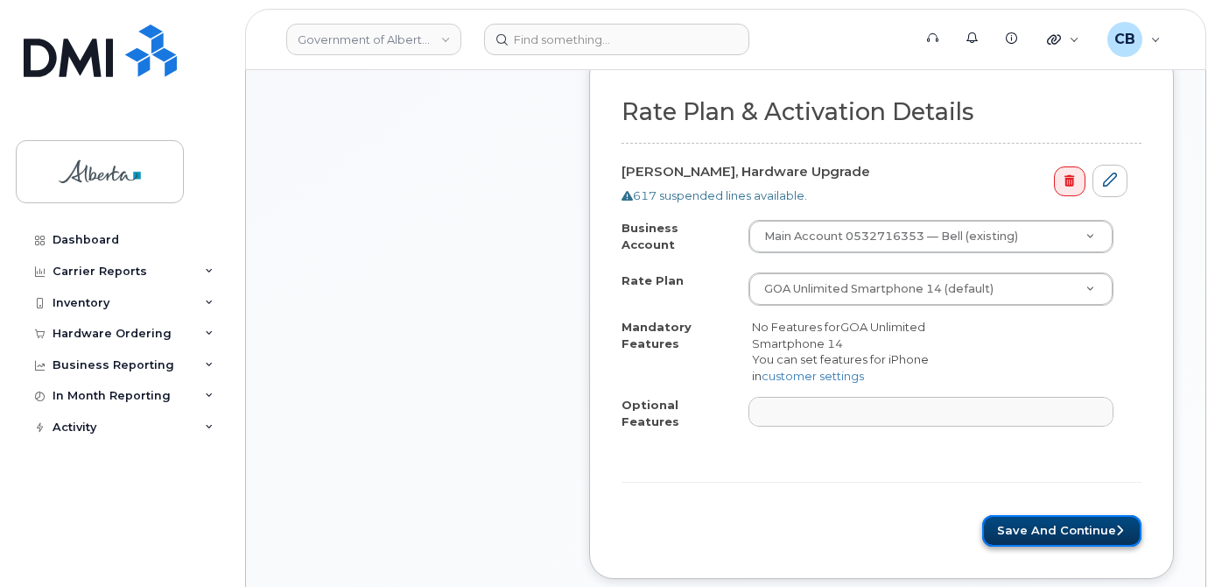
click at [1059, 515] on button "Save and Continue" at bounding box center [1061, 531] width 159 height 32
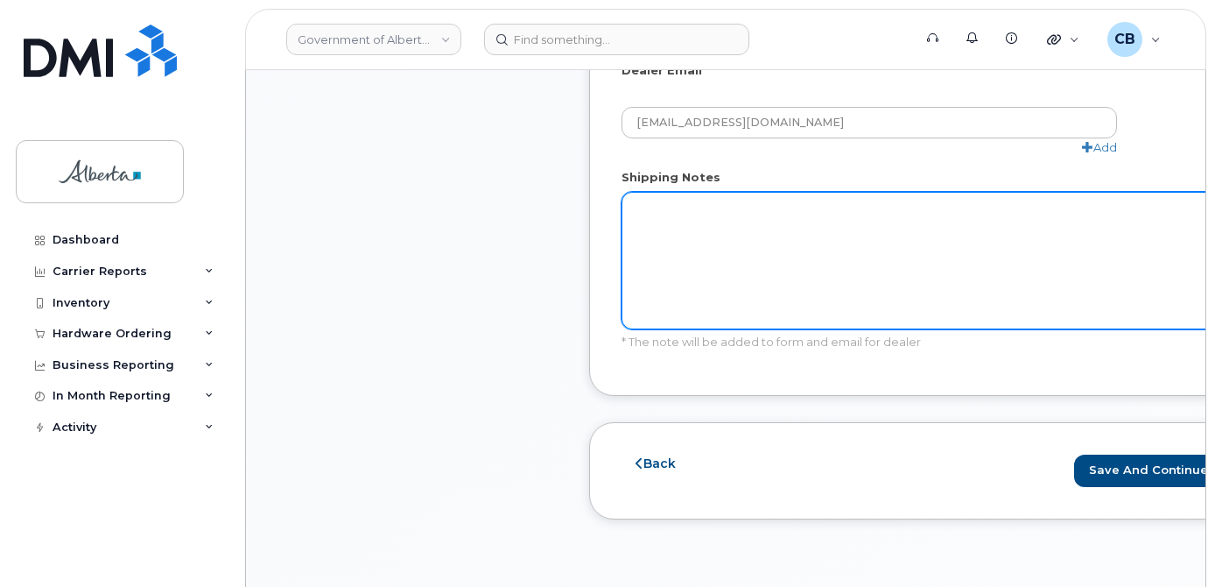
scroll to position [1130, 0]
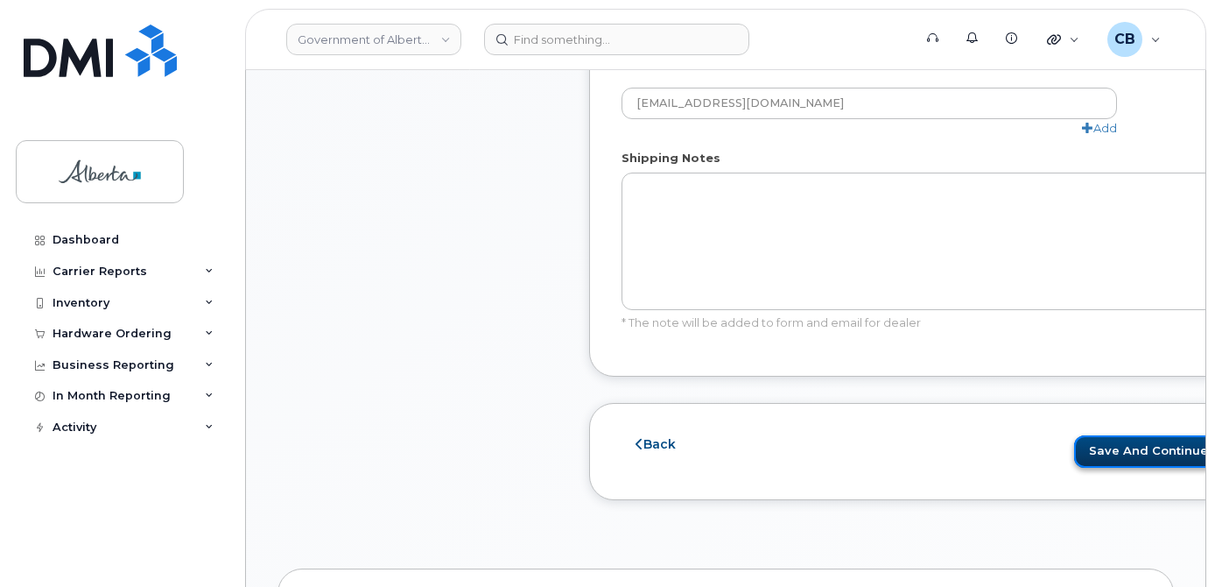
click at [1090, 441] on button "Save and Continue" at bounding box center [1153, 451] width 159 height 32
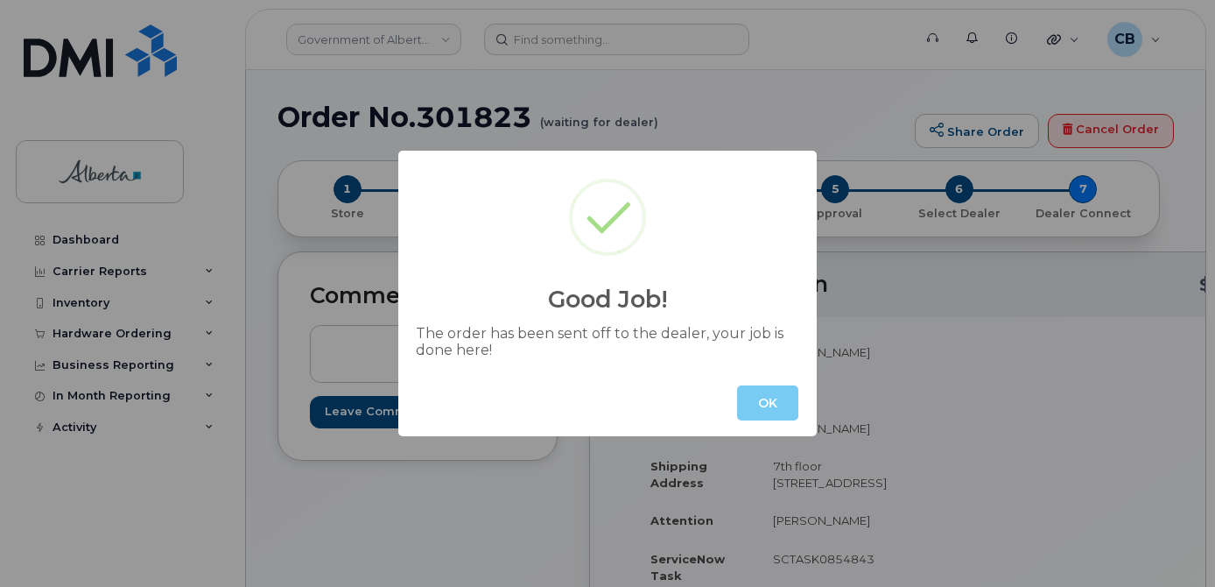
click at [780, 406] on button "OK" at bounding box center [767, 402] width 61 height 35
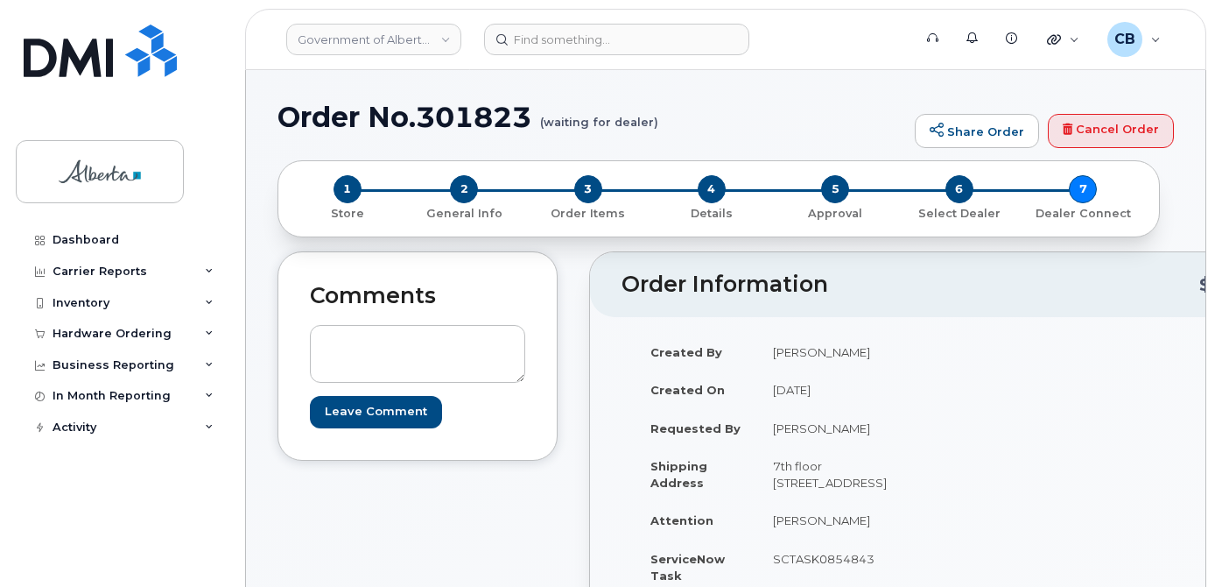
click at [458, 112] on h1 "Order No.301823 (waiting for dealer)" at bounding box center [592, 117] width 629 height 31
copy h1 "301823"
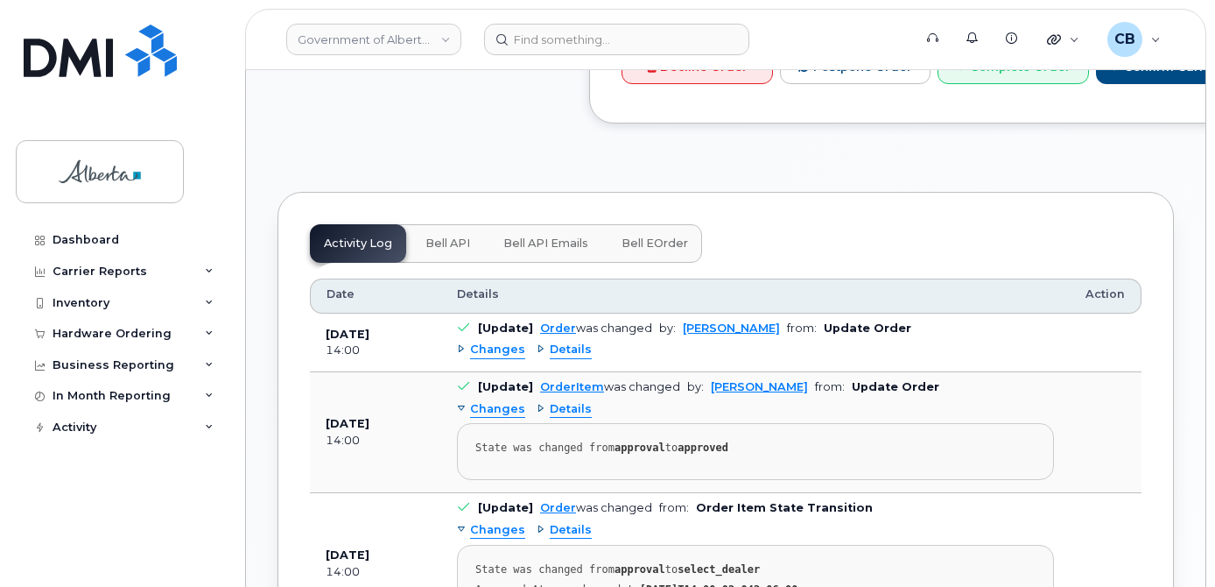
scroll to position [1023, 0]
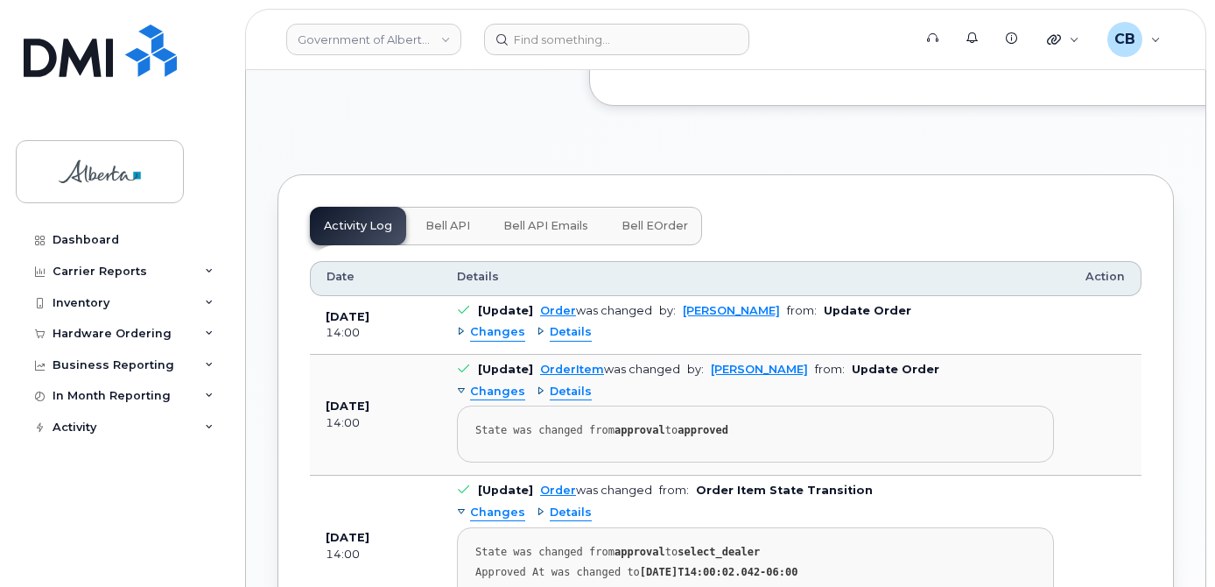
click at [459, 233] on span "Bell API" at bounding box center [447, 226] width 45 height 14
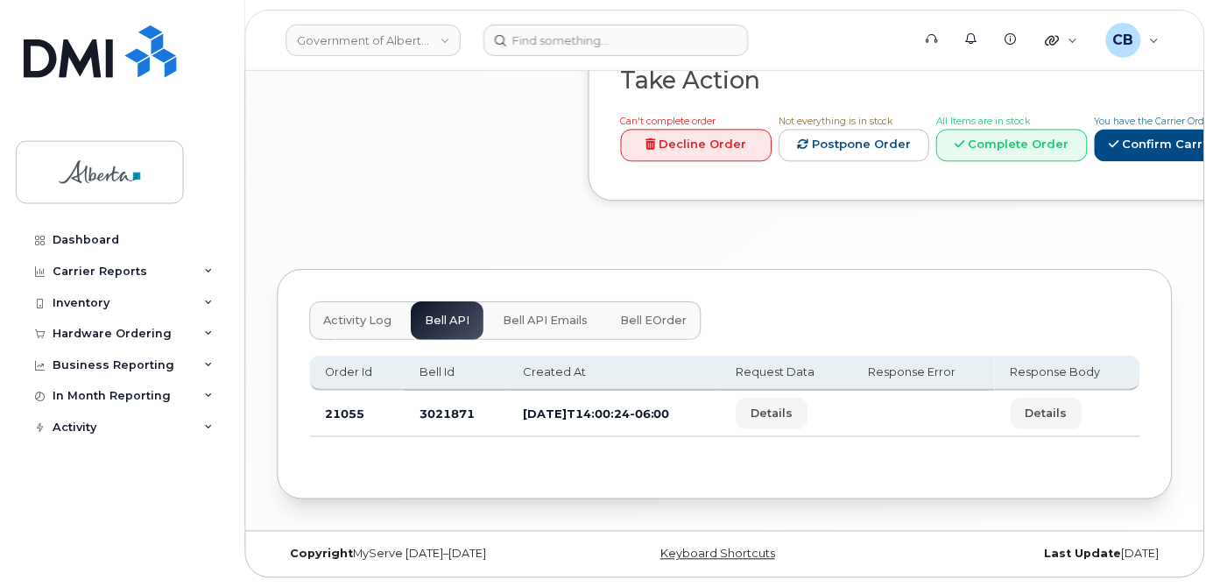
scroll to position [944, 0]
click at [439, 410] on td "3021871" at bounding box center [455, 413] width 103 height 46
copy td "3021871"
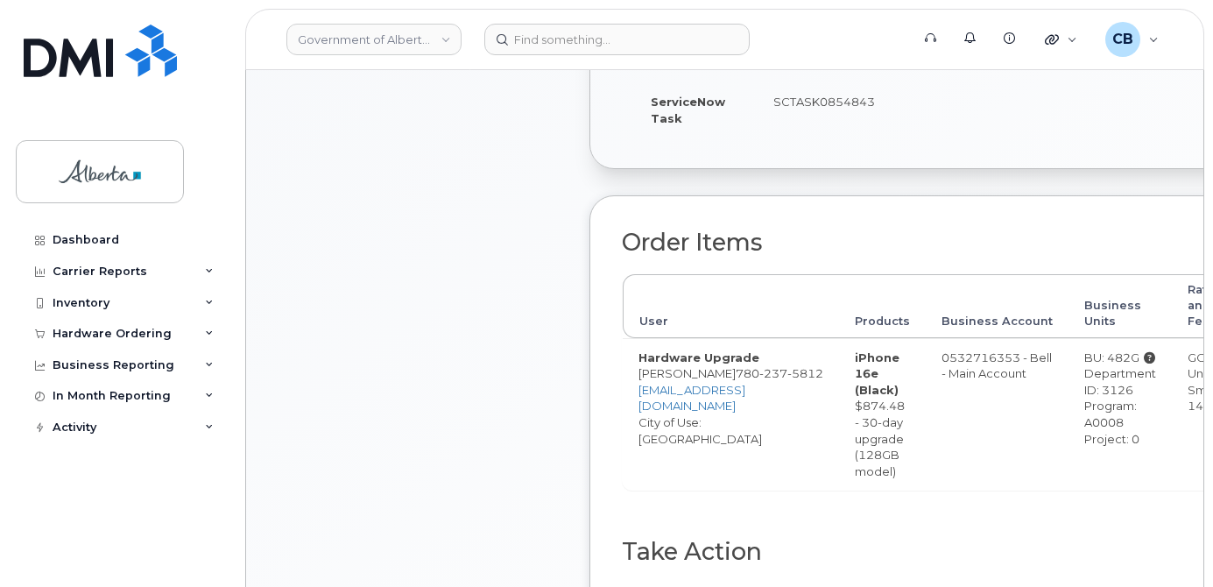
scroll to position [613, 0]
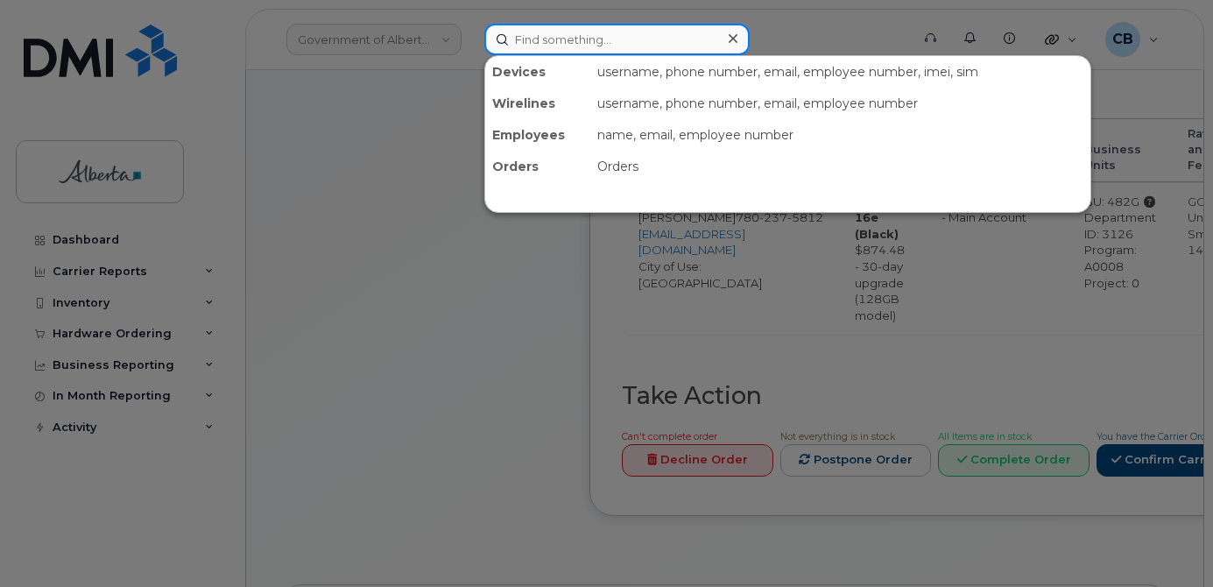
click at [575, 37] on input at bounding box center [616, 40] width 265 height 32
paste input "4035815376"
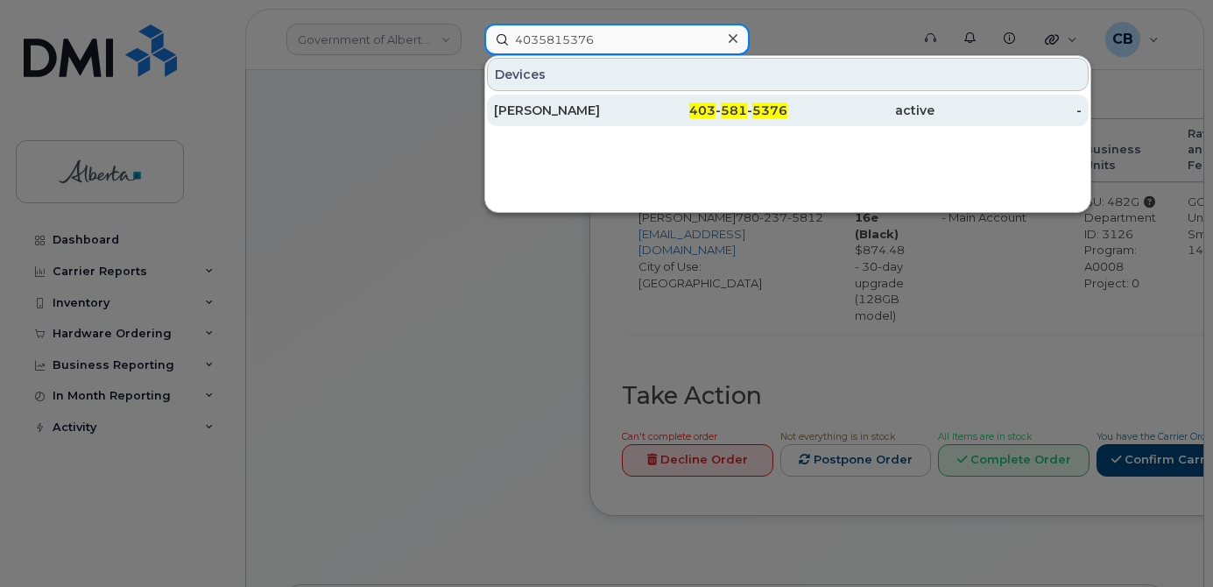
type input "4035815376"
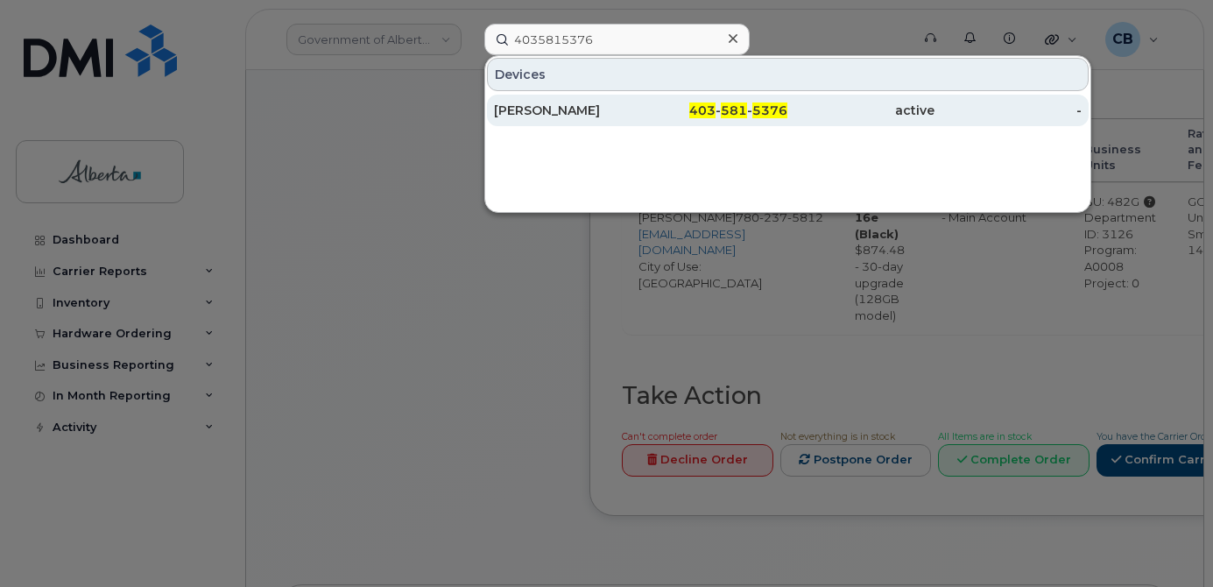
click at [555, 107] on div "[PERSON_NAME]" at bounding box center [567, 111] width 147 height 18
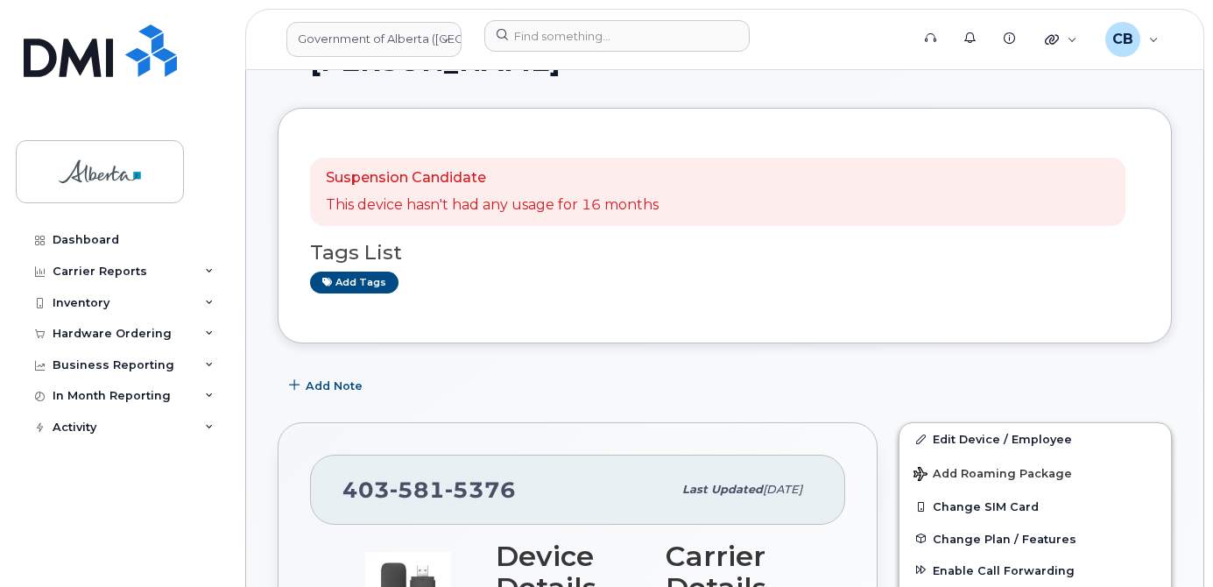
scroll to position [175, 0]
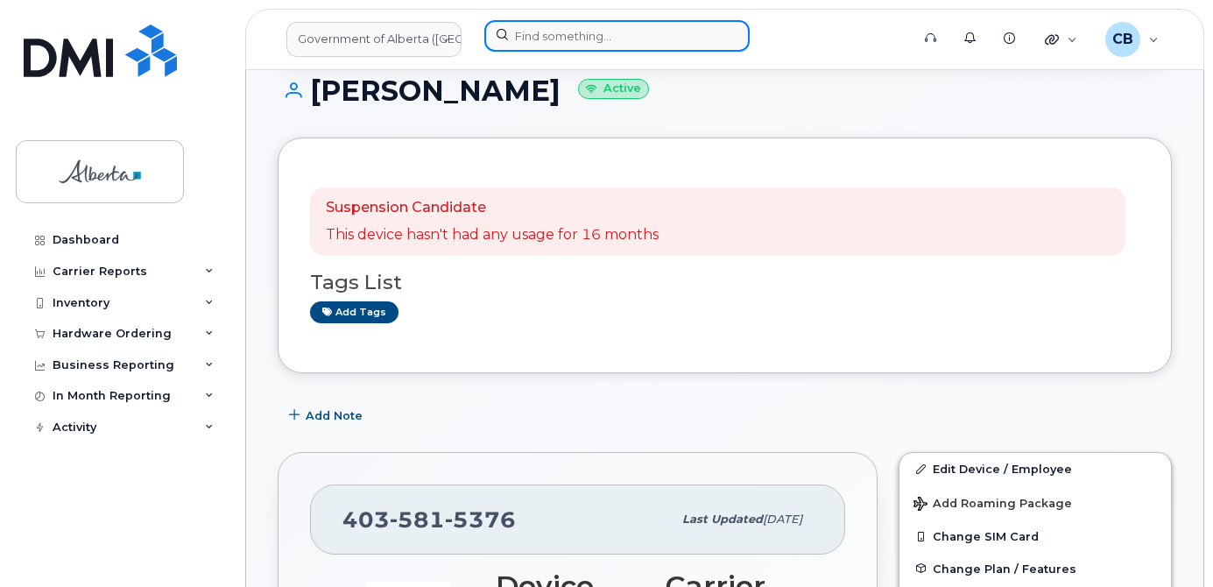
click at [552, 32] on input at bounding box center [616, 36] width 265 height 32
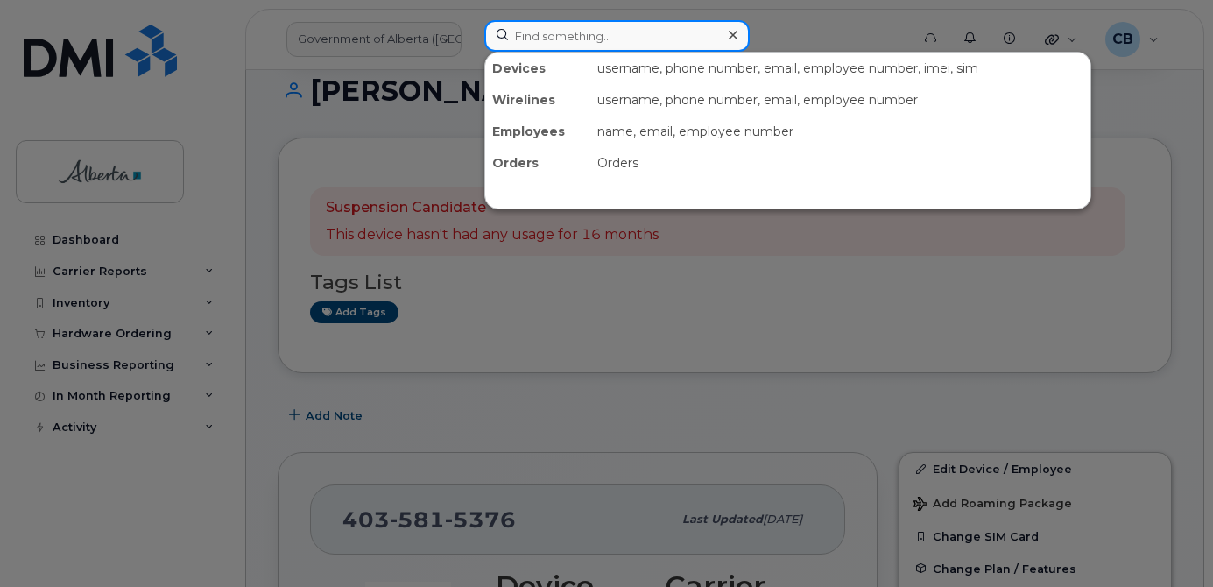
paste input "4036326542"
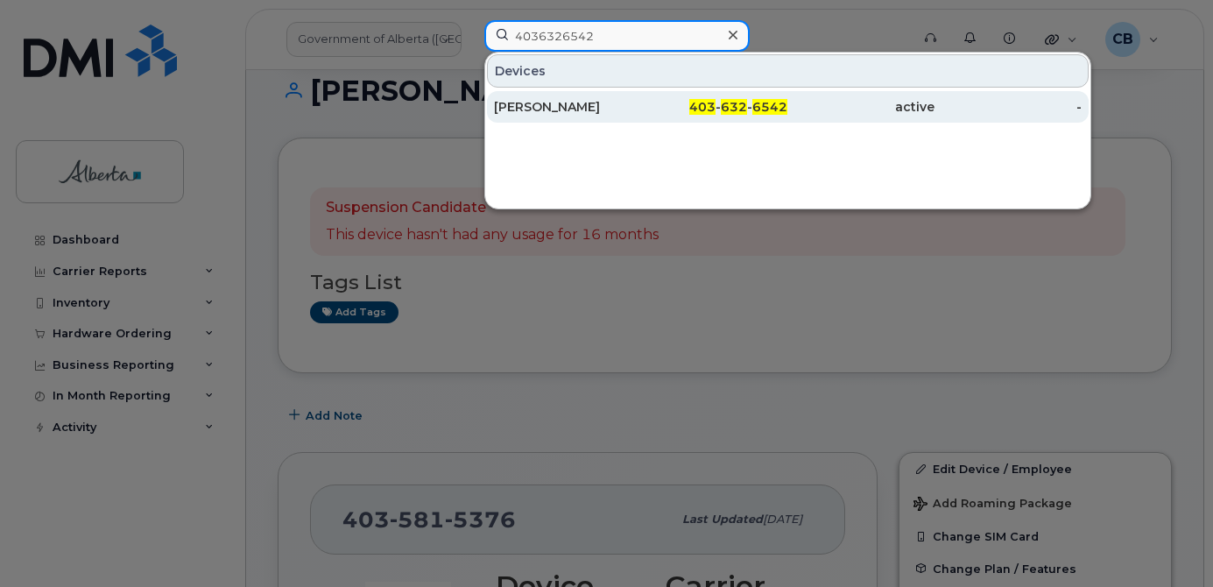
type input "4036326542"
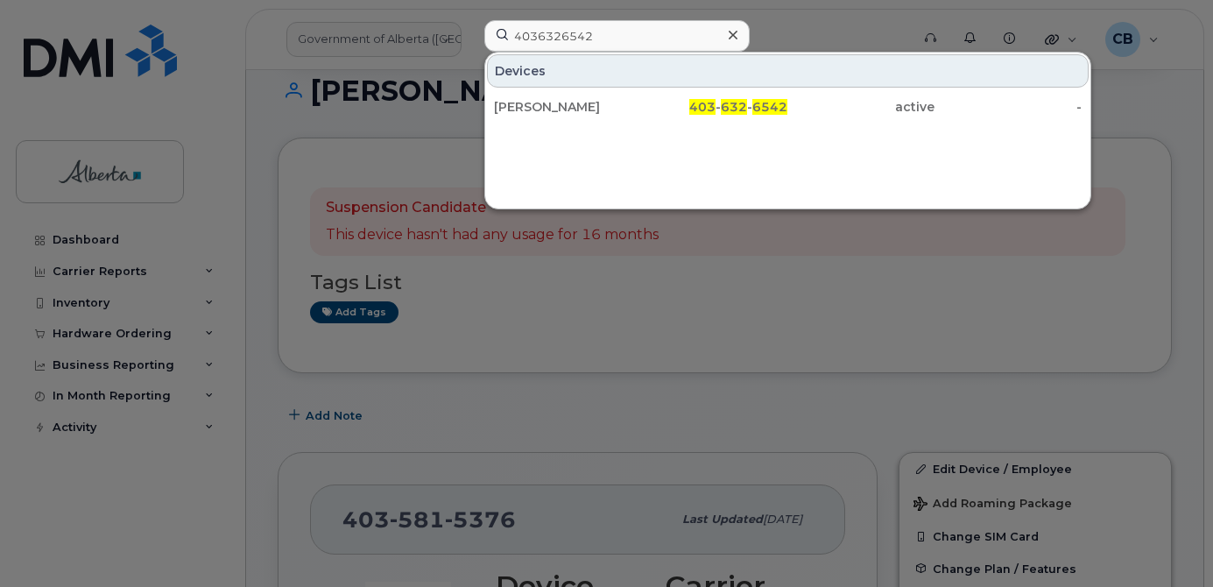
drag, startPoint x: 592, startPoint y: 104, endPoint x: 575, endPoint y: 151, distance: 50.1
click at [592, 105] on div "[PERSON_NAME]" at bounding box center [567, 107] width 147 height 18
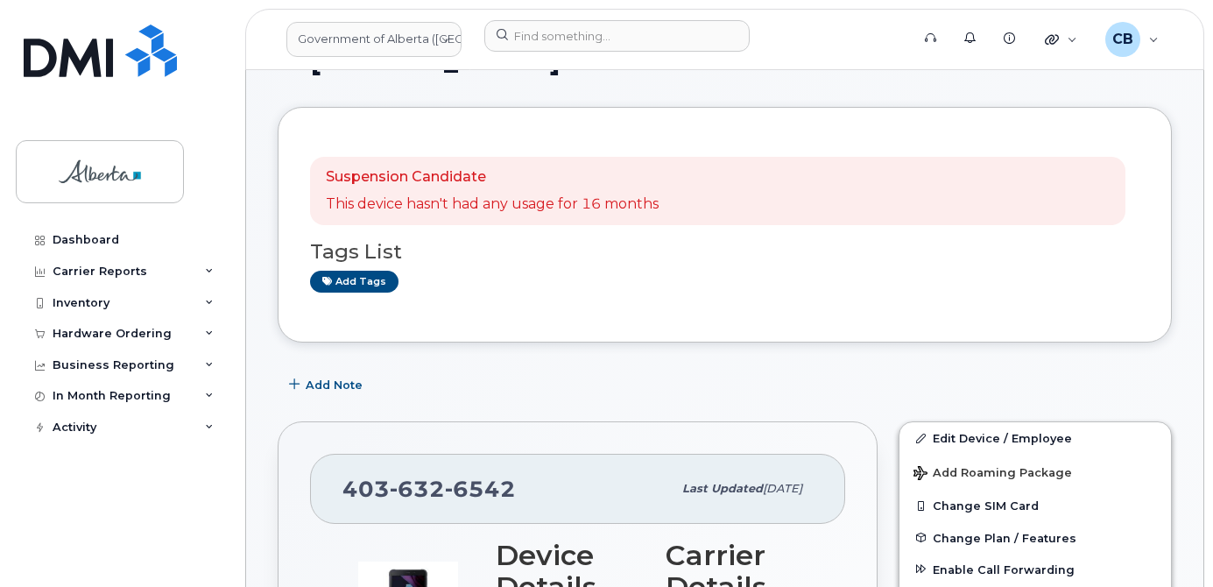
scroll to position [175, 0]
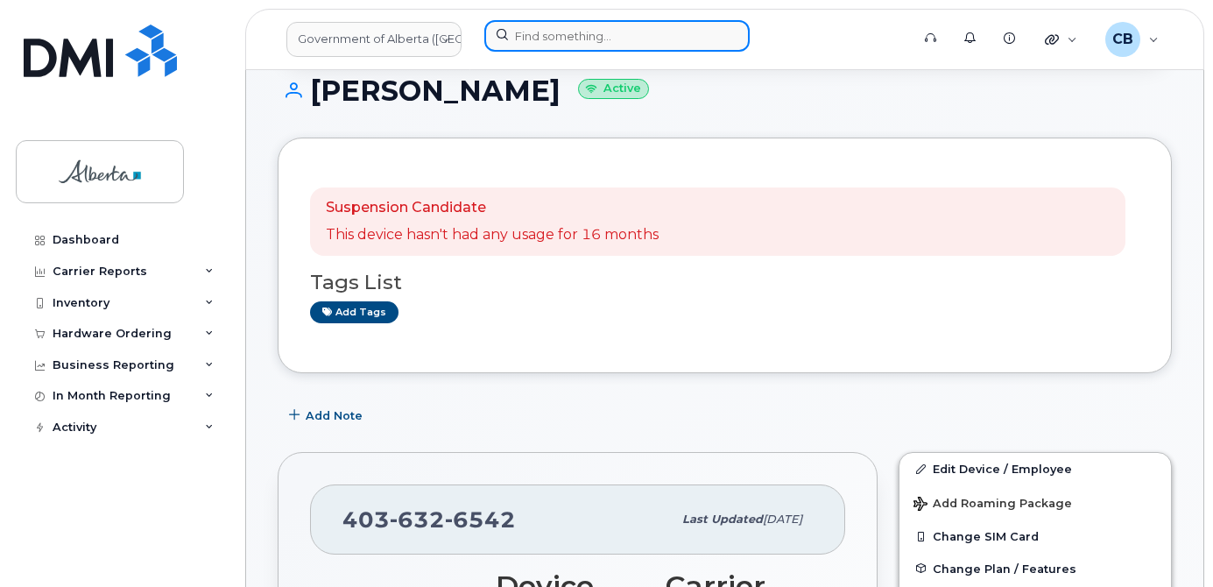
click at [611, 43] on input at bounding box center [616, 36] width 265 height 32
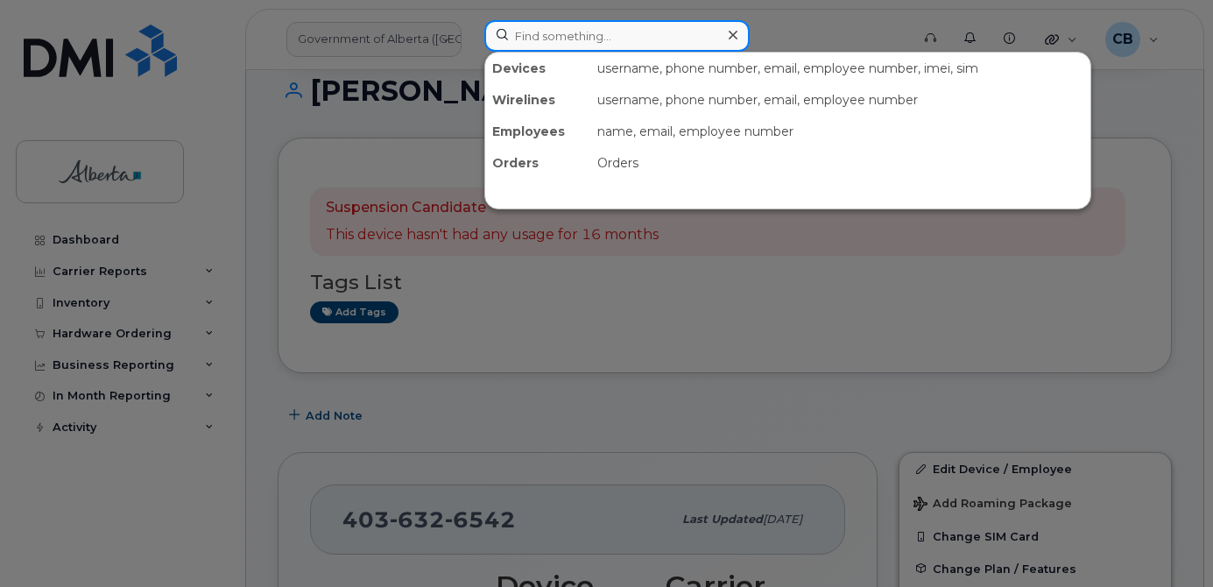
paste input "5873430446"
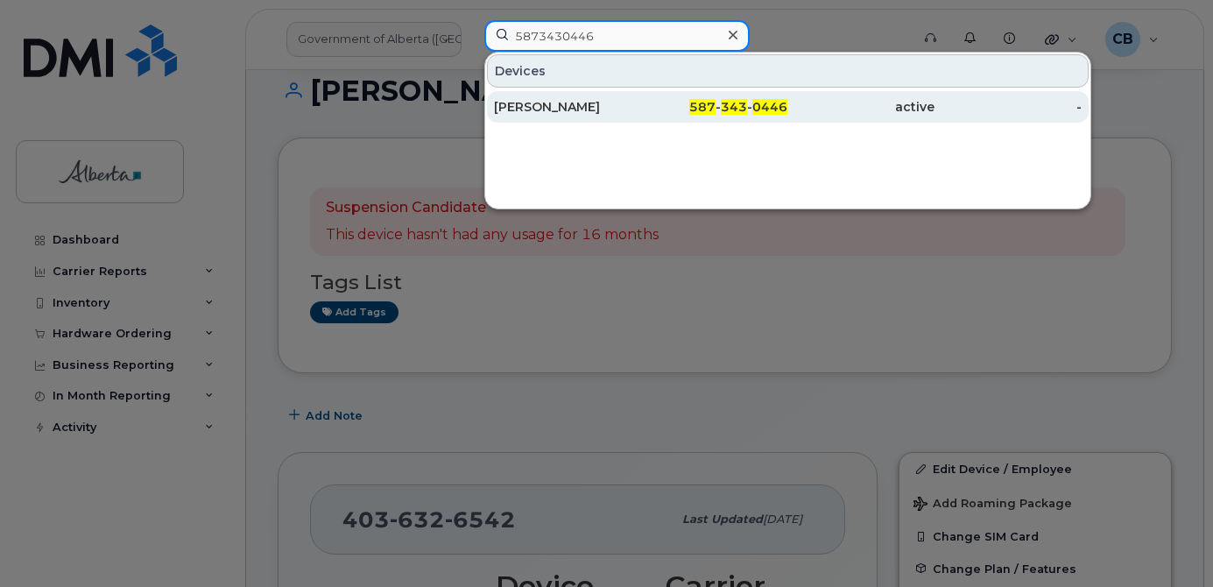
type input "5873430446"
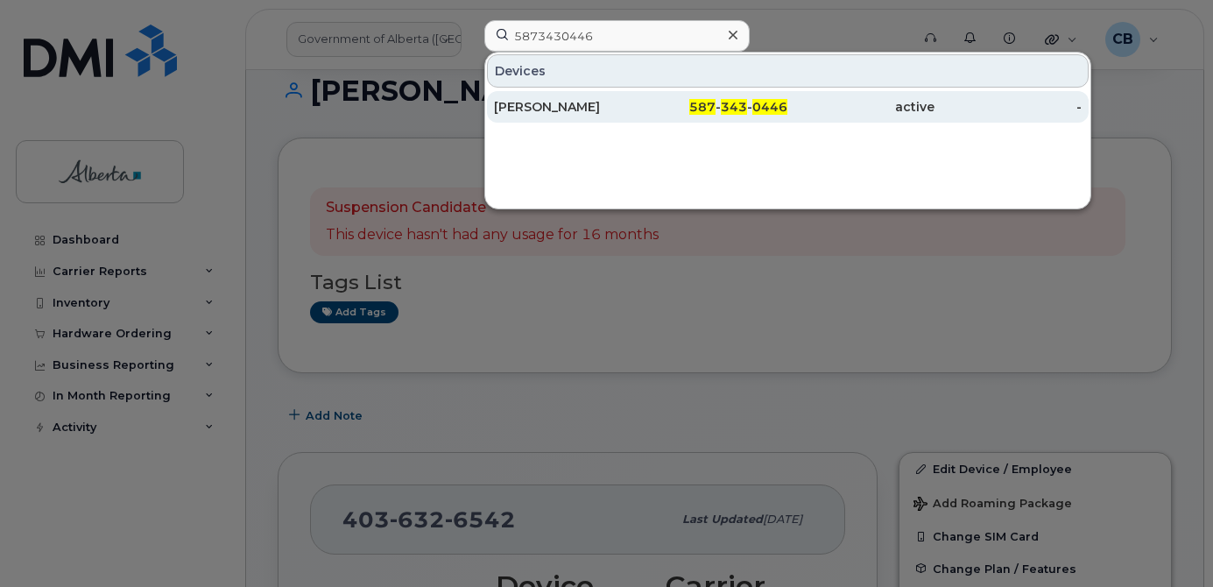
click at [578, 108] on div "[PERSON_NAME]" at bounding box center [567, 107] width 147 height 18
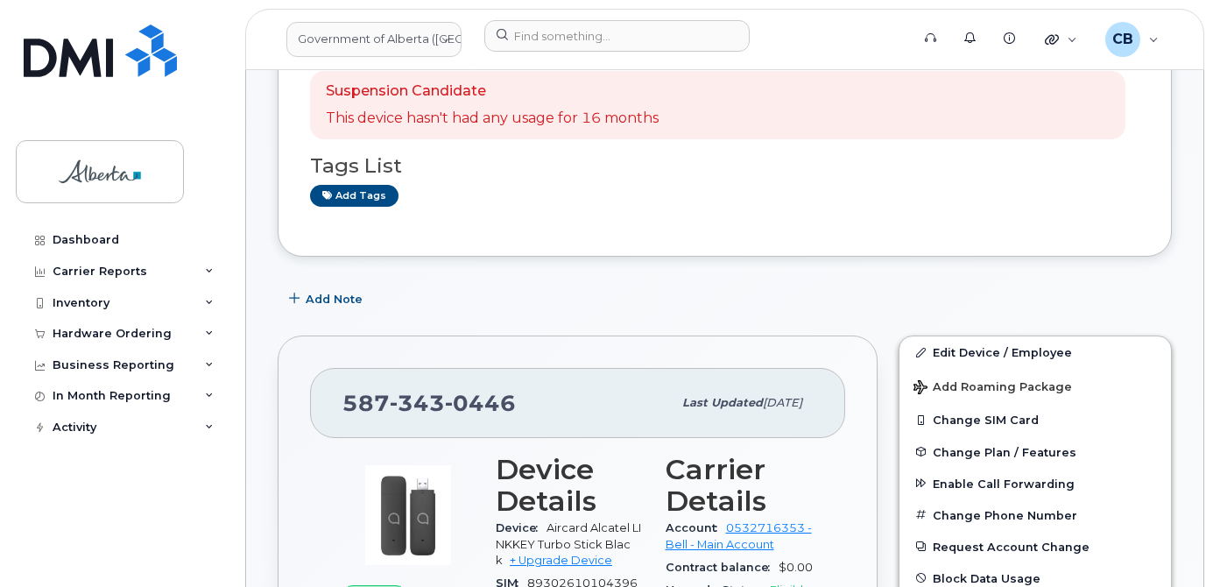
scroll to position [263, 0]
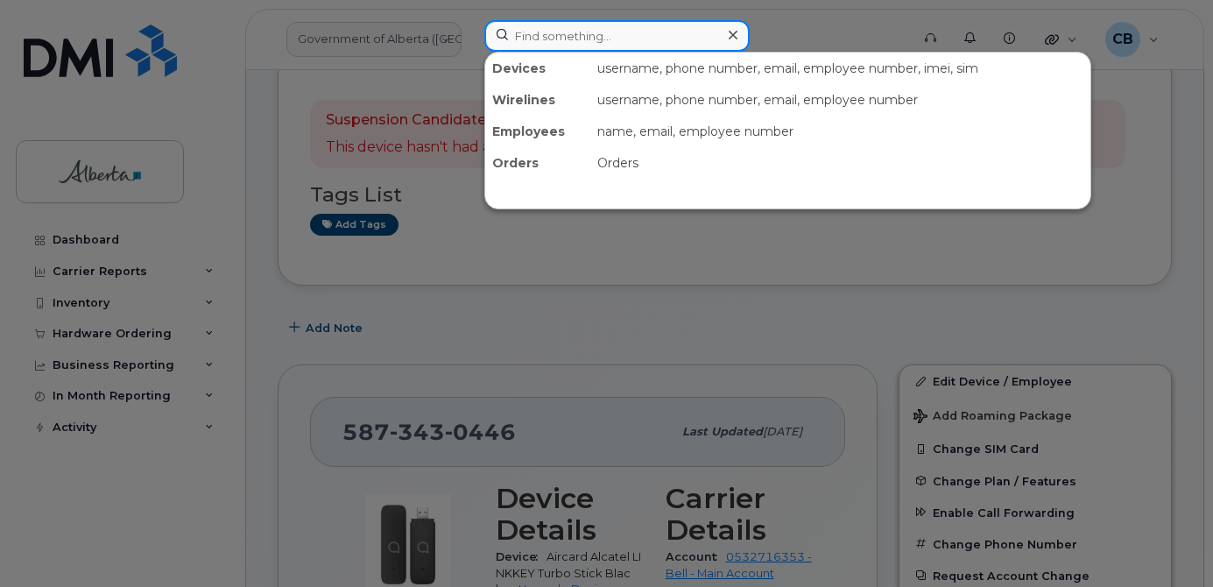
click at [606, 36] on input at bounding box center [616, 36] width 265 height 32
paste input "7802851738"
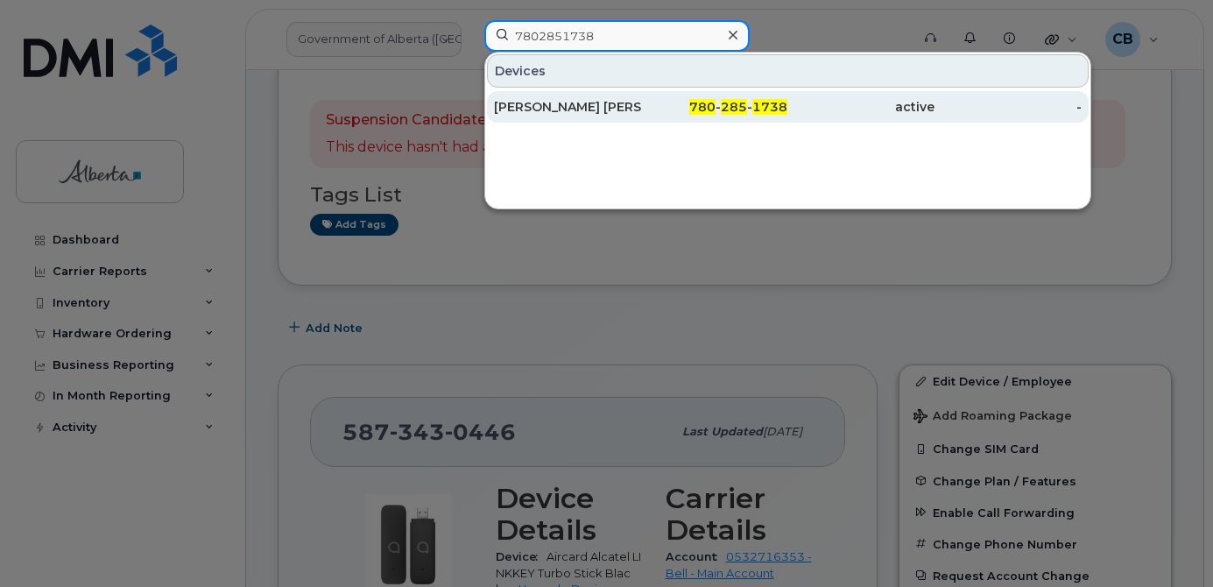
type input "7802851738"
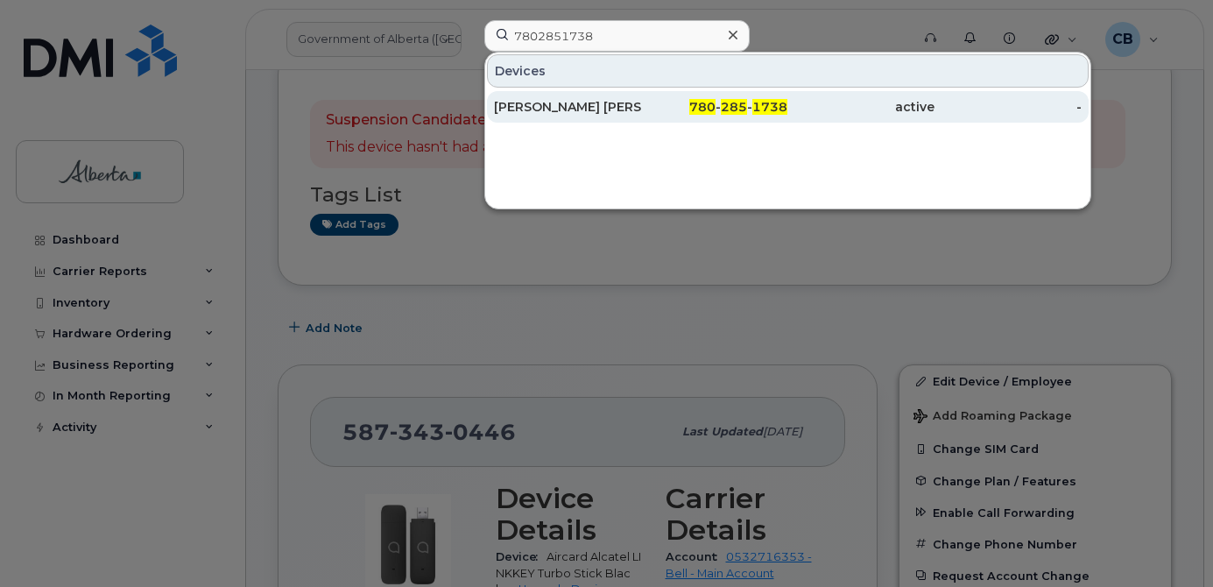
click at [572, 106] on div "Bentley Fawcett" at bounding box center [567, 107] width 147 height 18
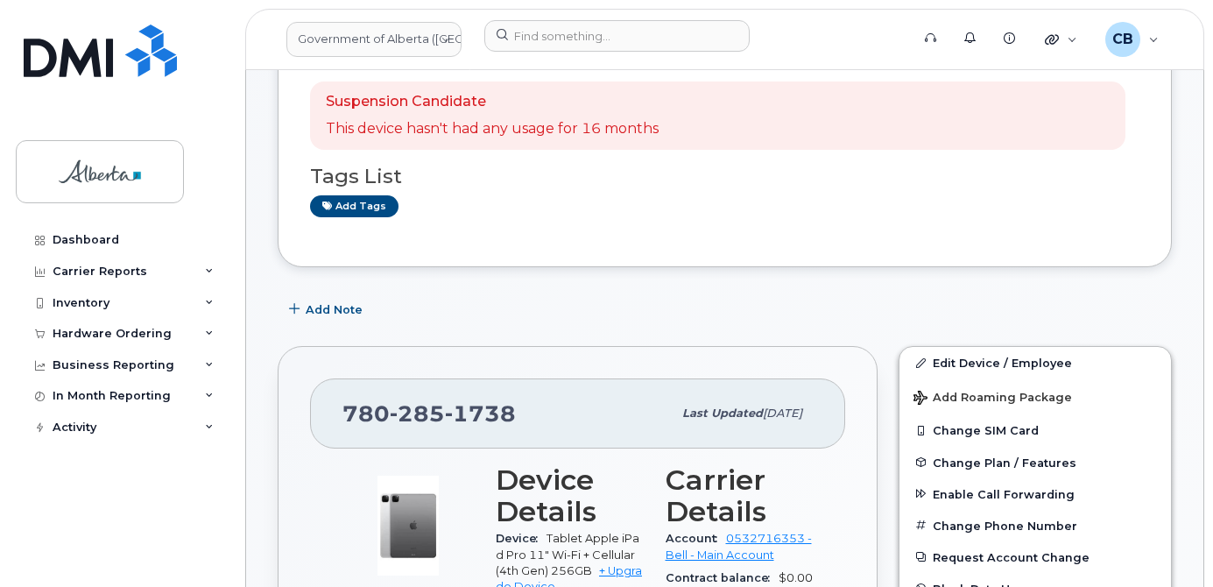
scroll to position [175, 0]
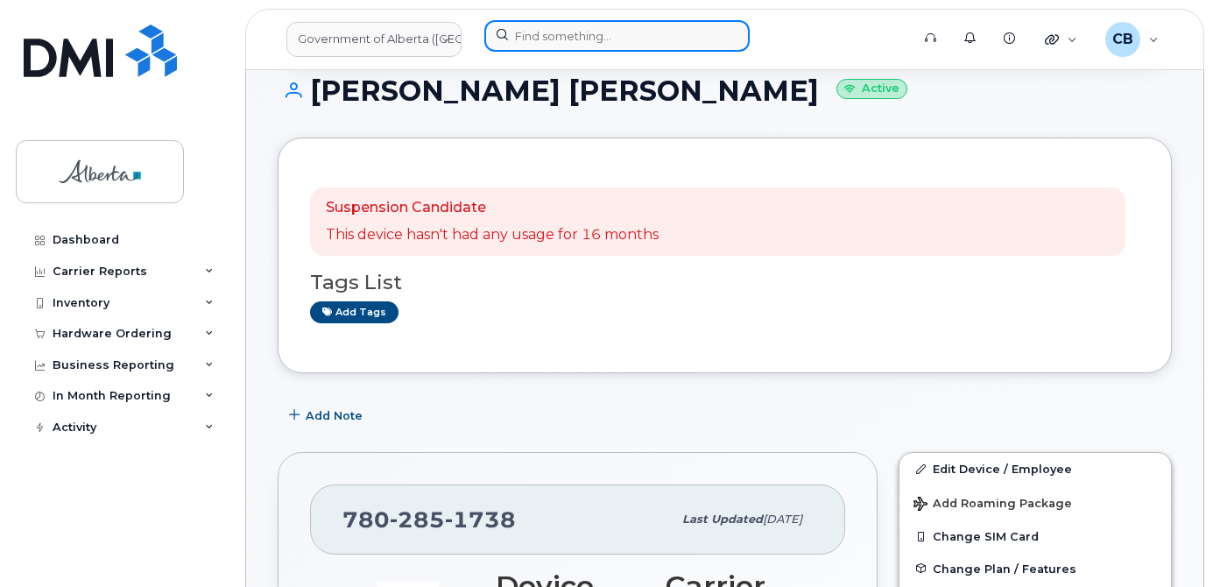
click at [519, 31] on input at bounding box center [616, 36] width 265 height 32
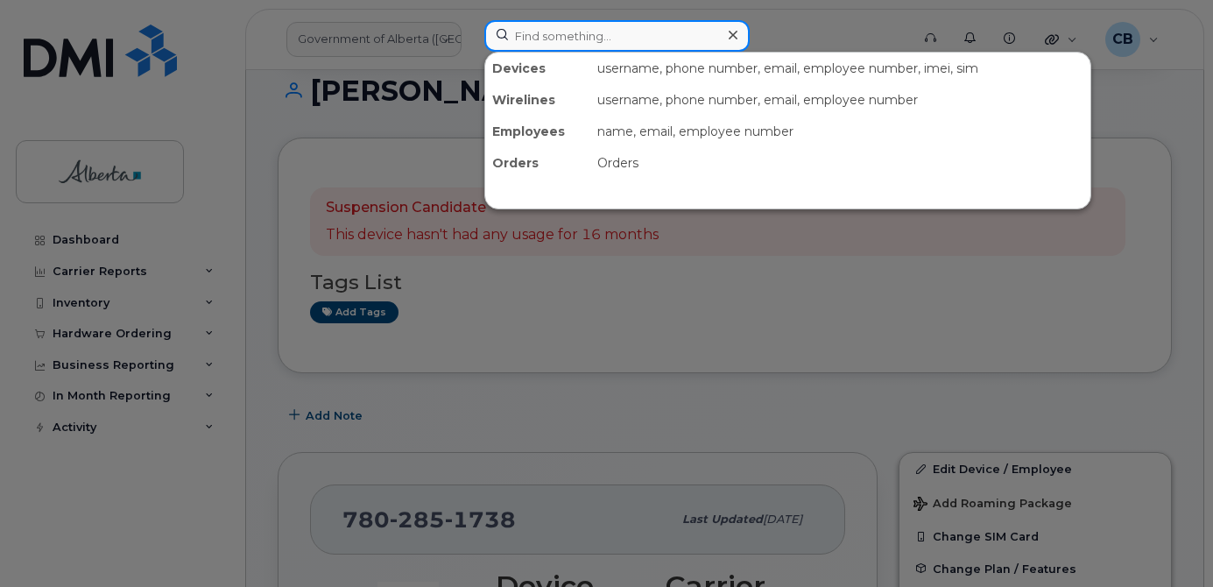
paste input "4035974279"
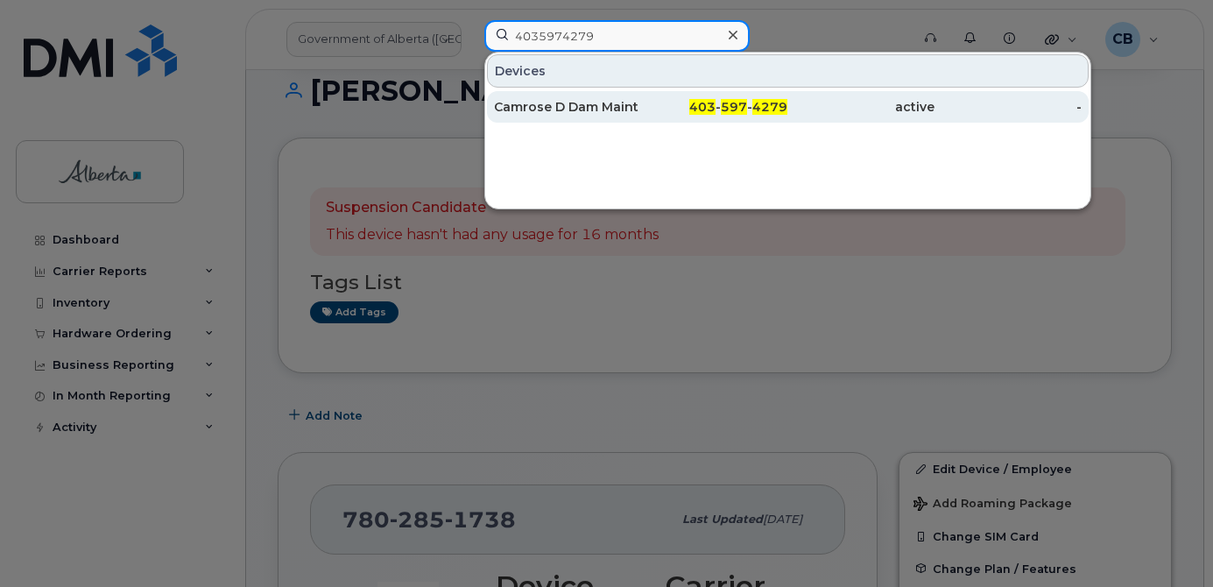
type input "4035974279"
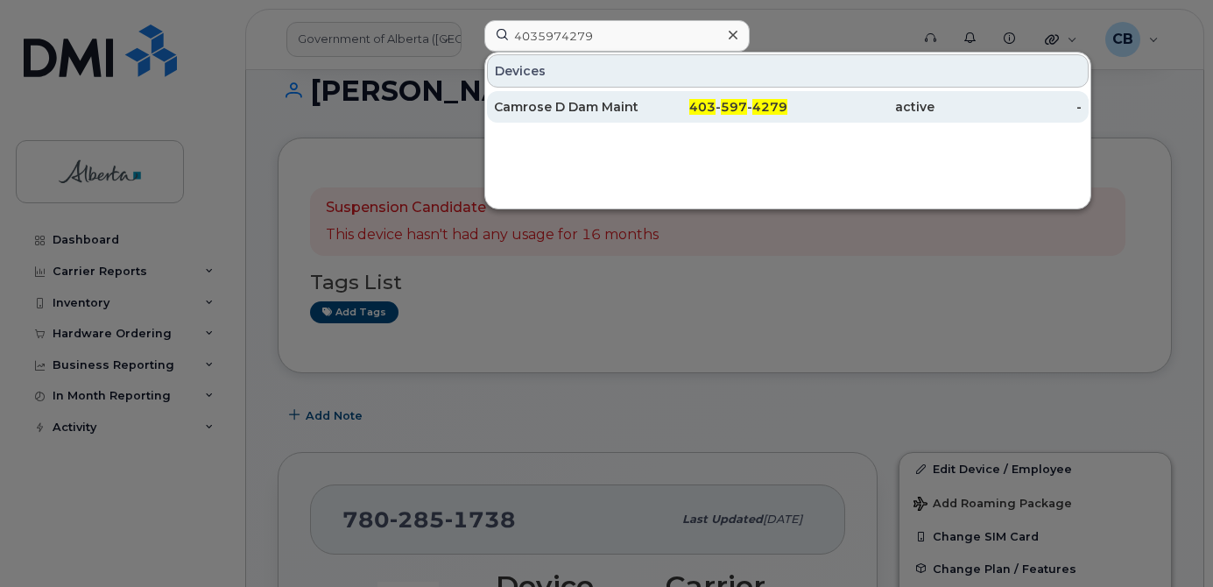
click at [551, 105] on div "Camrose D Dam Maint Shop Security" at bounding box center [567, 107] width 147 height 18
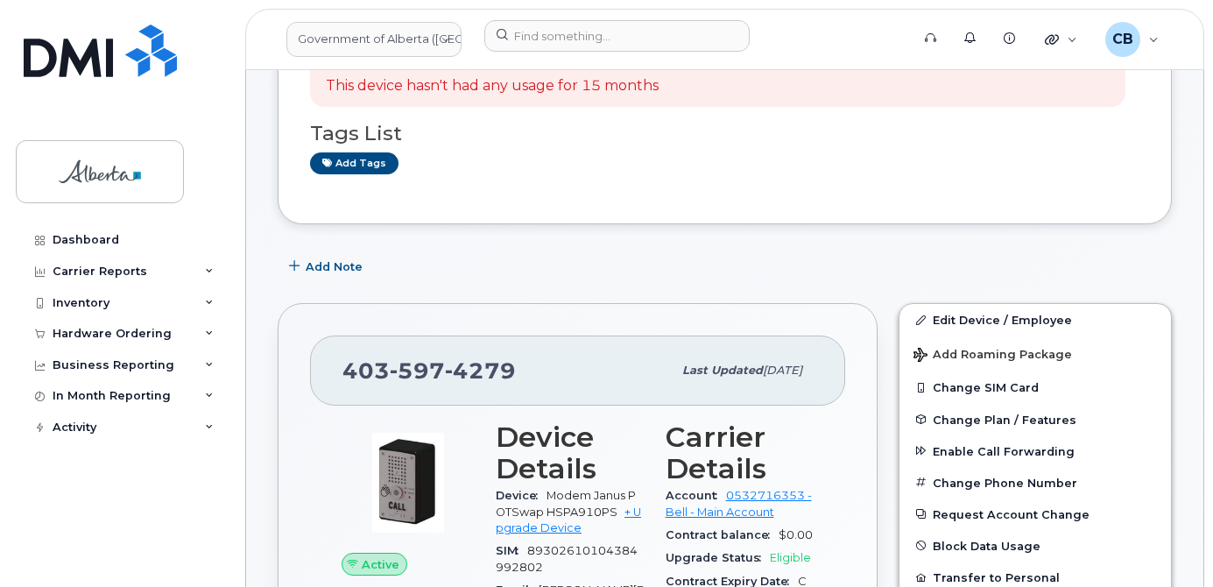
scroll to position [88, 0]
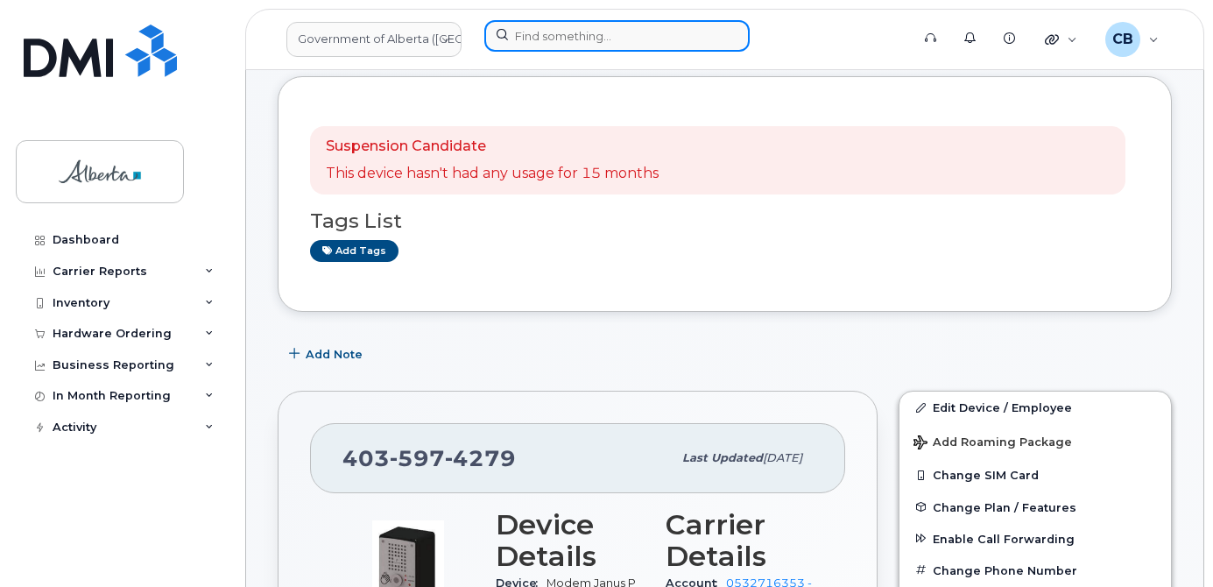
click at [543, 35] on input at bounding box center [616, 36] width 265 height 32
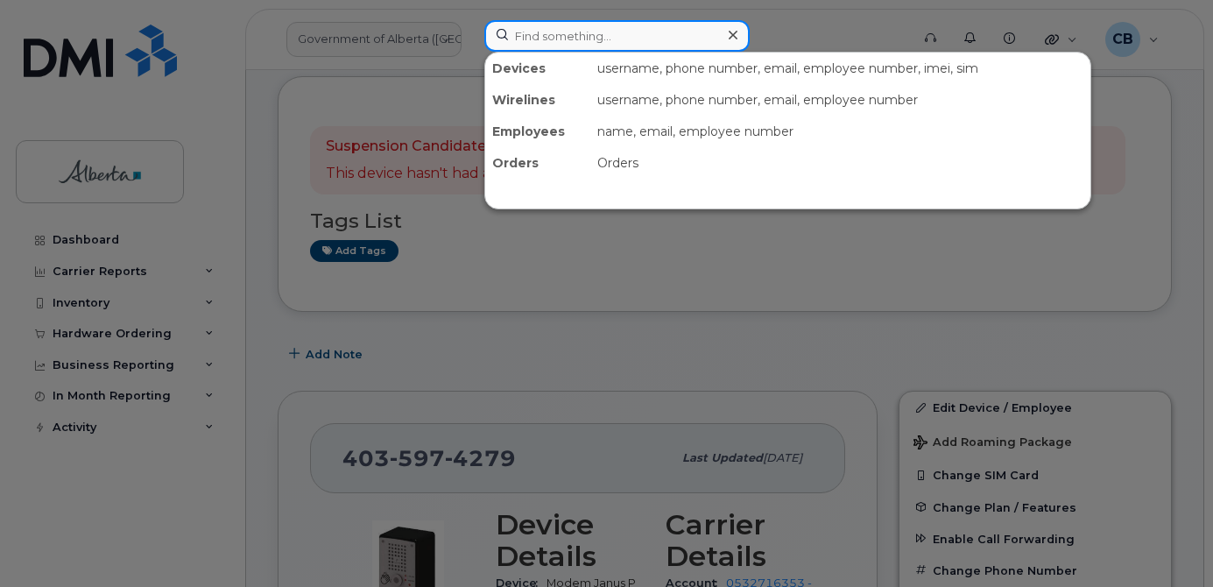
paste input "4035976549"
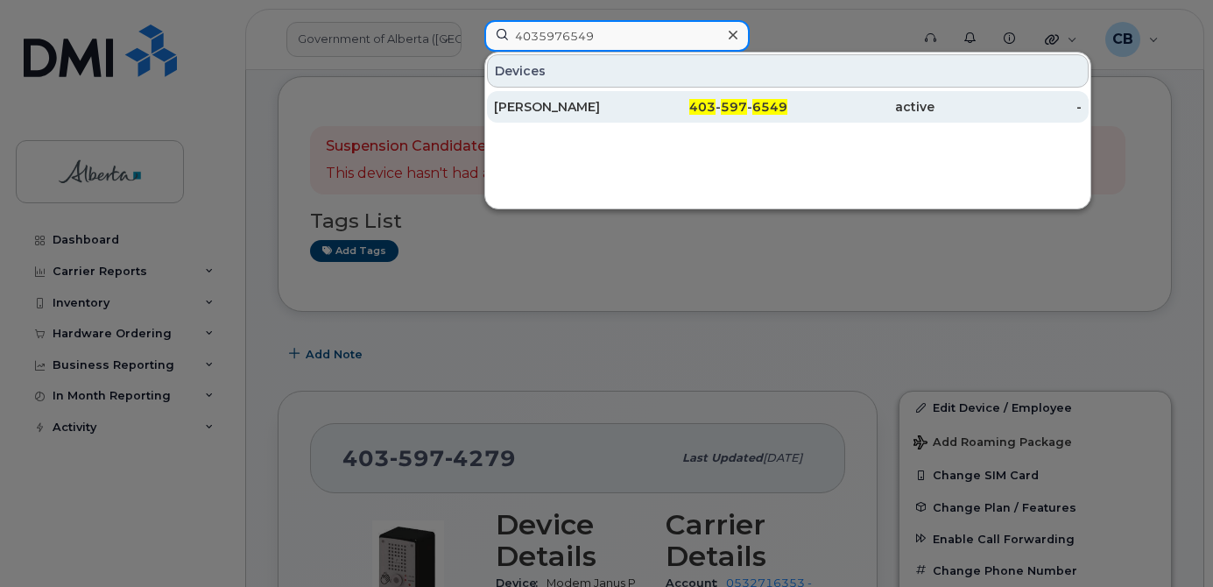
type input "4035976549"
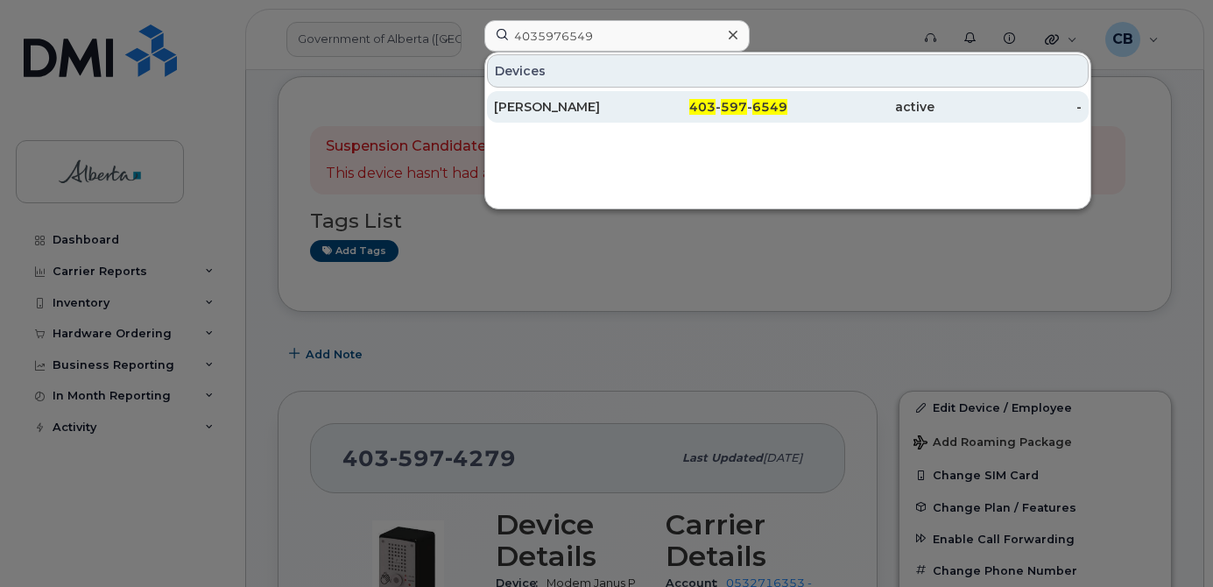
click at [549, 106] on div "Byron Bjornson" at bounding box center [567, 107] width 147 height 18
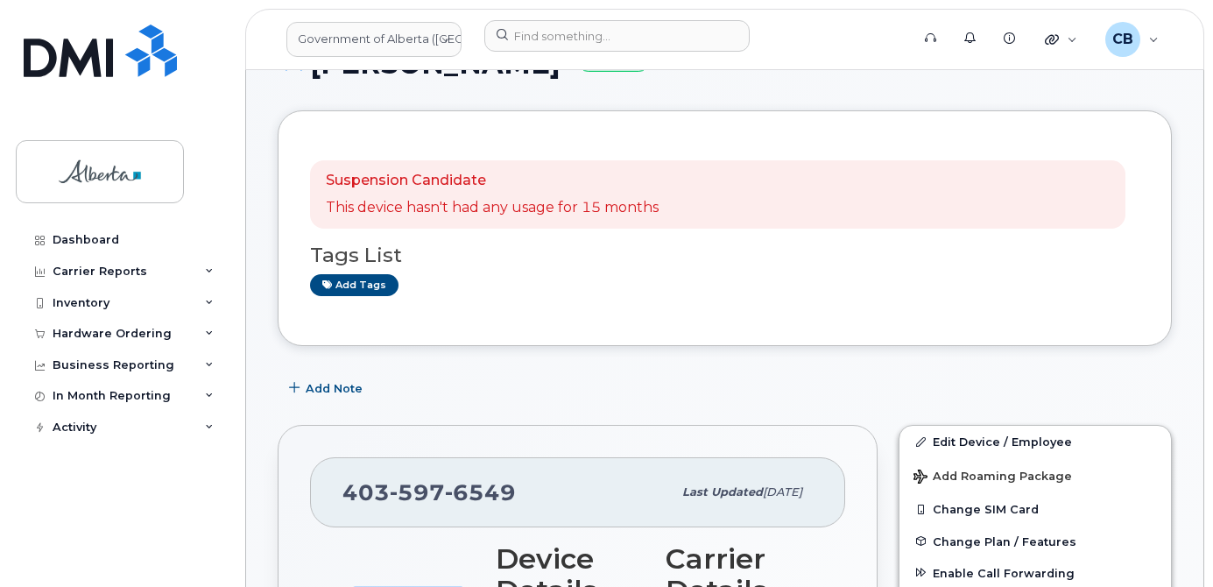
scroll to position [175, 0]
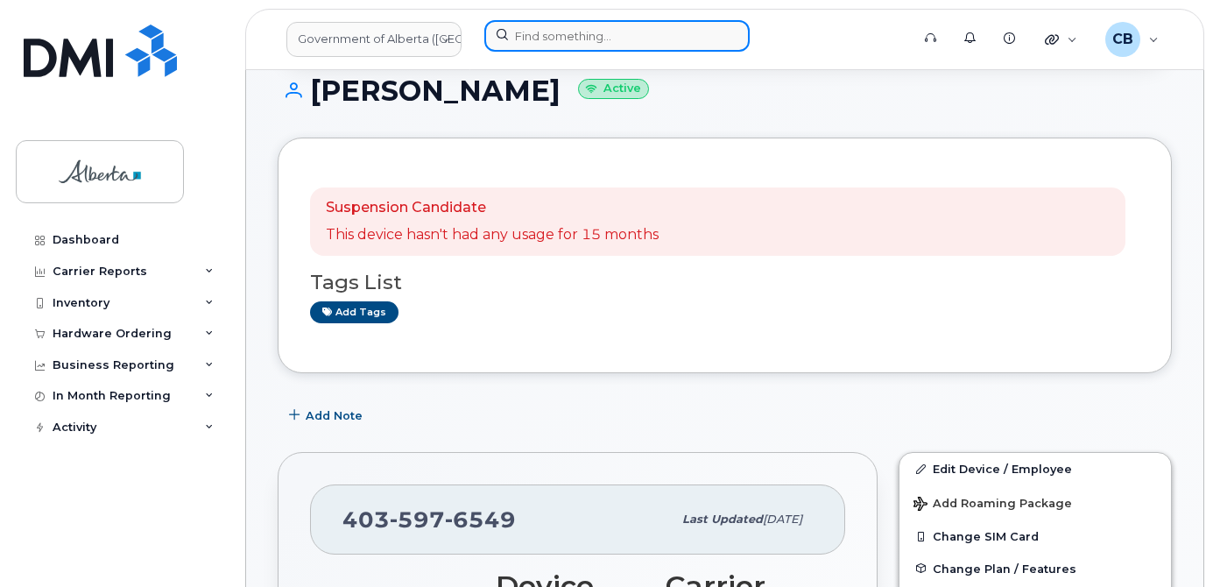
click at [540, 31] on input at bounding box center [616, 36] width 265 height 32
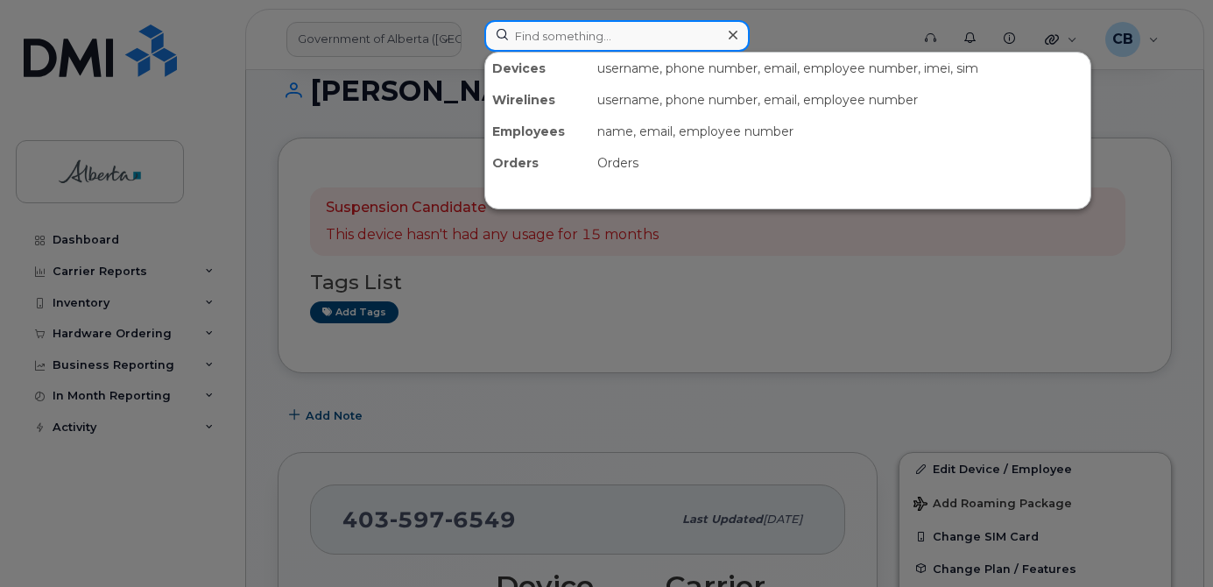
paste input "7807287638"
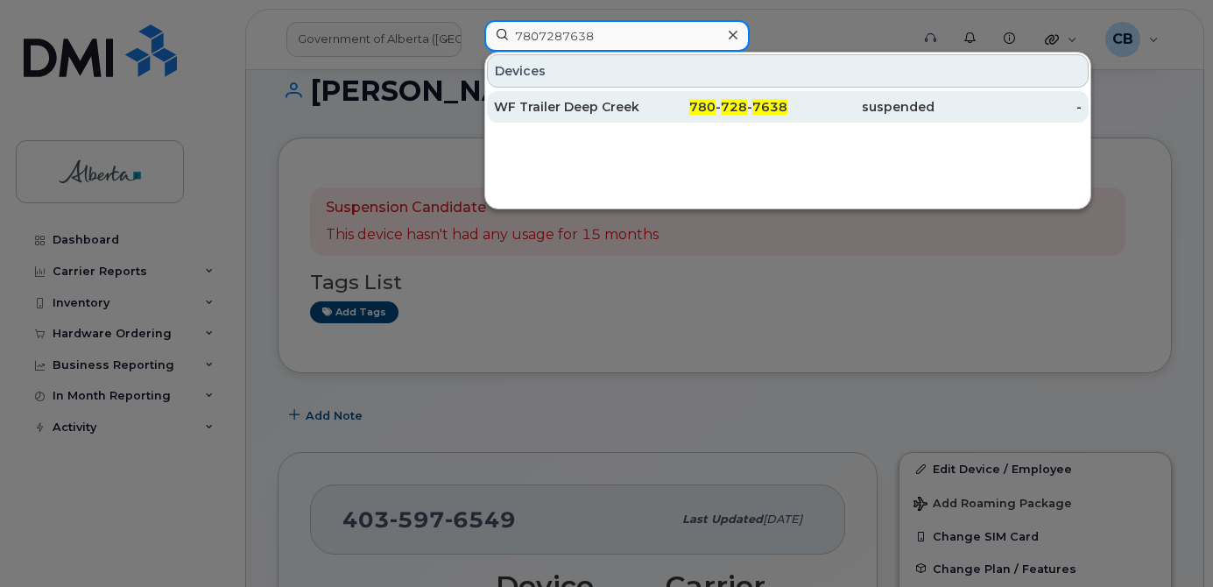
type input "7807287638"
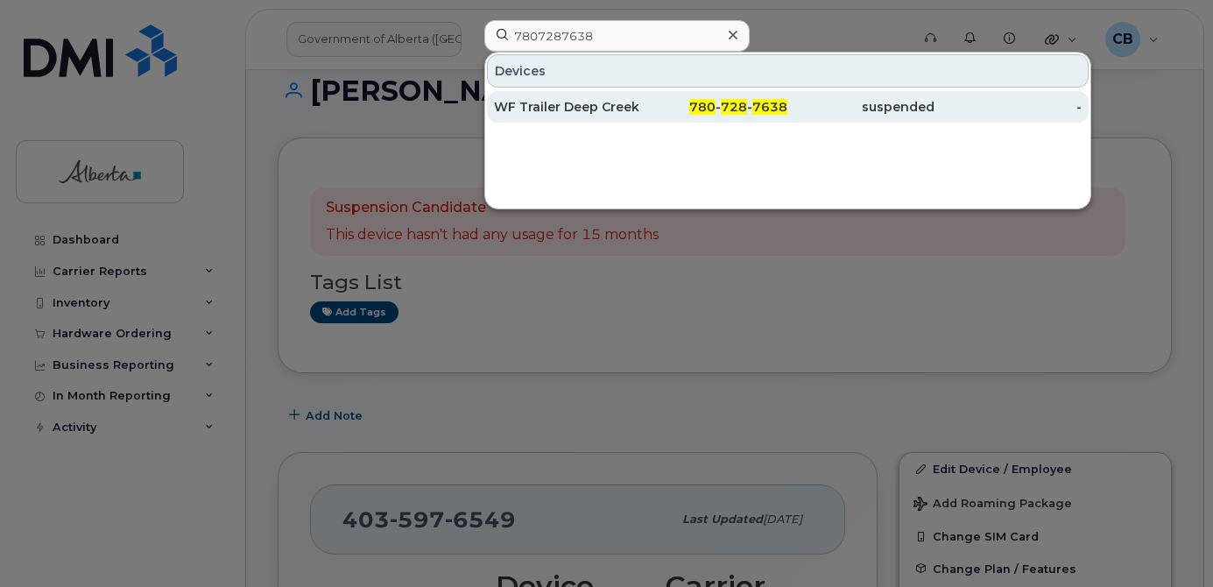
click at [546, 100] on div "WF Trailer Deep Creek 02" at bounding box center [567, 107] width 147 height 18
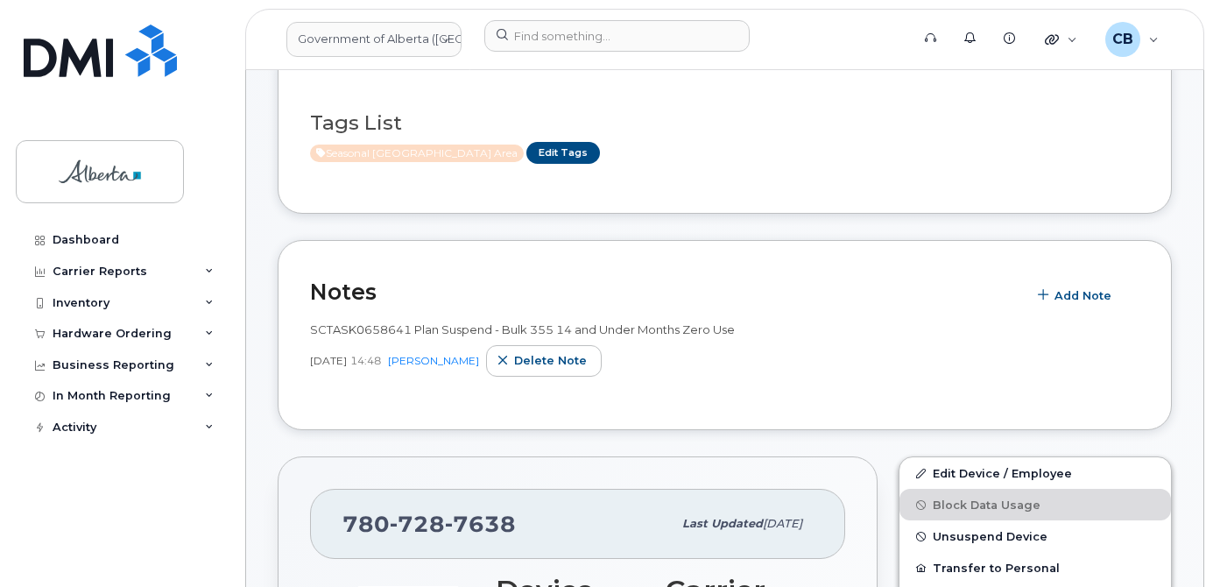
scroll to position [263, 0]
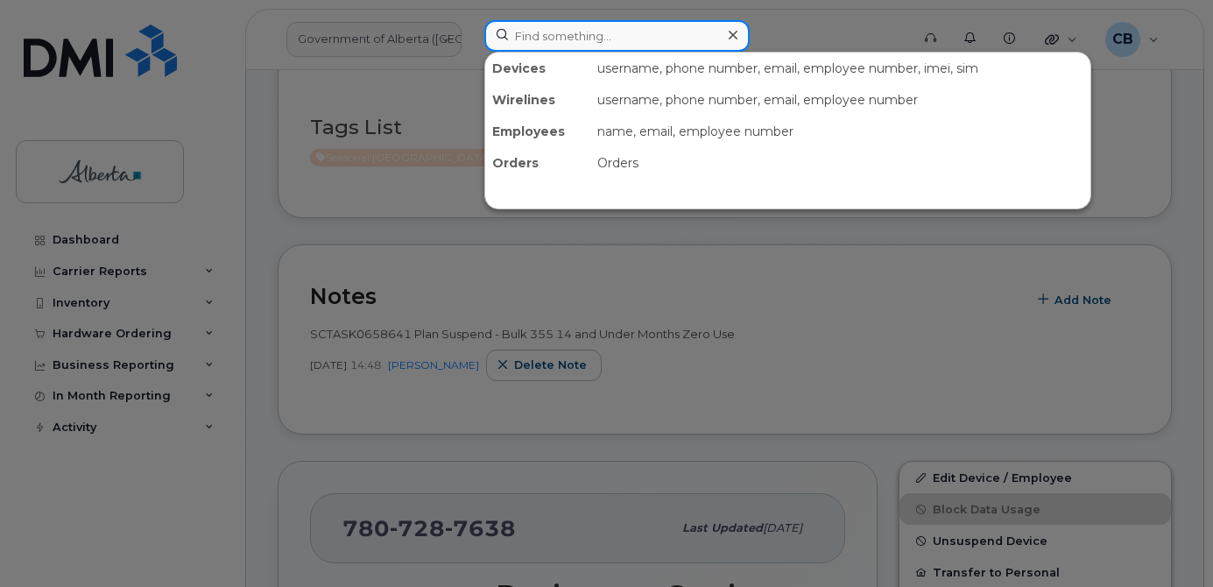
click at [552, 35] on input at bounding box center [616, 36] width 265 height 32
paste input "7807287854"
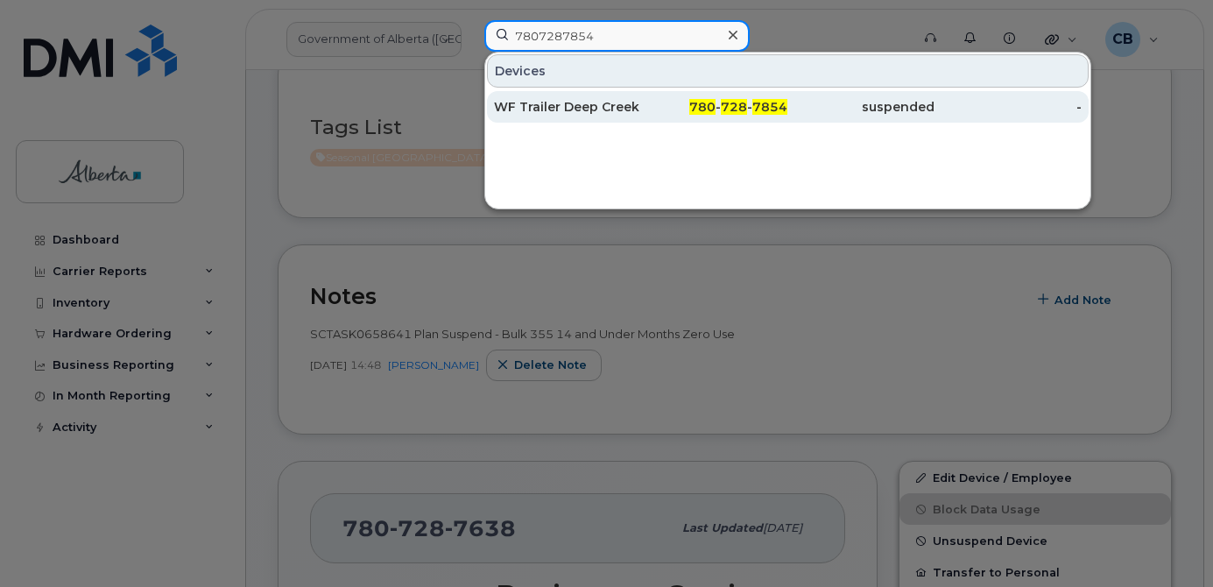
type input "7807287854"
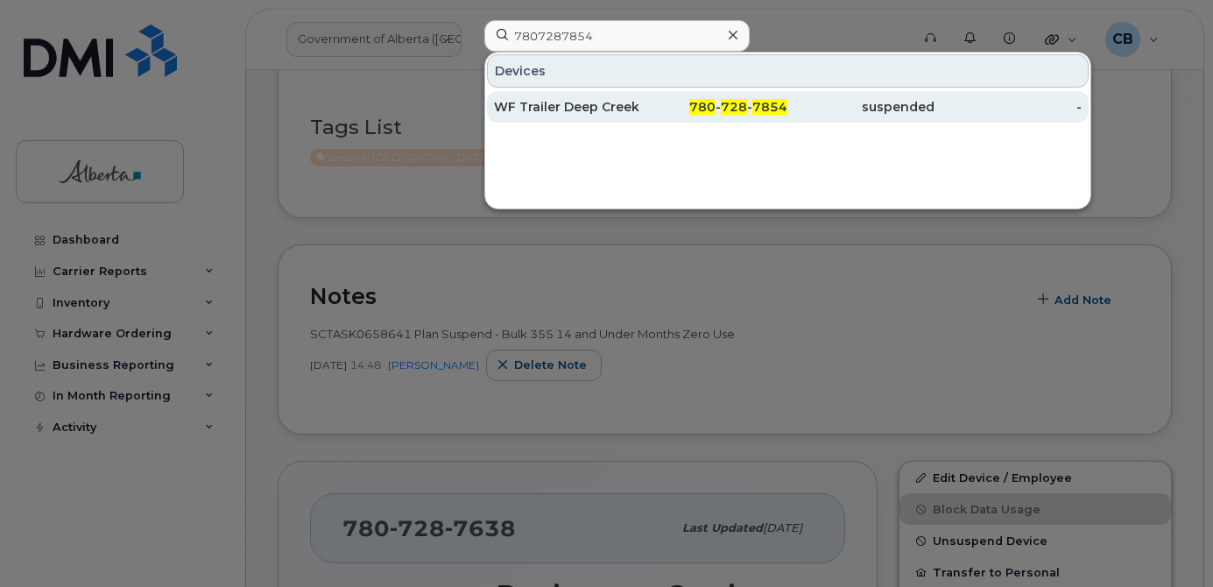
click at [547, 106] on div "WF Trailer Deep Creek 03" at bounding box center [567, 107] width 147 height 18
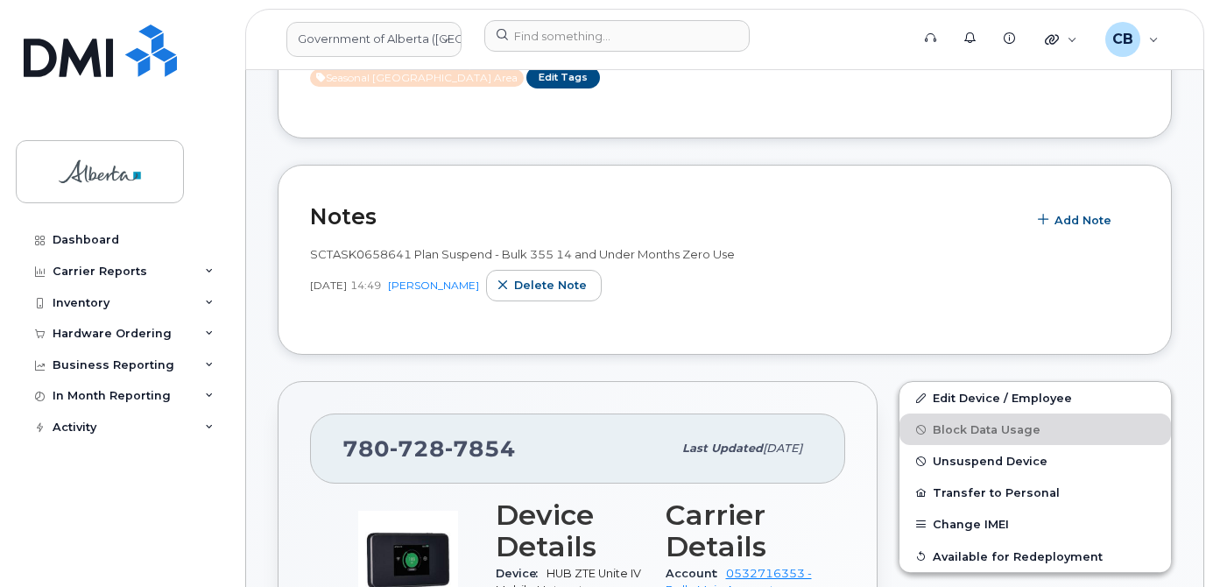
scroll to position [335, 0]
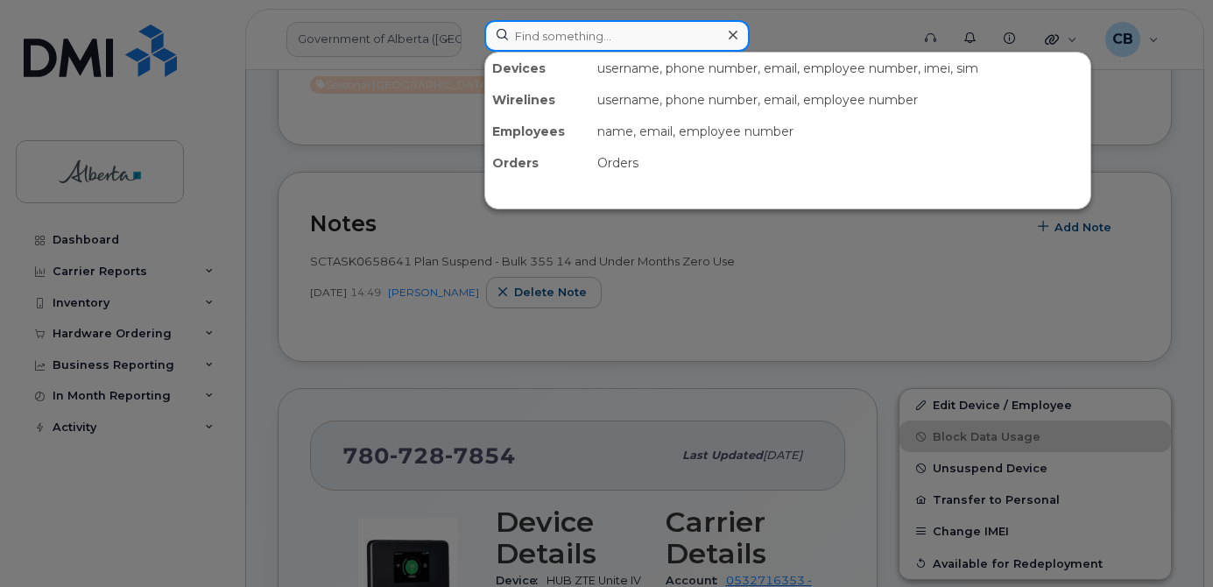
click at [531, 37] on input at bounding box center [616, 36] width 265 height 32
paste input "7807287405"
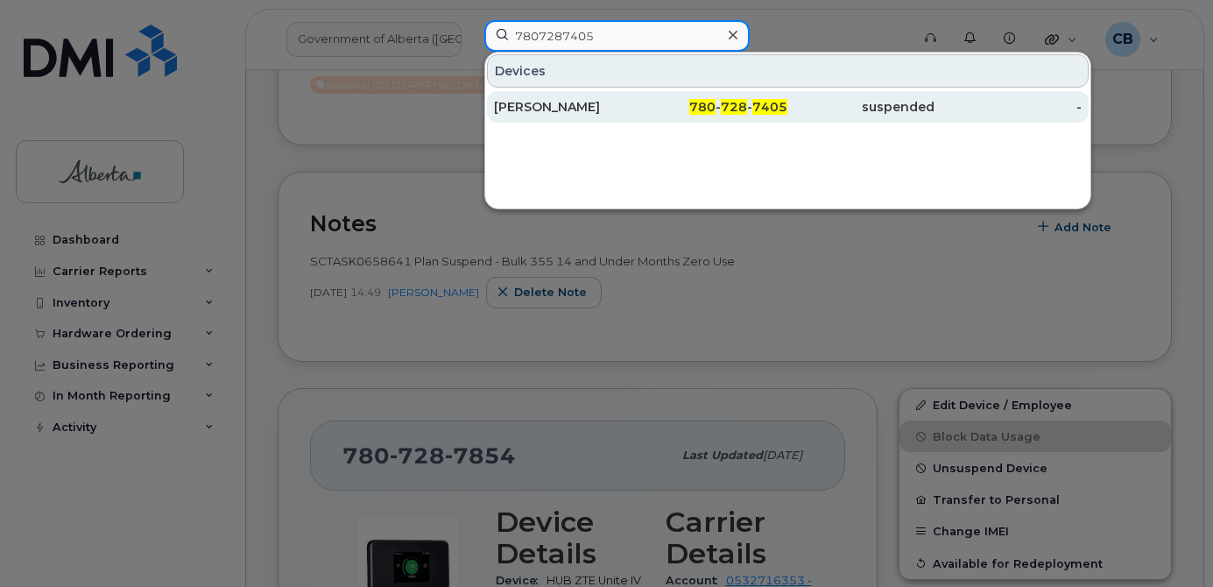
type input "7807287405"
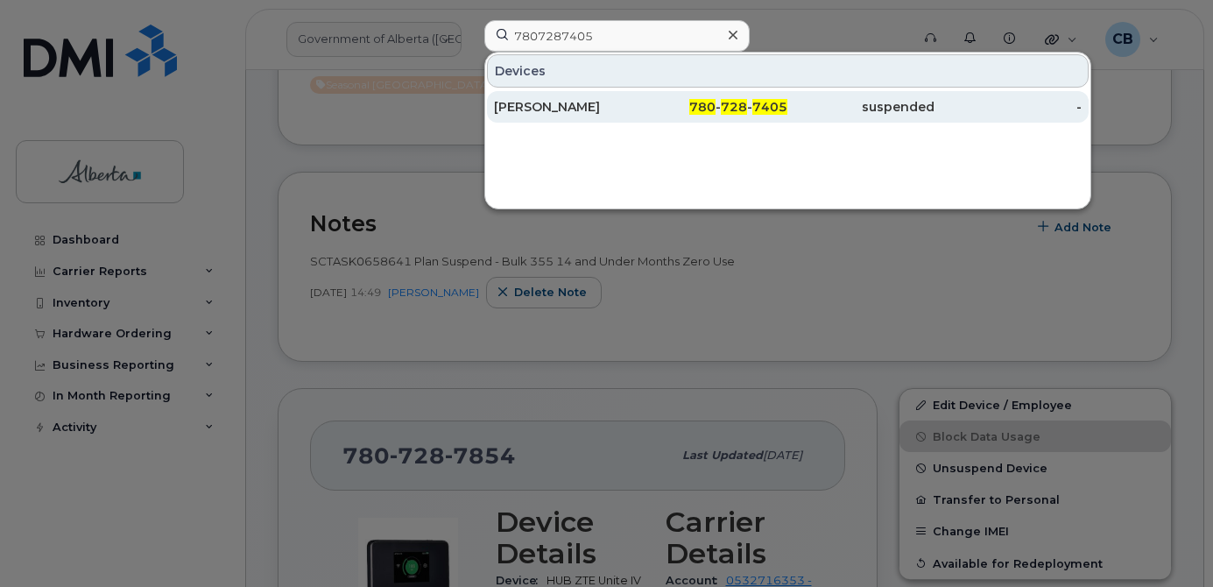
click at [546, 104] on div "[PERSON_NAME]" at bounding box center [567, 107] width 147 height 18
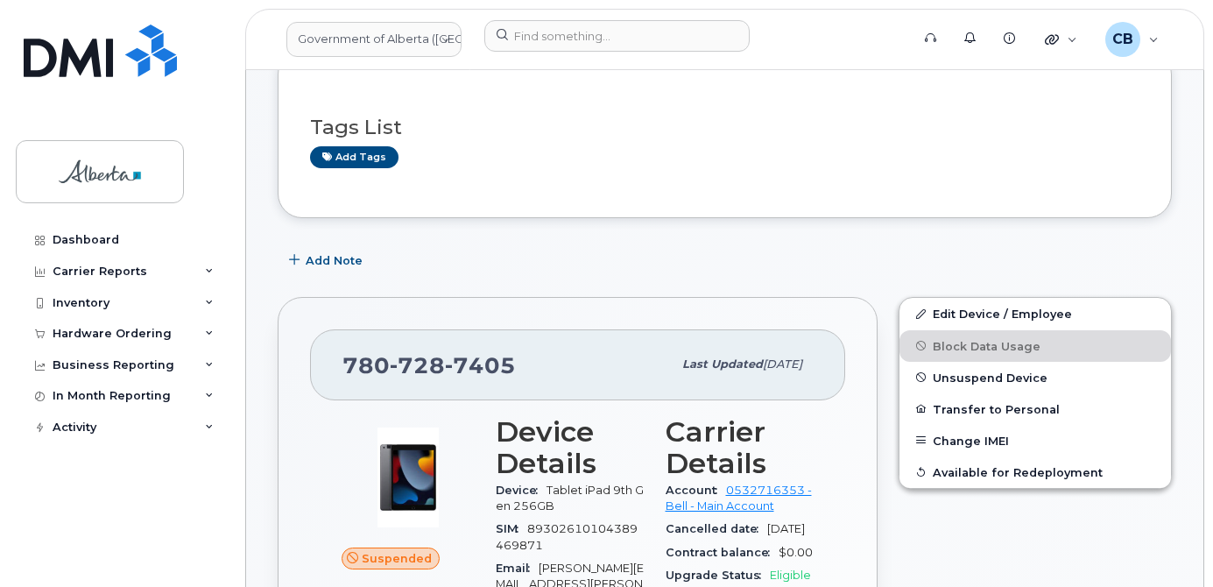
scroll to position [175, 0]
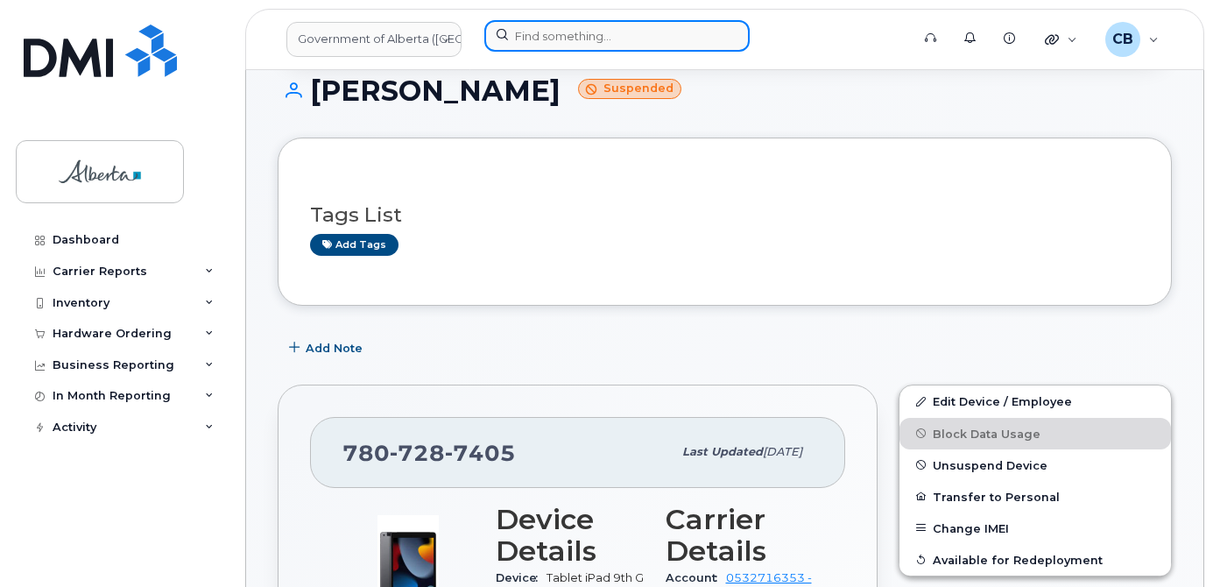
click at [562, 32] on input at bounding box center [616, 36] width 265 height 32
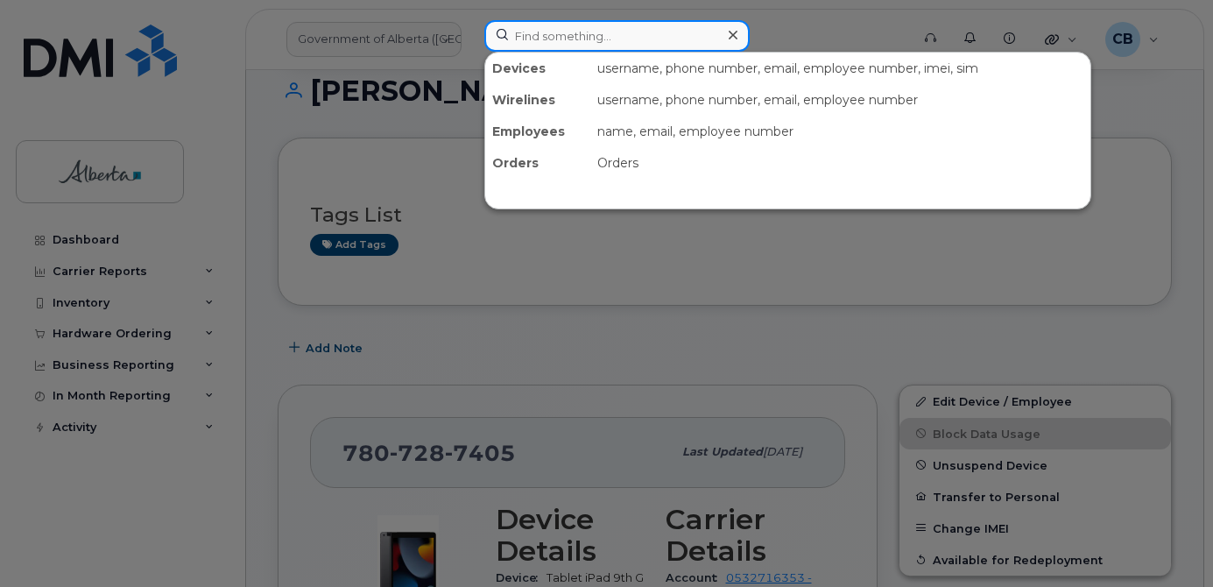
paste input "7807283798"
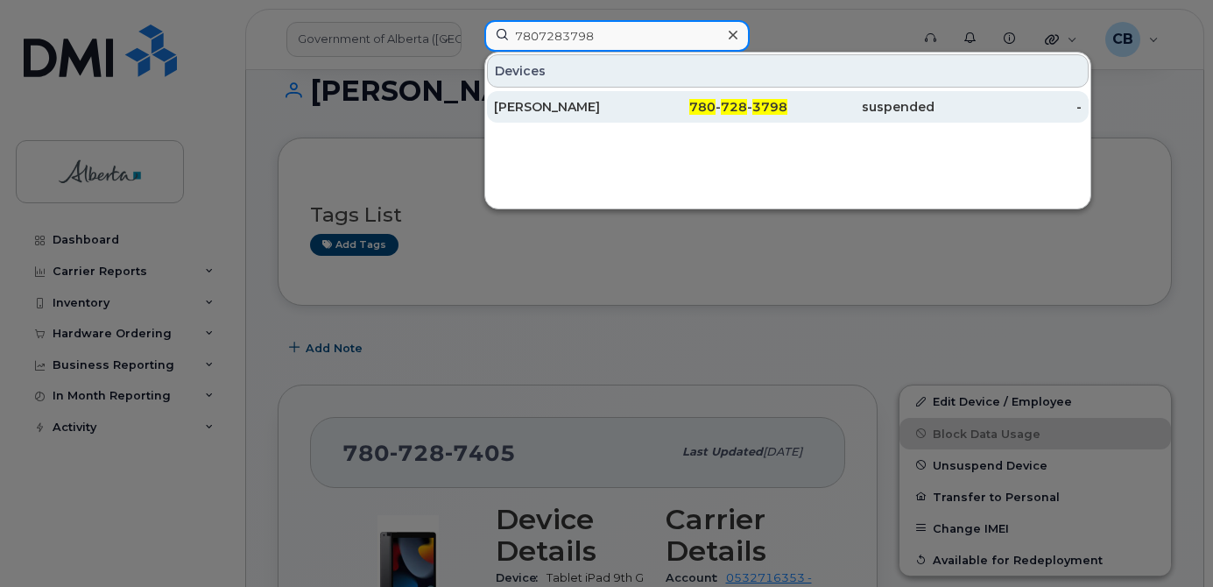
type input "7807283798"
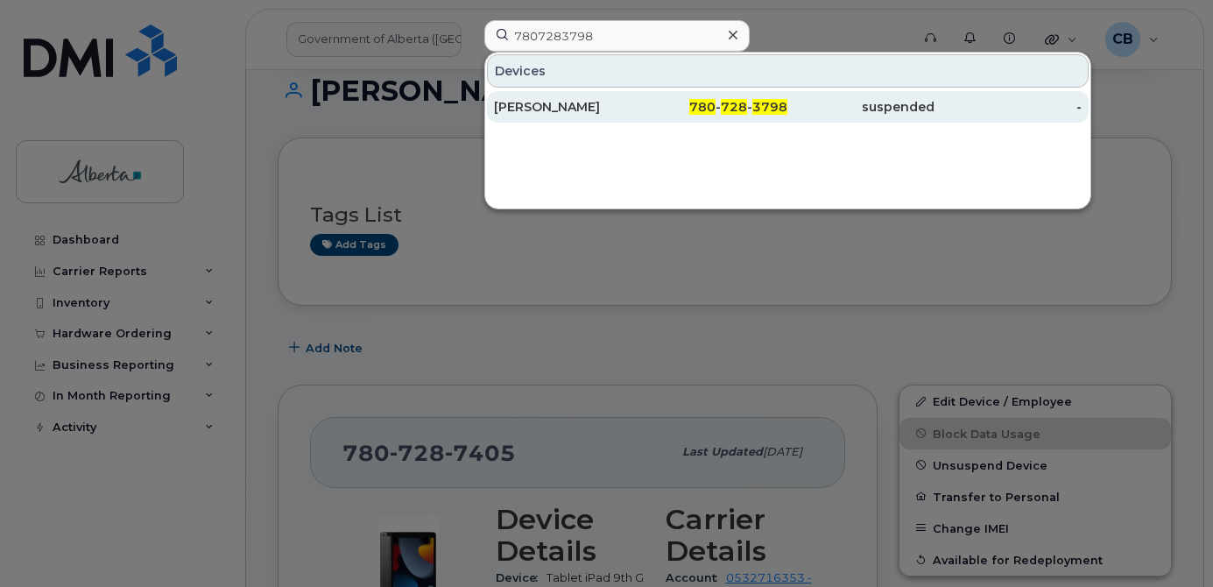
click at [565, 107] on div "Michelle Diduch" at bounding box center [567, 107] width 147 height 18
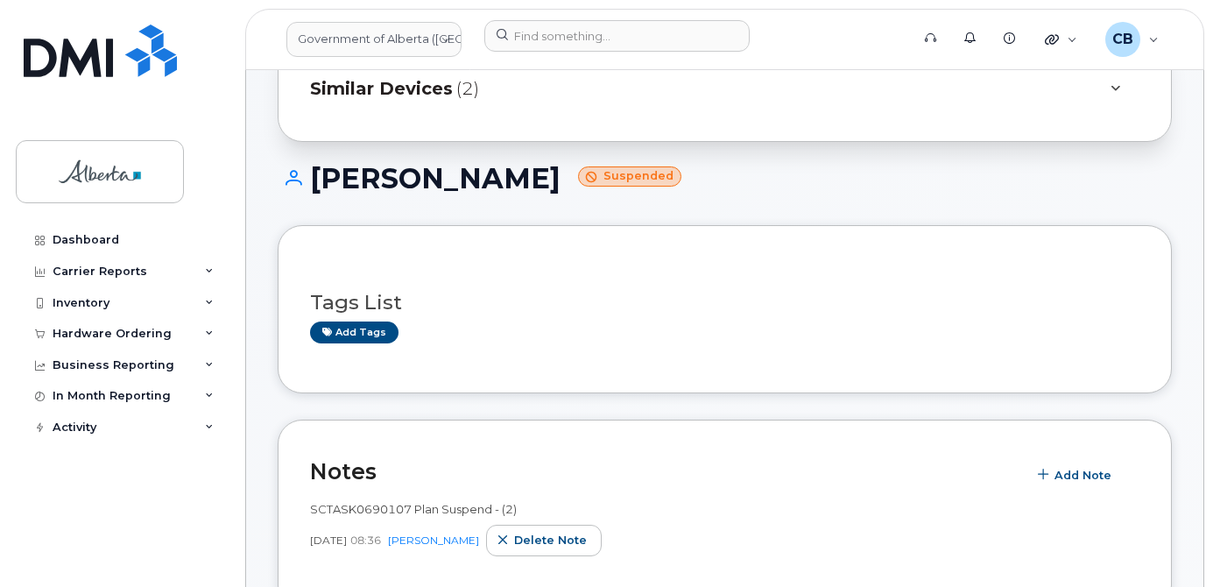
scroll to position [175, 0]
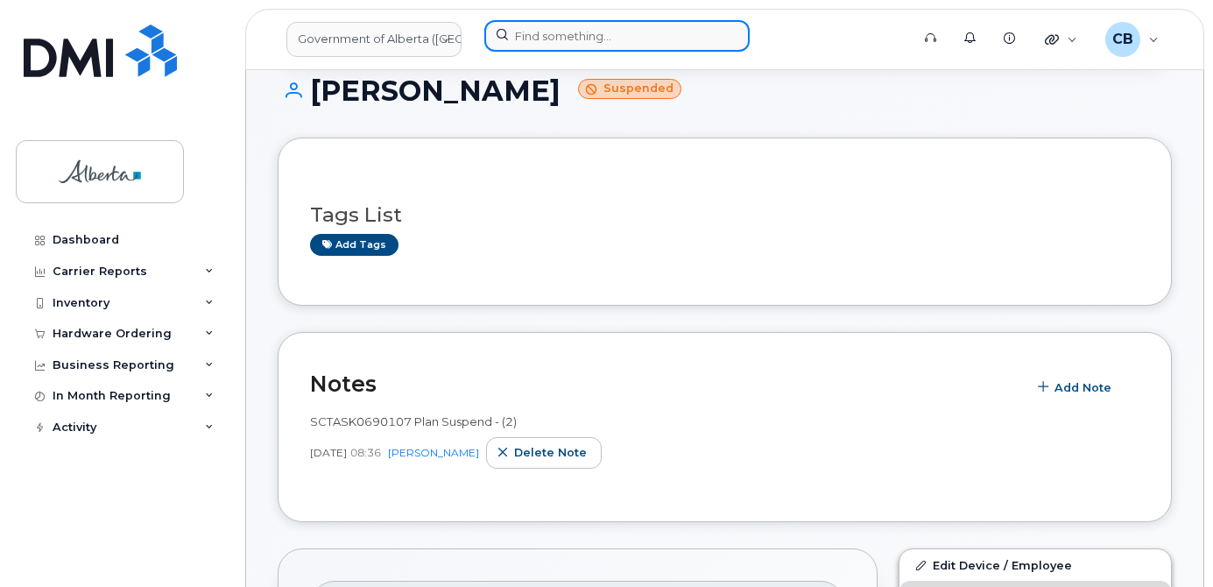
click at [516, 27] on input at bounding box center [616, 36] width 265 height 32
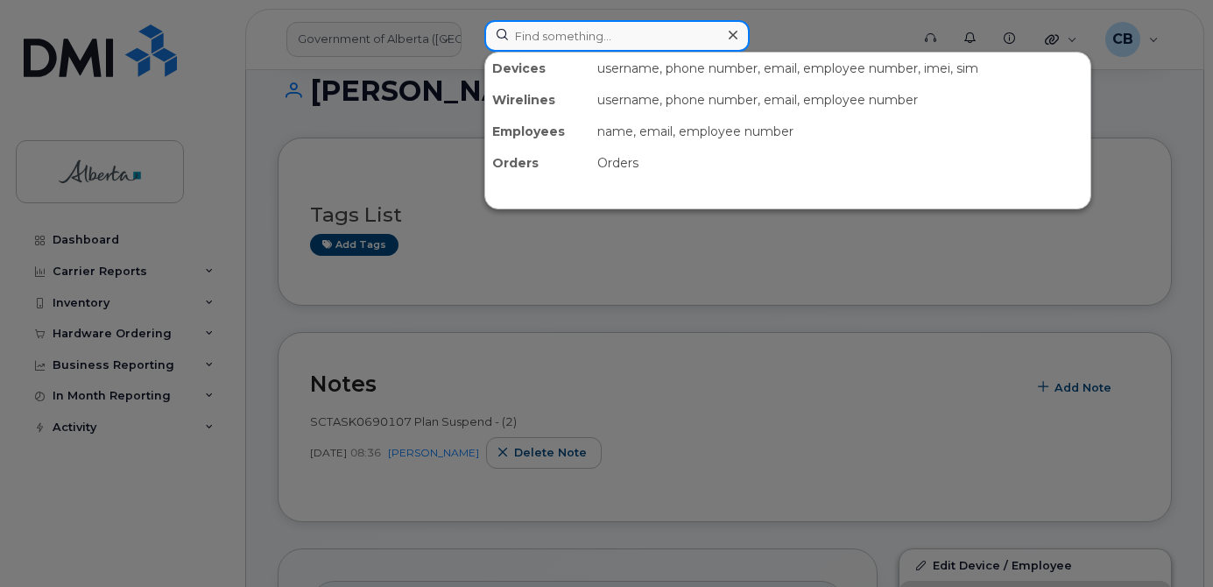
paste input "7806252769"
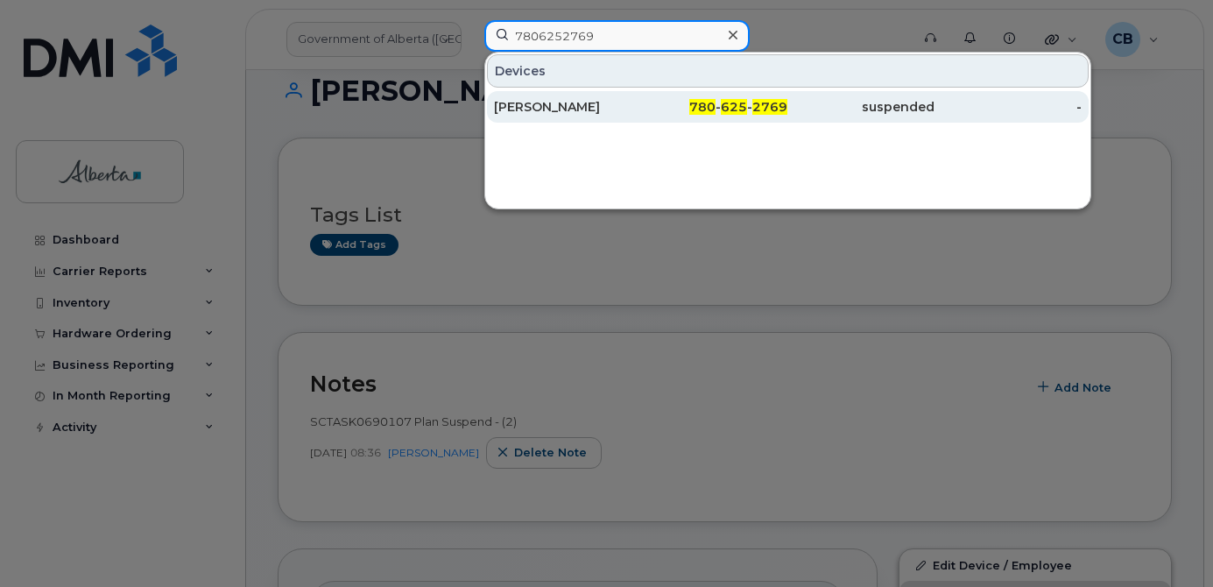
type input "7806252769"
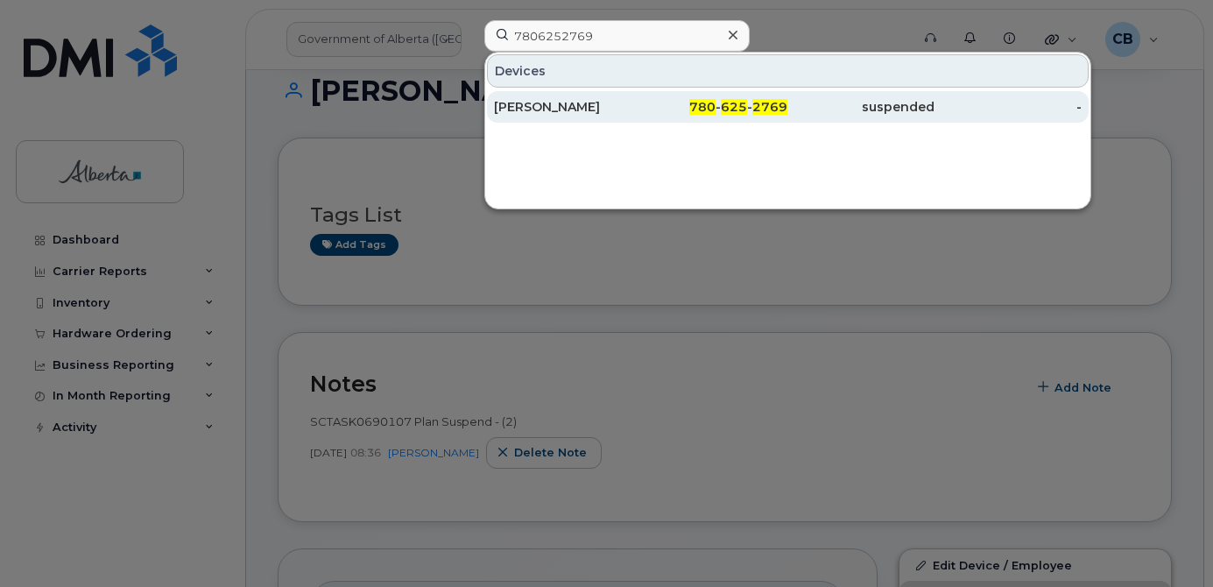
click at [559, 104] on div "Brittany Callahan" at bounding box center [567, 107] width 147 height 18
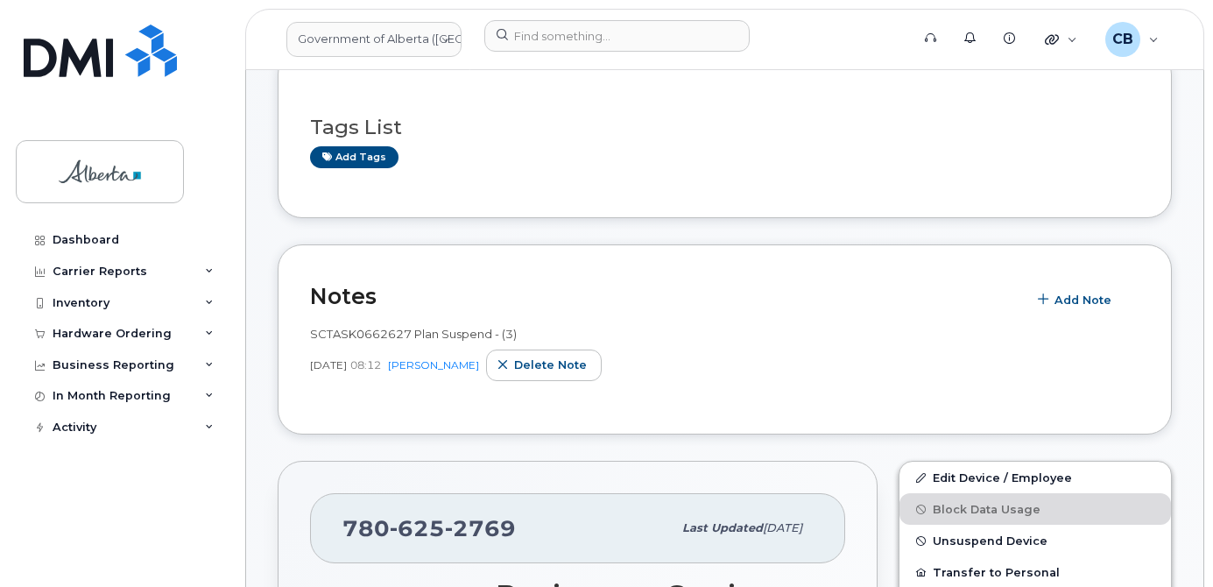
scroll to position [175, 0]
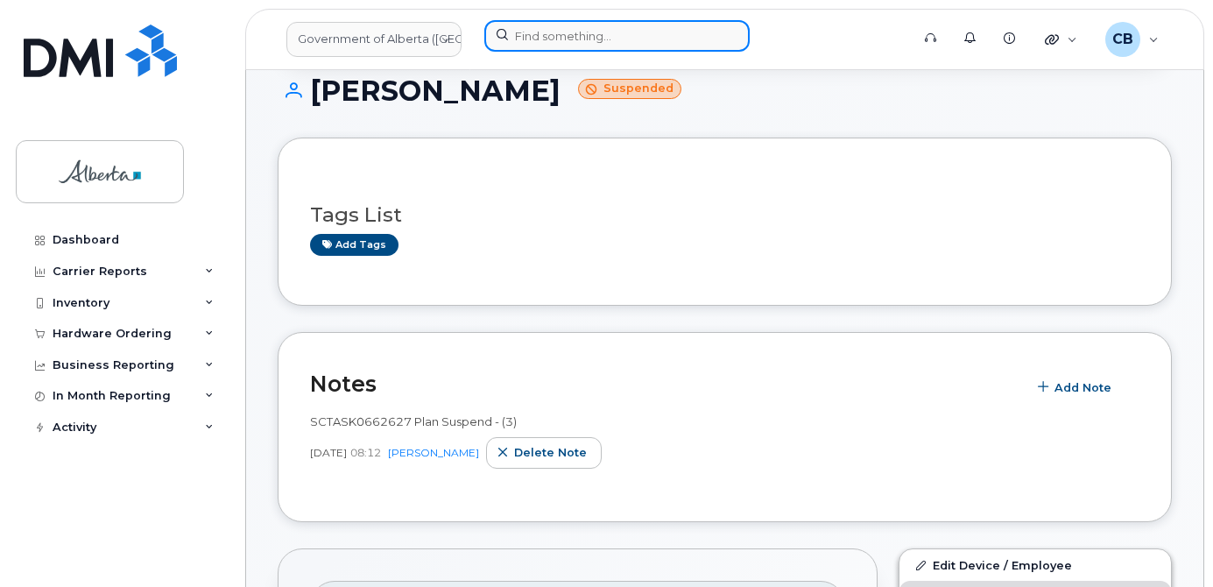
click at [566, 25] on input at bounding box center [616, 36] width 265 height 32
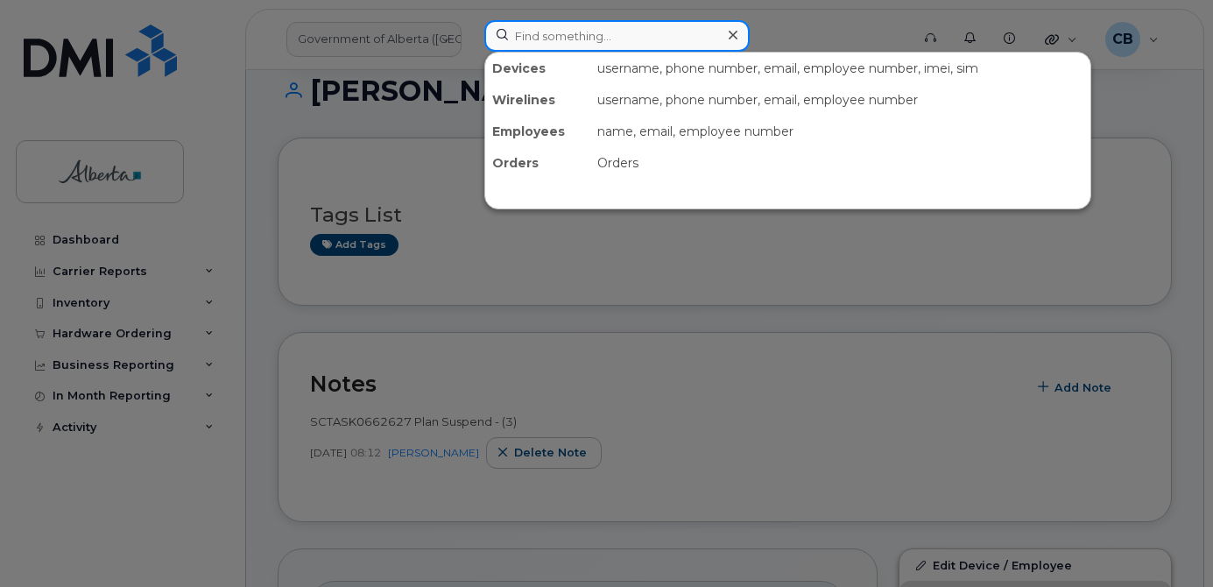
paste input "7802288273"
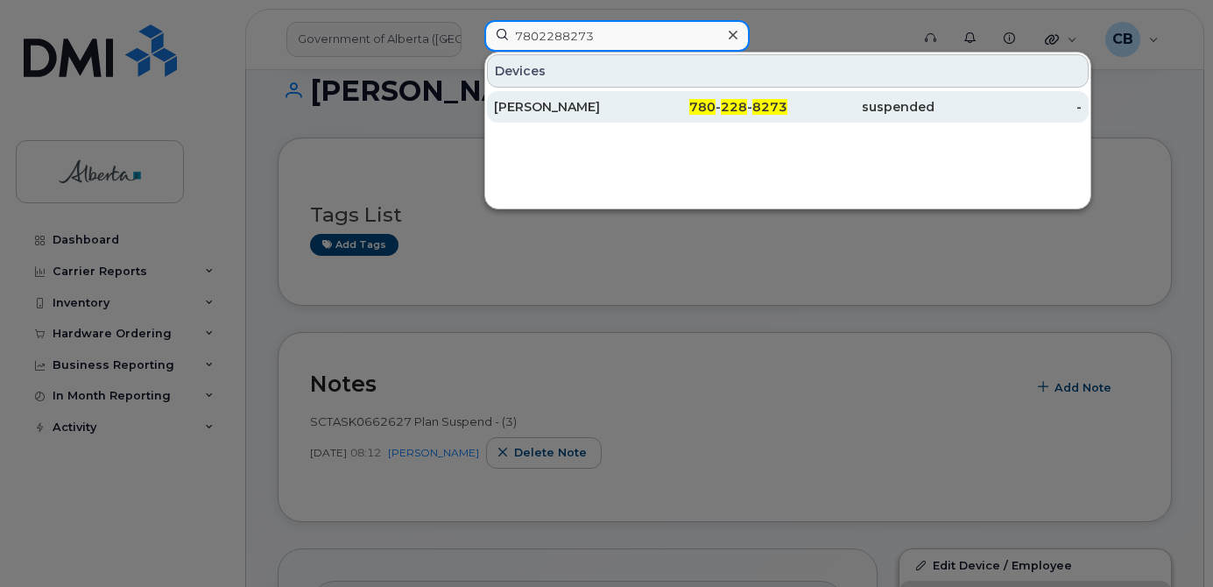
type input "7802288273"
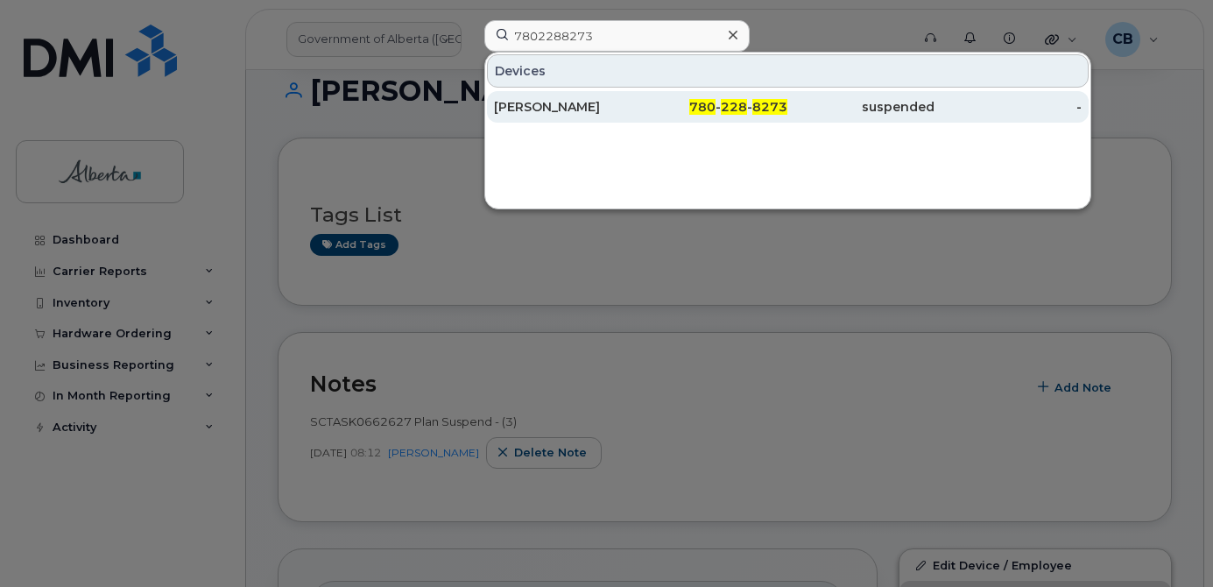
click at [580, 107] on div "Lindsey McColm" at bounding box center [567, 107] width 147 height 18
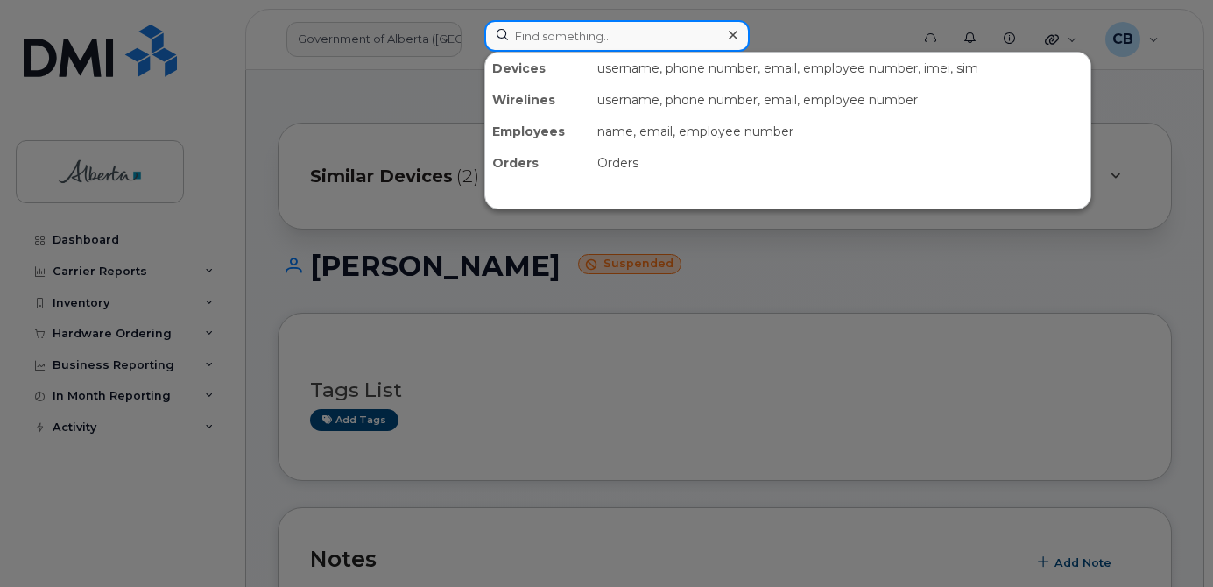
click at [572, 39] on input at bounding box center [616, 36] width 265 height 32
paste input "780) 263-3674"
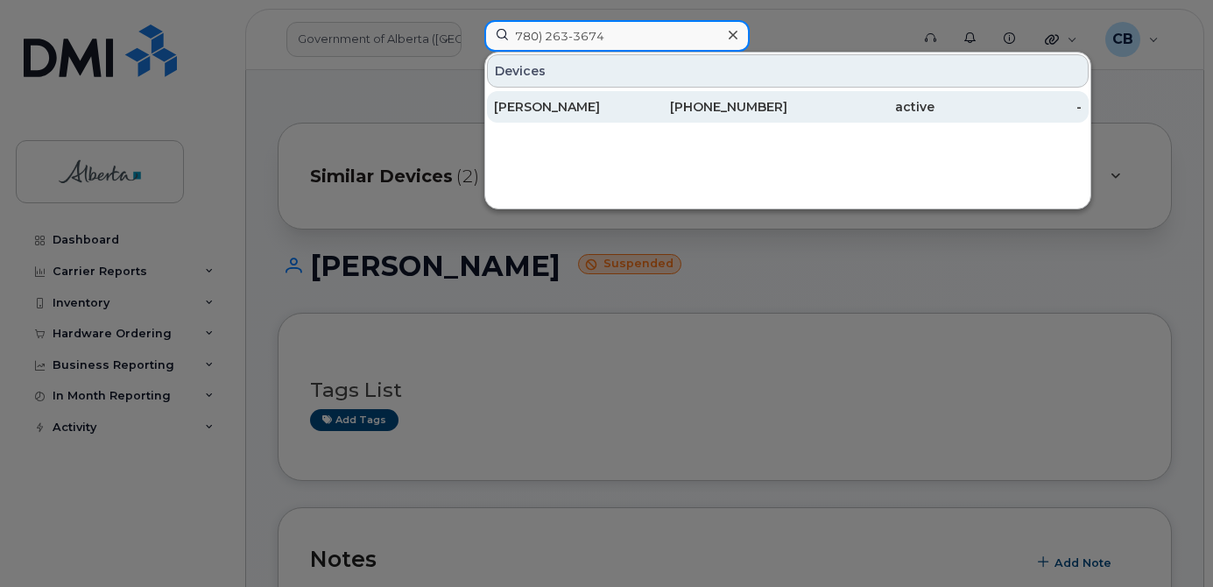
type input "780) 263-3674"
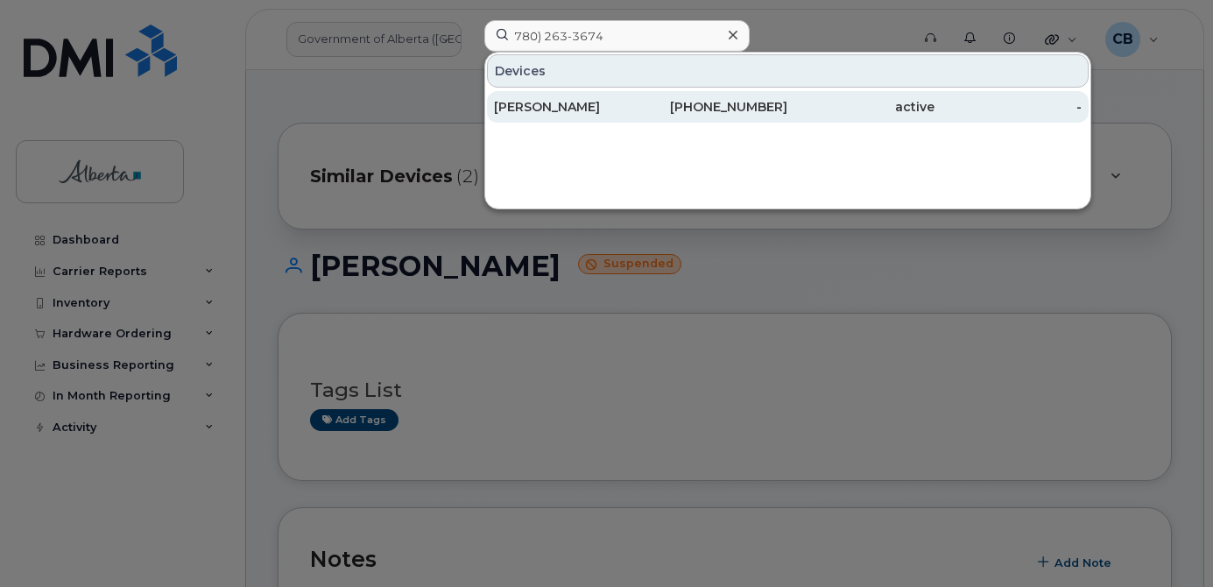
click at [557, 103] on div "[PERSON_NAME]" at bounding box center [567, 107] width 147 height 18
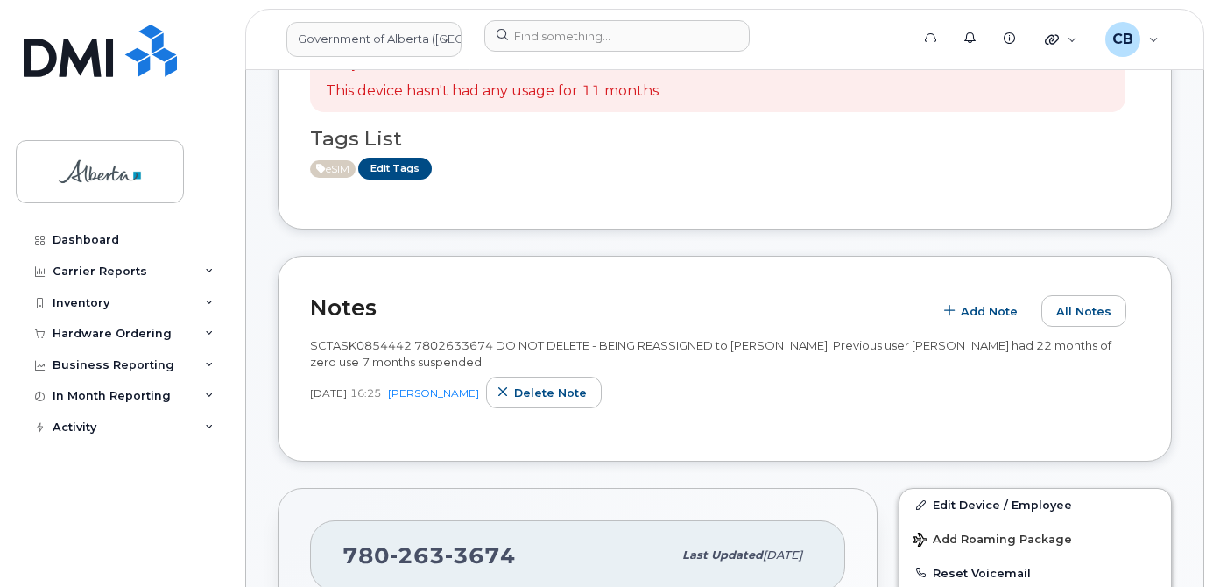
scroll to position [350, 0]
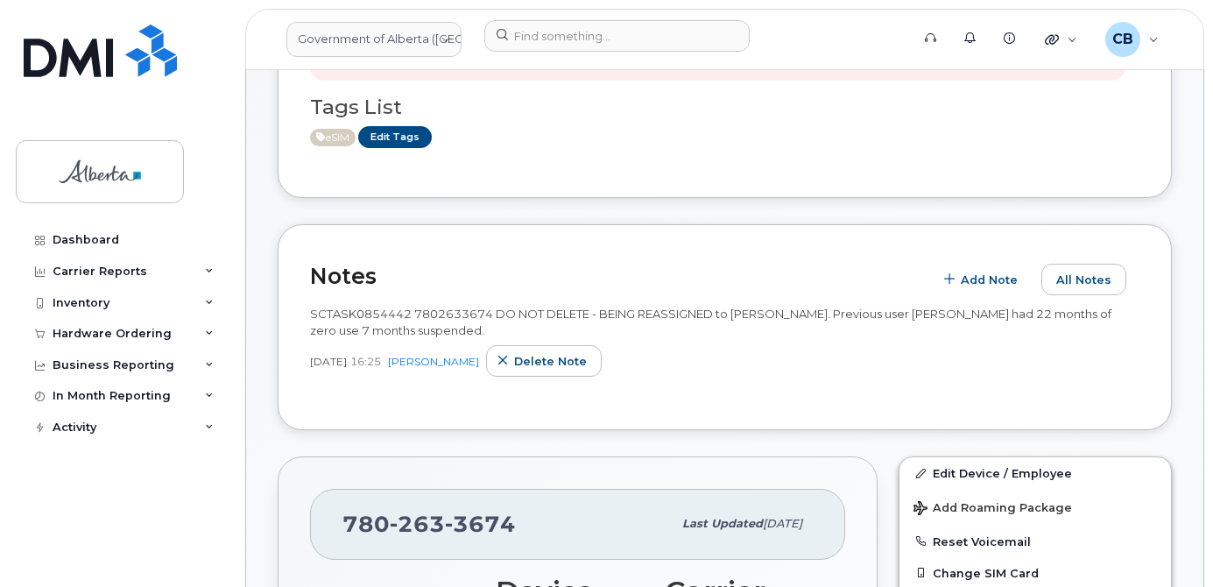
click at [355, 309] on span "SCTASK0854442 7802633674 DO NOT DELETE - BEING REASSIGNED to [PERSON_NAME]. Pre…" at bounding box center [710, 321] width 801 height 31
copy span "SCTASK0854442"
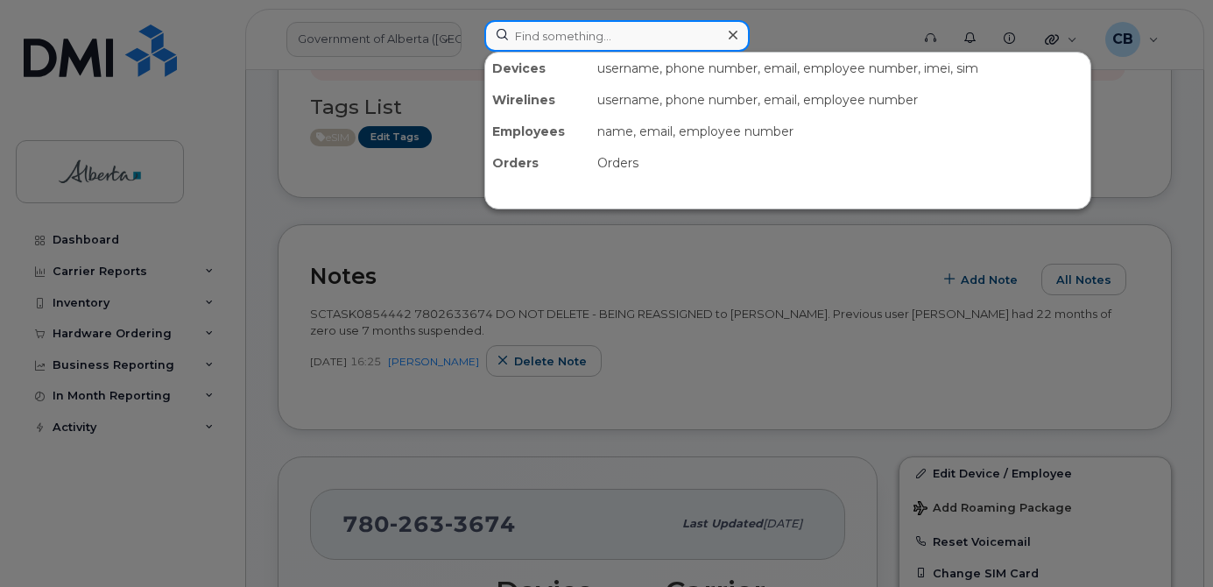
click at [511, 41] on input at bounding box center [616, 36] width 265 height 32
paste input "7805046041"
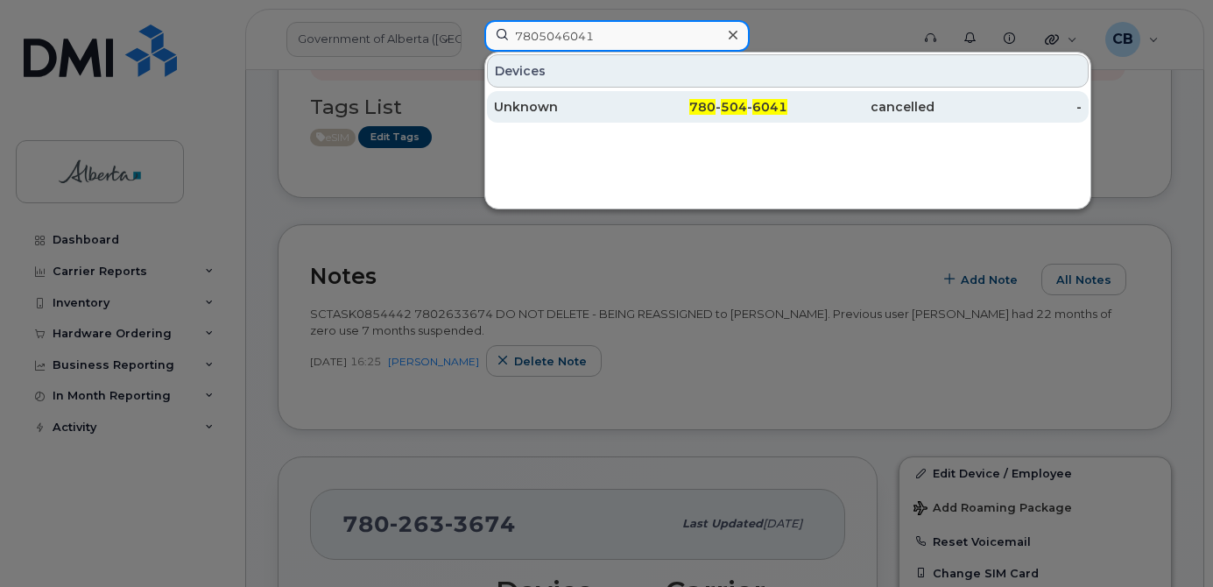
type input "7805046041"
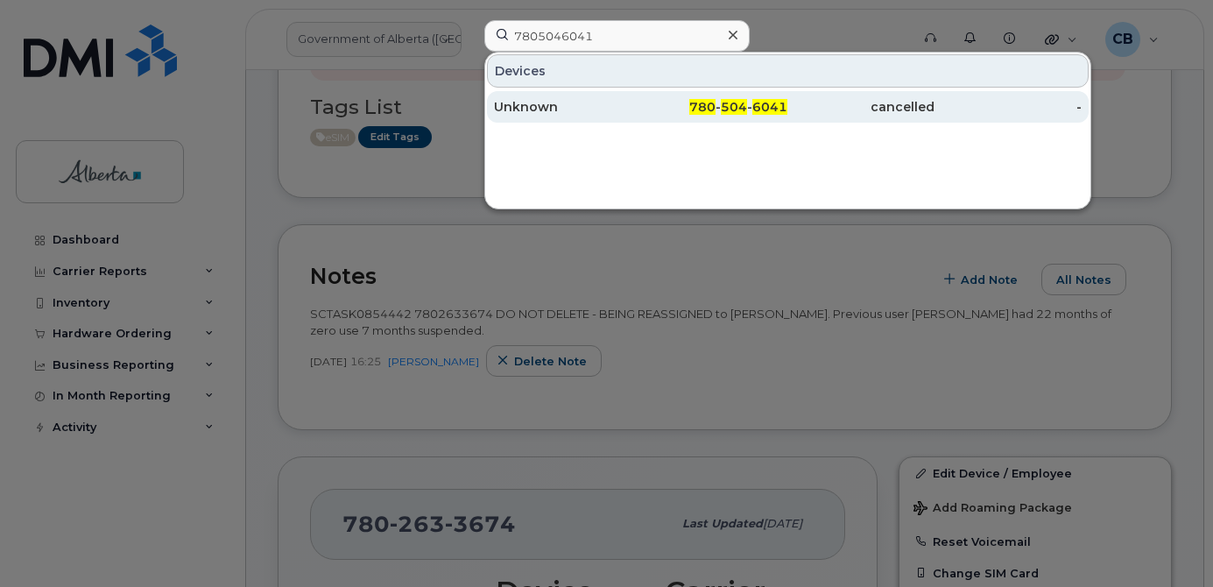
click at [528, 102] on div "Unknown" at bounding box center [567, 107] width 147 height 18
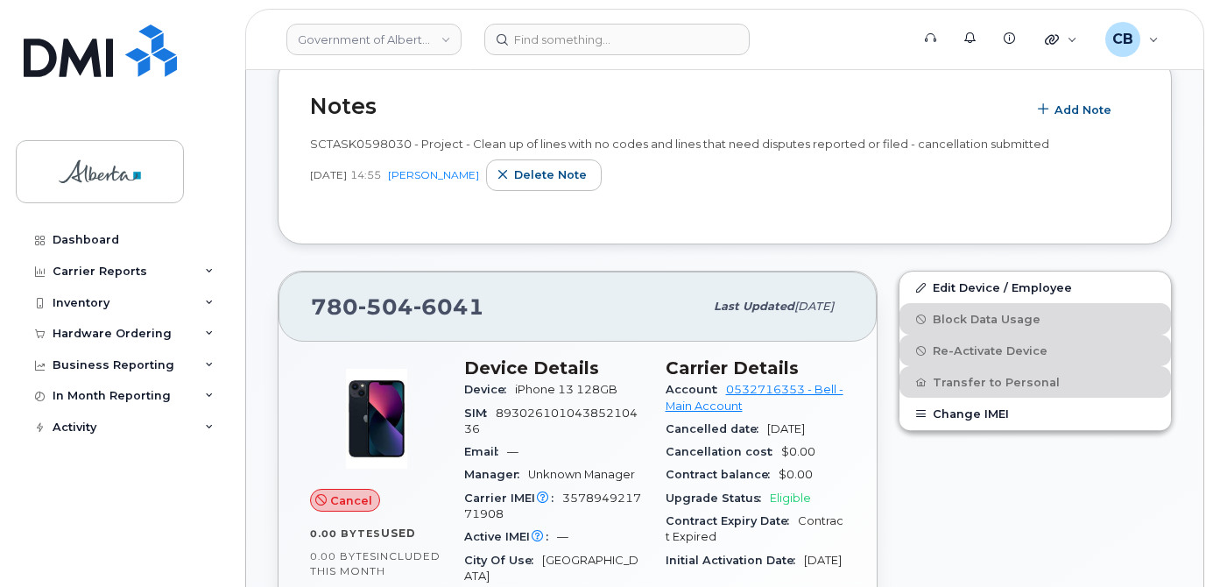
scroll to position [263, 0]
